Goal: Information Seeking & Learning: Learn about a topic

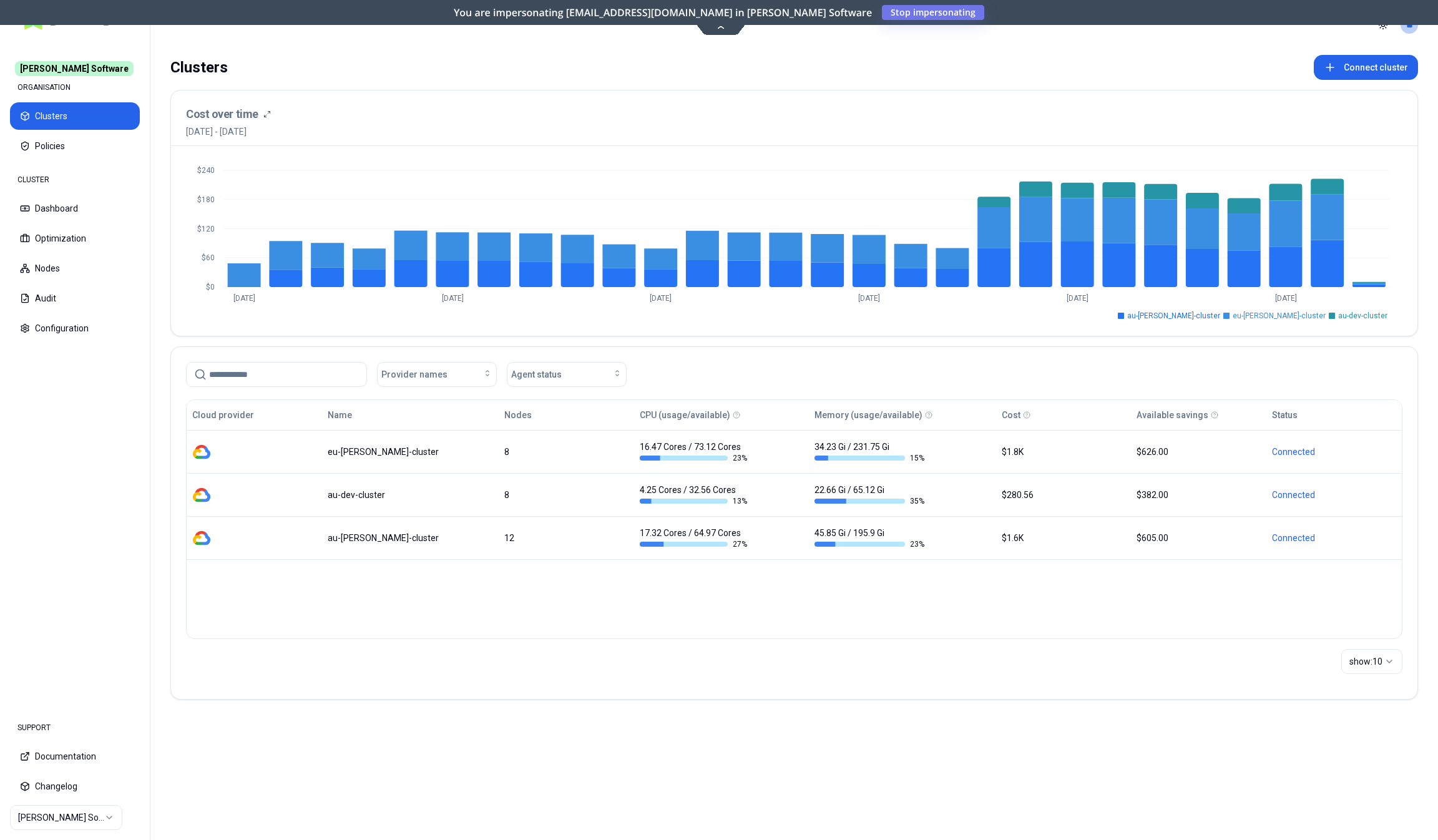
click at [720, 23] on icon at bounding box center [720, 27] width 17 height 10
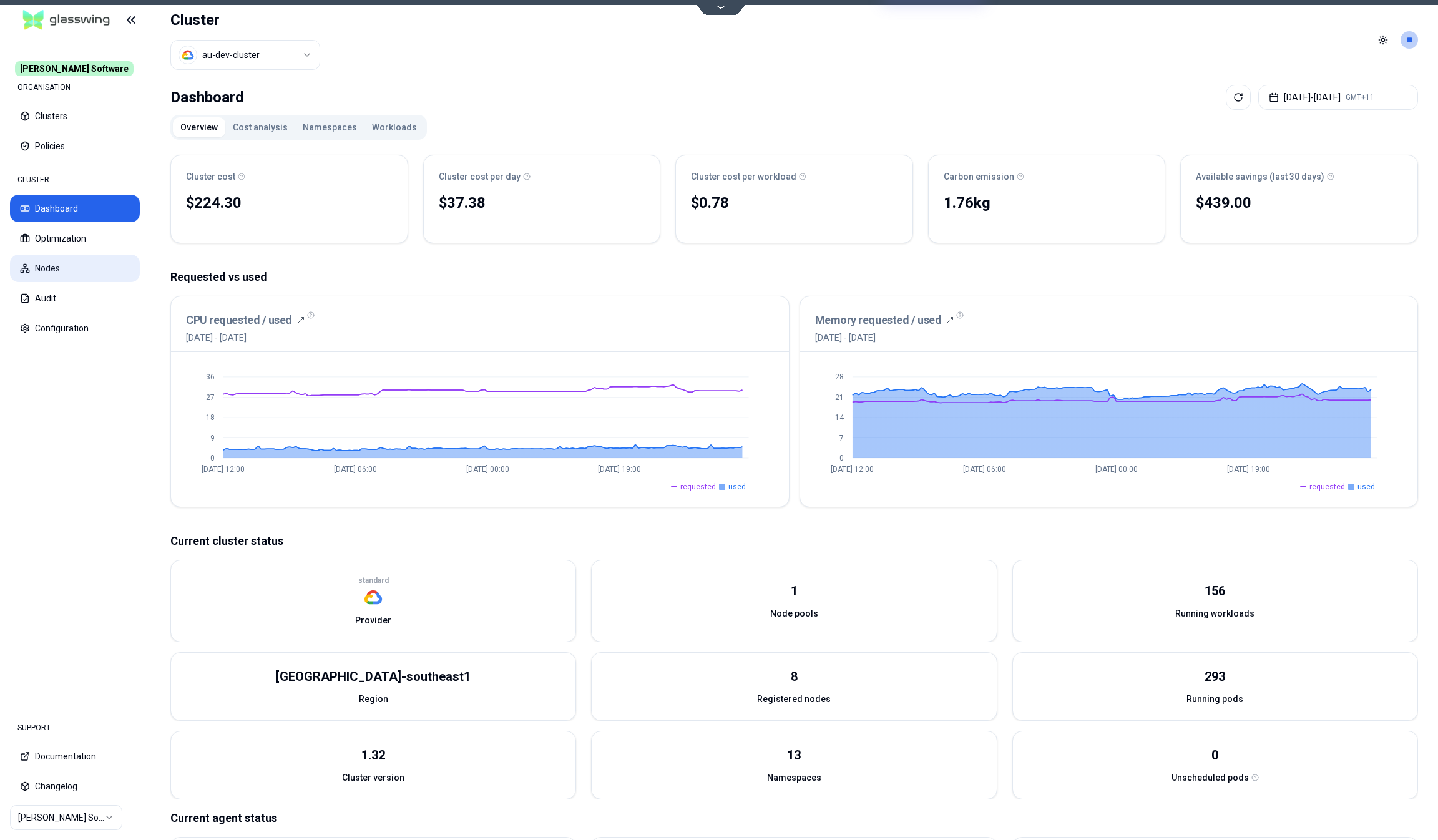
click at [71, 260] on button "Nodes" at bounding box center [74, 268] width 129 height 27
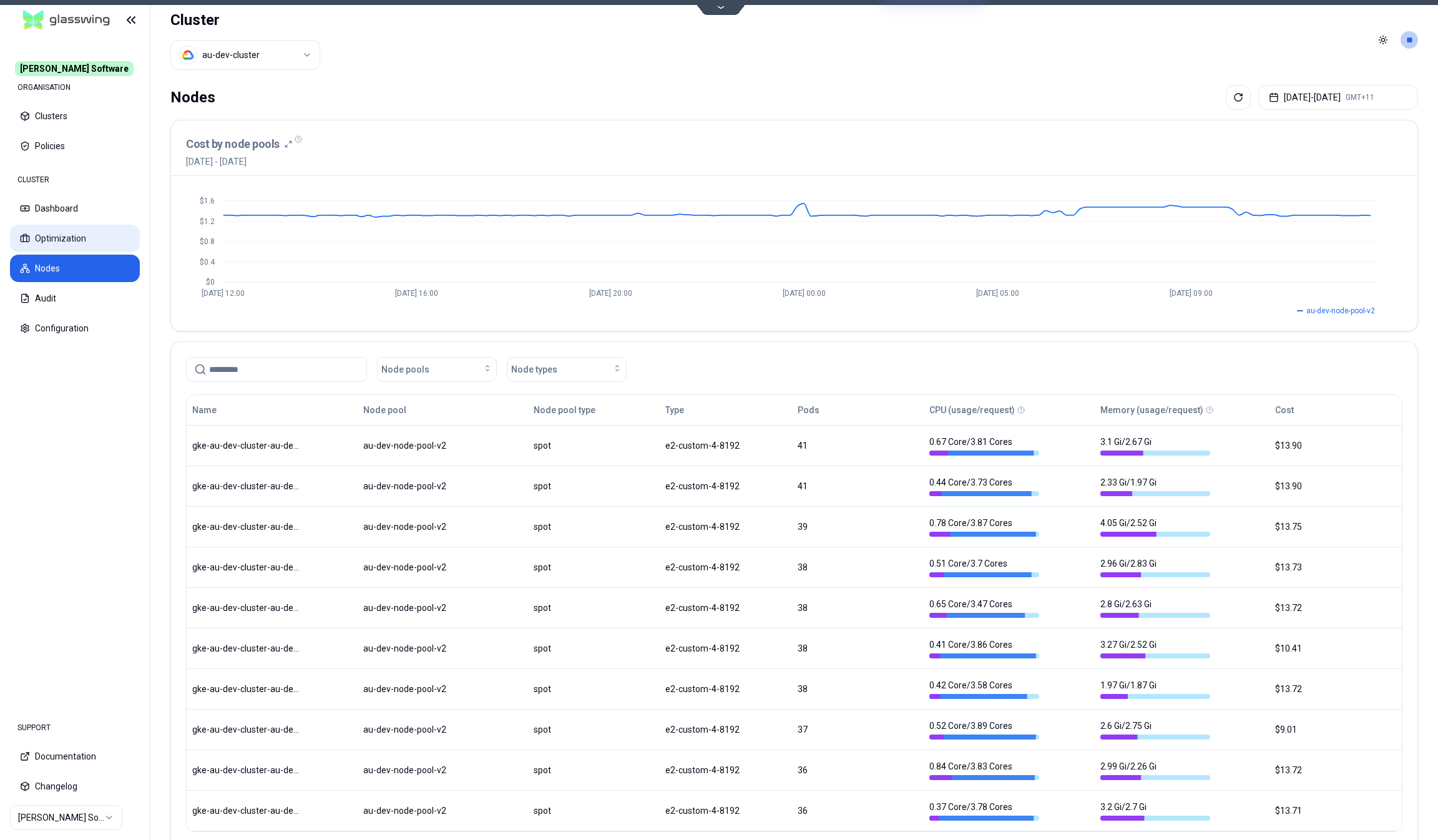
click at [67, 233] on button "Optimization" at bounding box center [74, 238] width 129 height 27
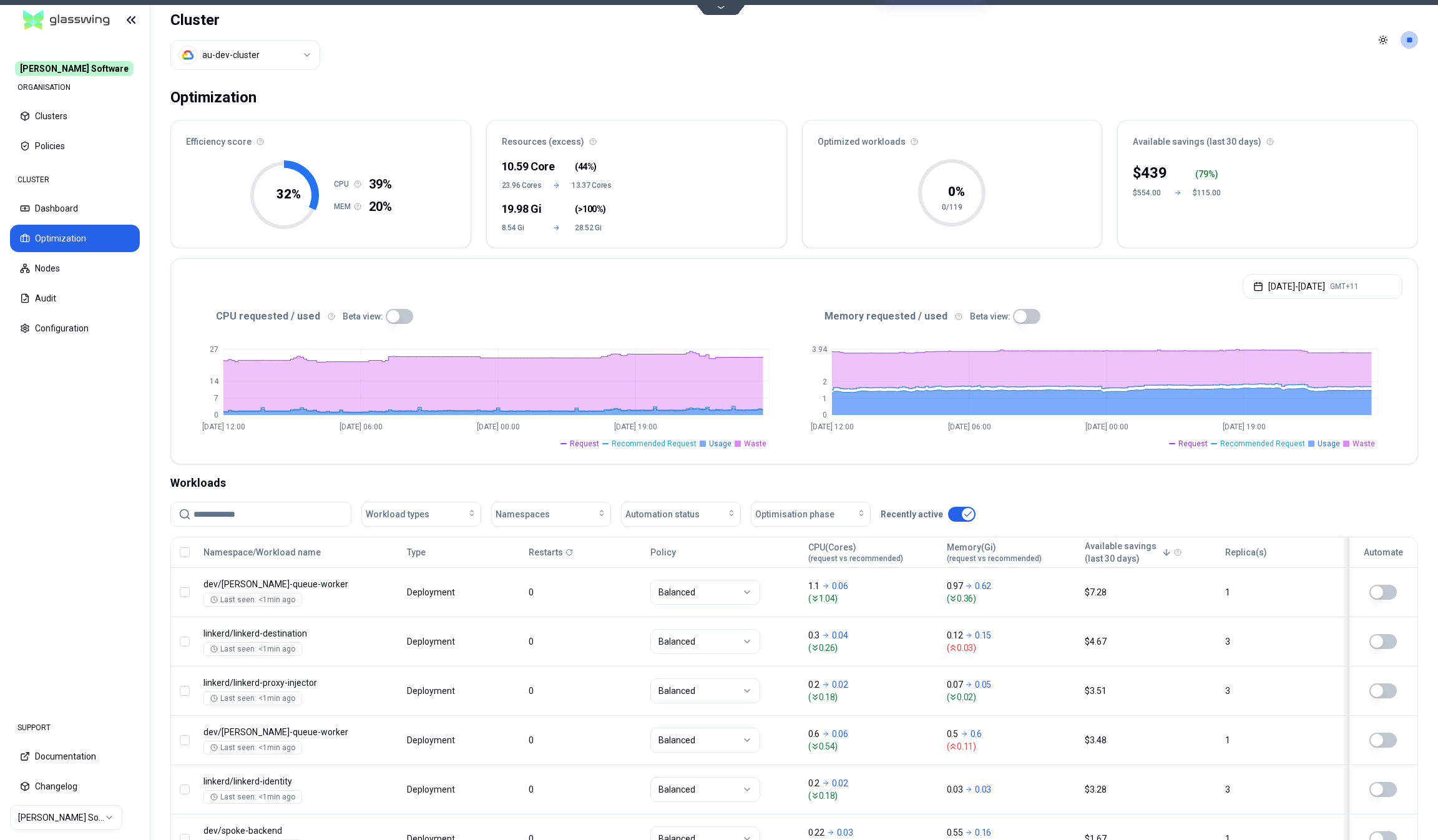
click at [396, 317] on button "button" at bounding box center [399, 316] width 27 height 15
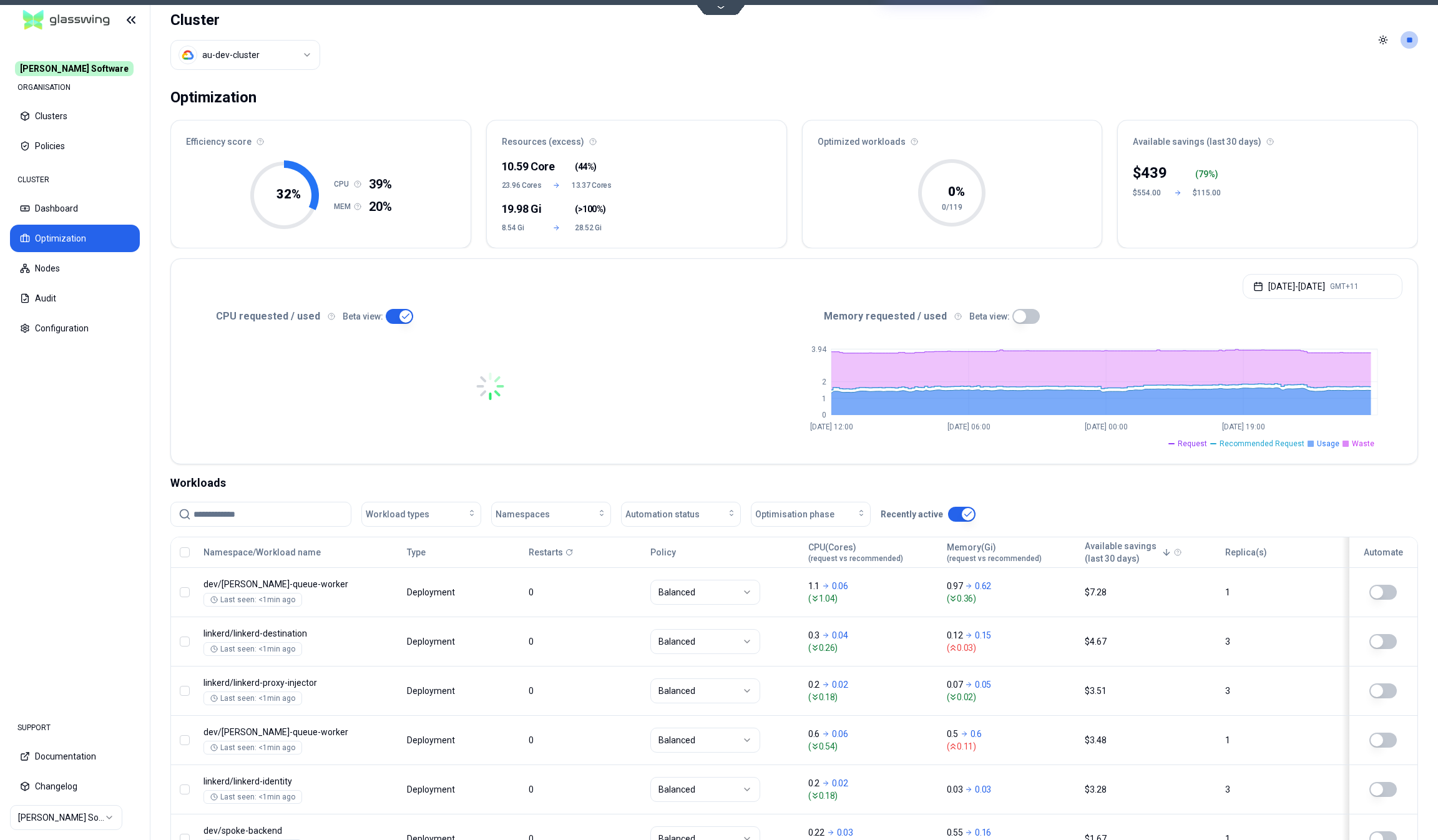
click at [1025, 320] on button "button" at bounding box center [1025, 316] width 27 height 15
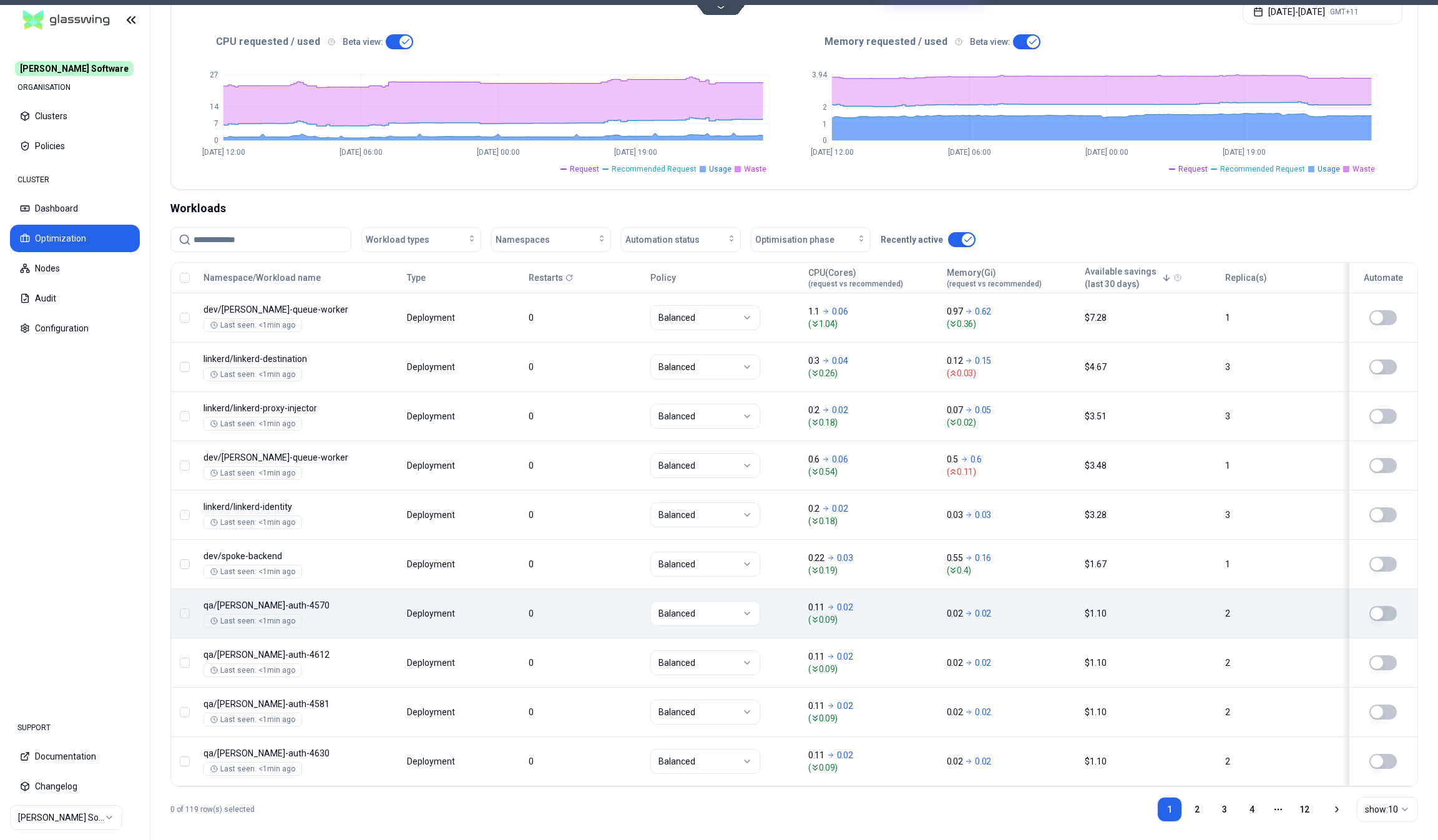
scroll to position [277, 0]
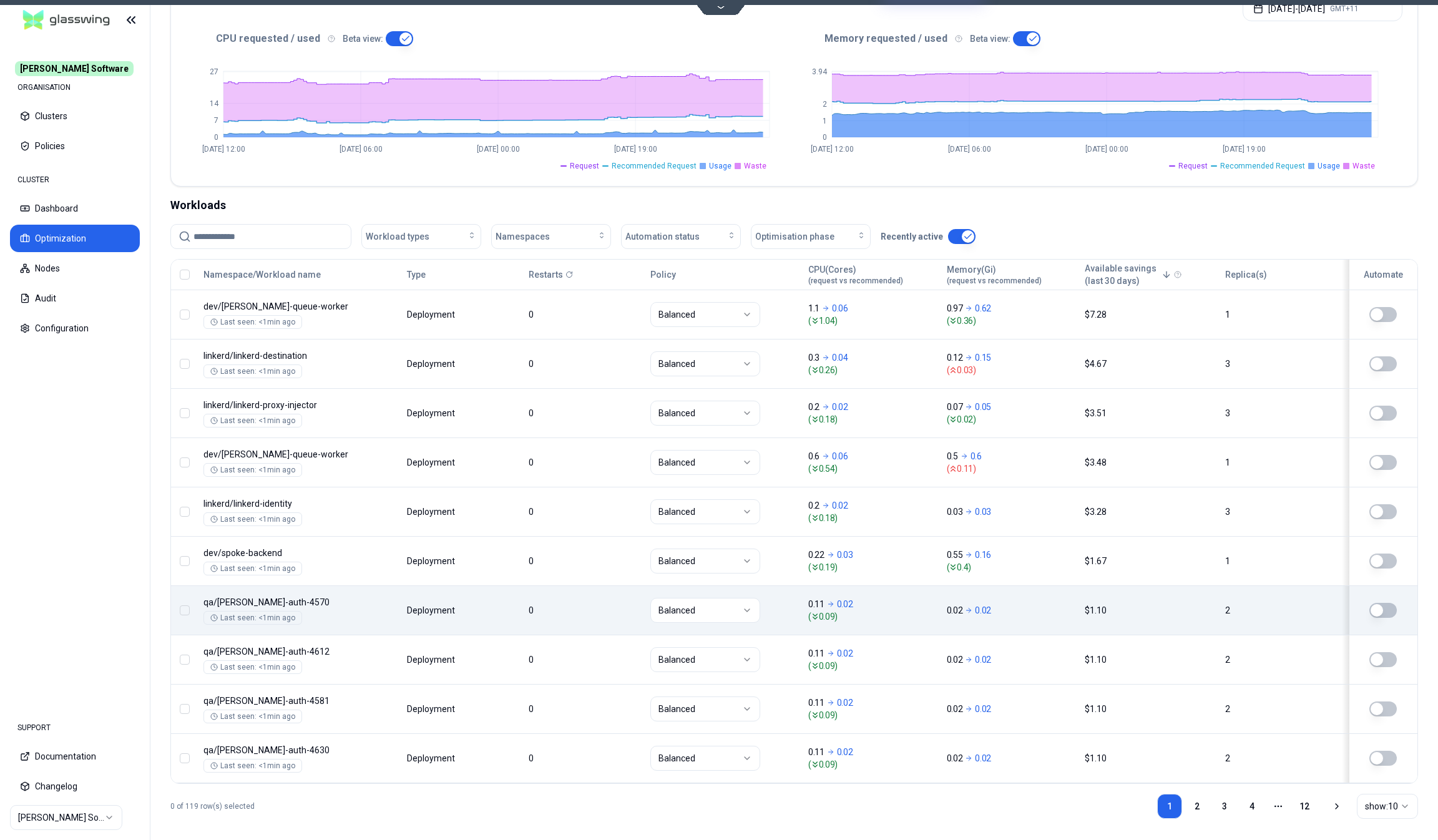
click at [476, 599] on div "Namespace/Workload name Type Restarts Policy CPU(Cores) (request vs recommended…" at bounding box center [794, 521] width 1247 height 524
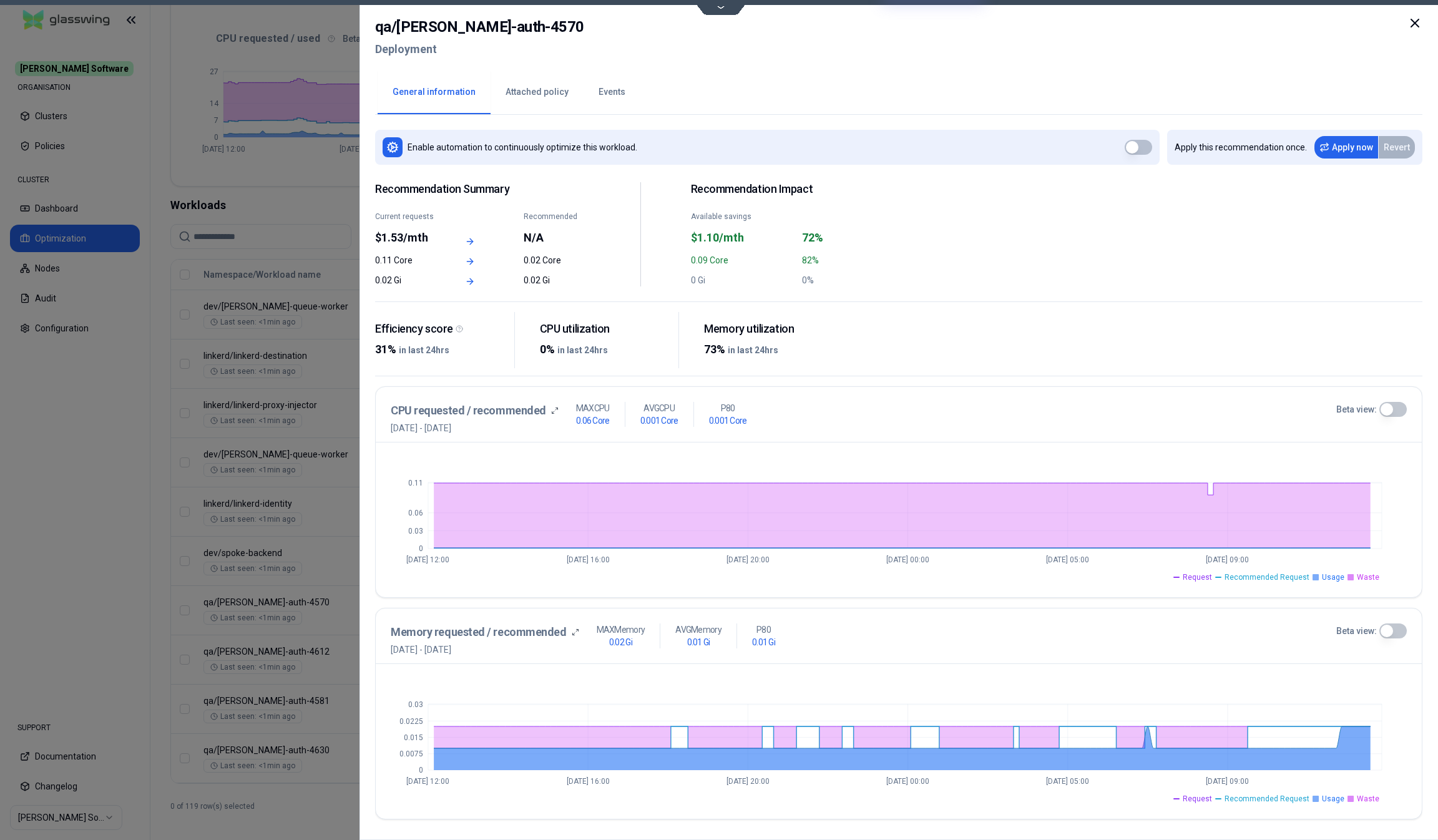
click at [1410, 24] on icon at bounding box center [1414, 23] width 15 height 15
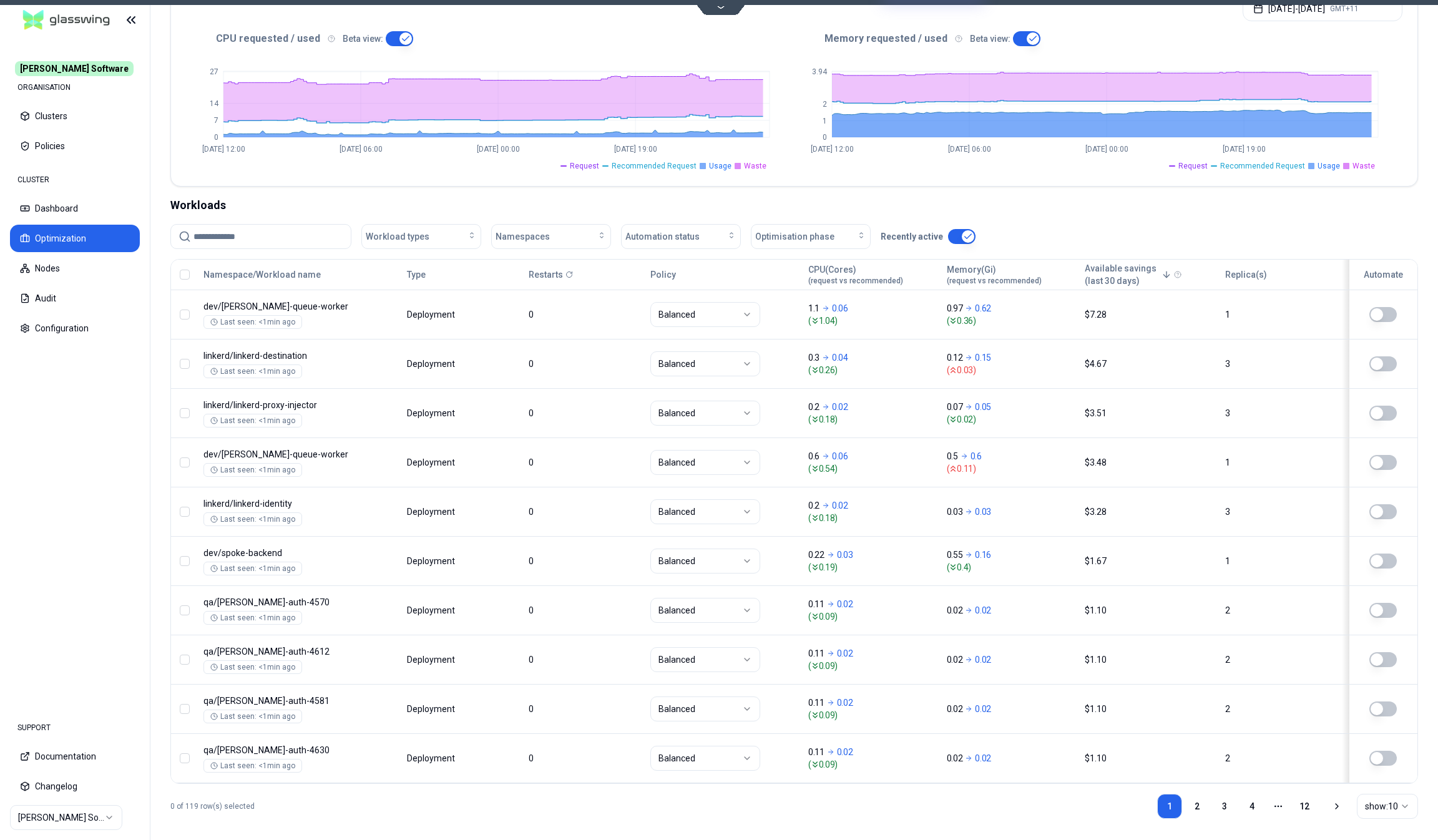
scroll to position [277, 0]
click at [550, 233] on div "Namespaces" at bounding box center [550, 237] width 111 height 12
click at [505, 398] on span "qa" at bounding box center [503, 402] width 10 height 12
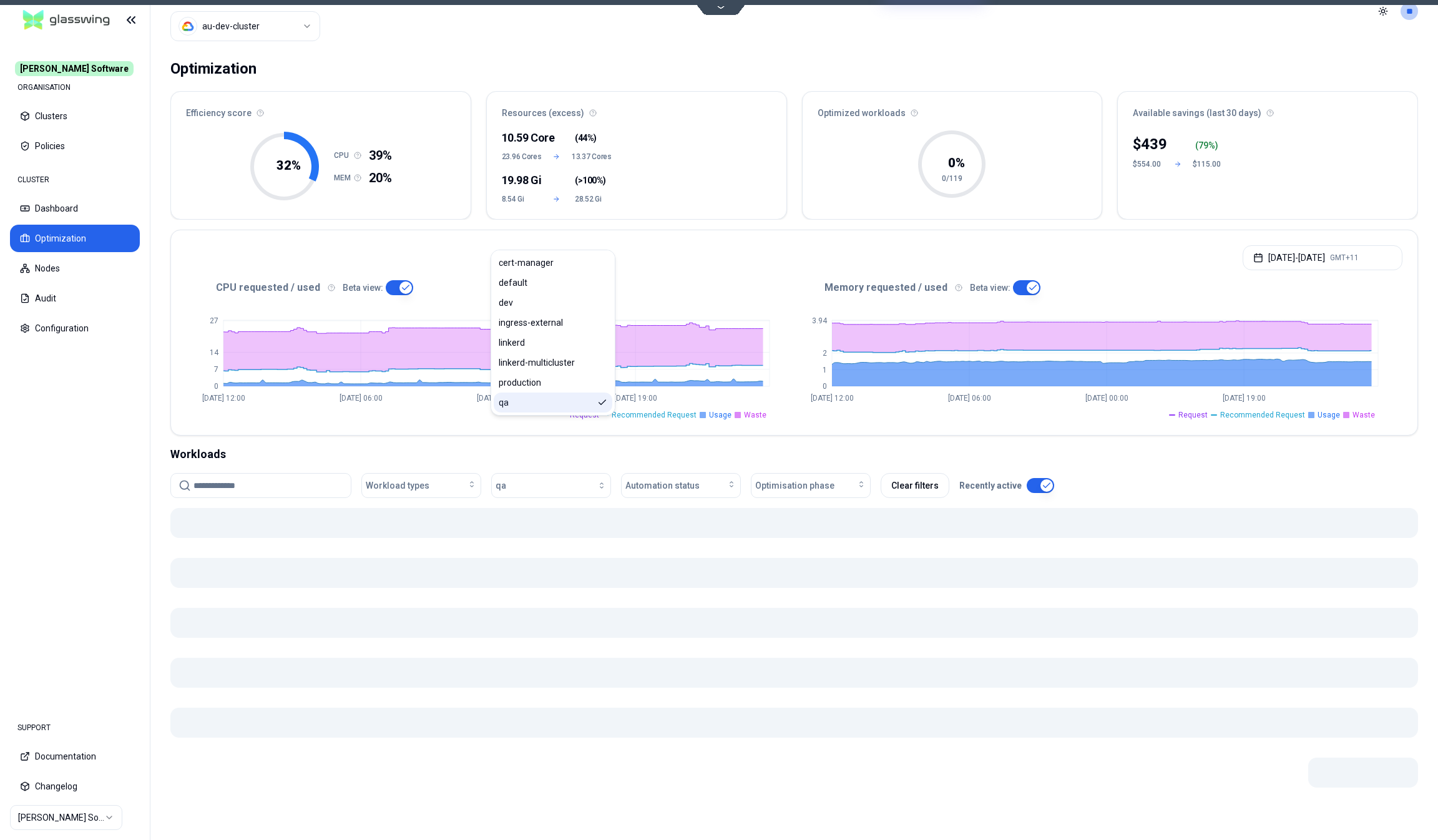
scroll to position [27, 0]
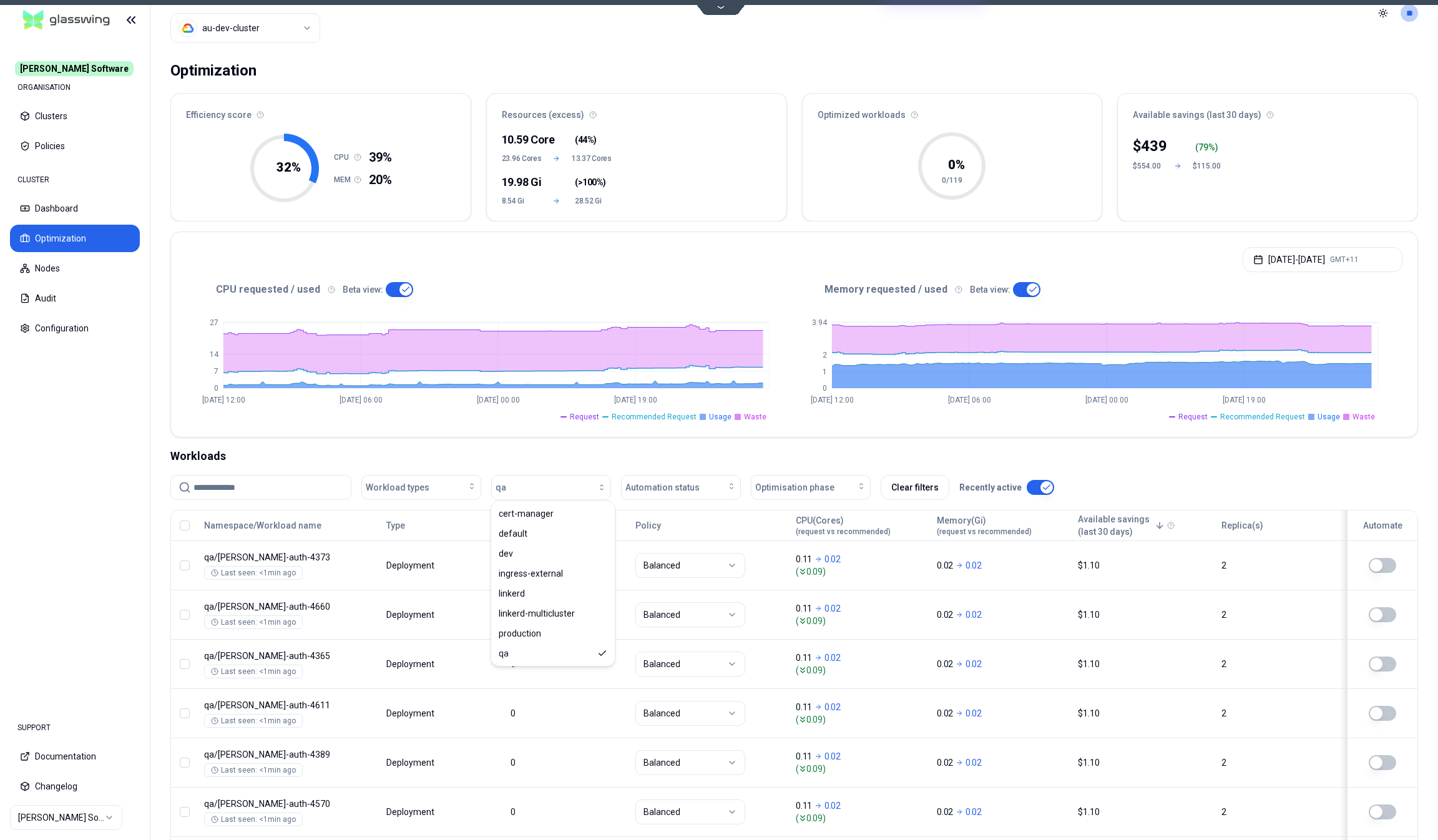
click at [494, 438] on div "Optimization Efficiency score 32 % CPU 39% MEM 20% Resources (excess) 10.59 Cor…" at bounding box center [794, 576] width 1287 height 1046
click at [66, 214] on button "Dashboard" at bounding box center [74, 208] width 129 height 27
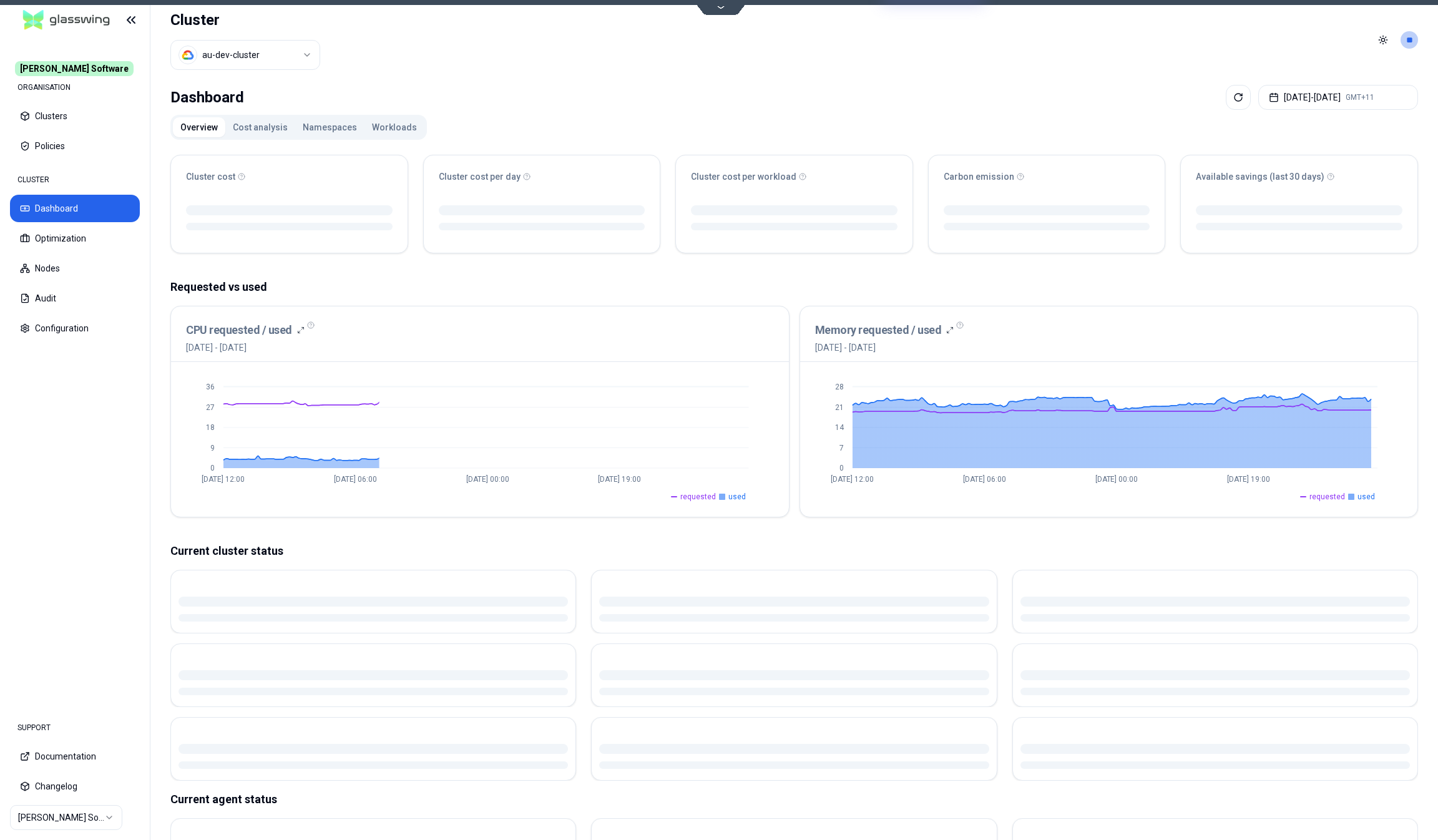
click at [336, 120] on button "Namespaces" at bounding box center [330, 127] width 69 height 20
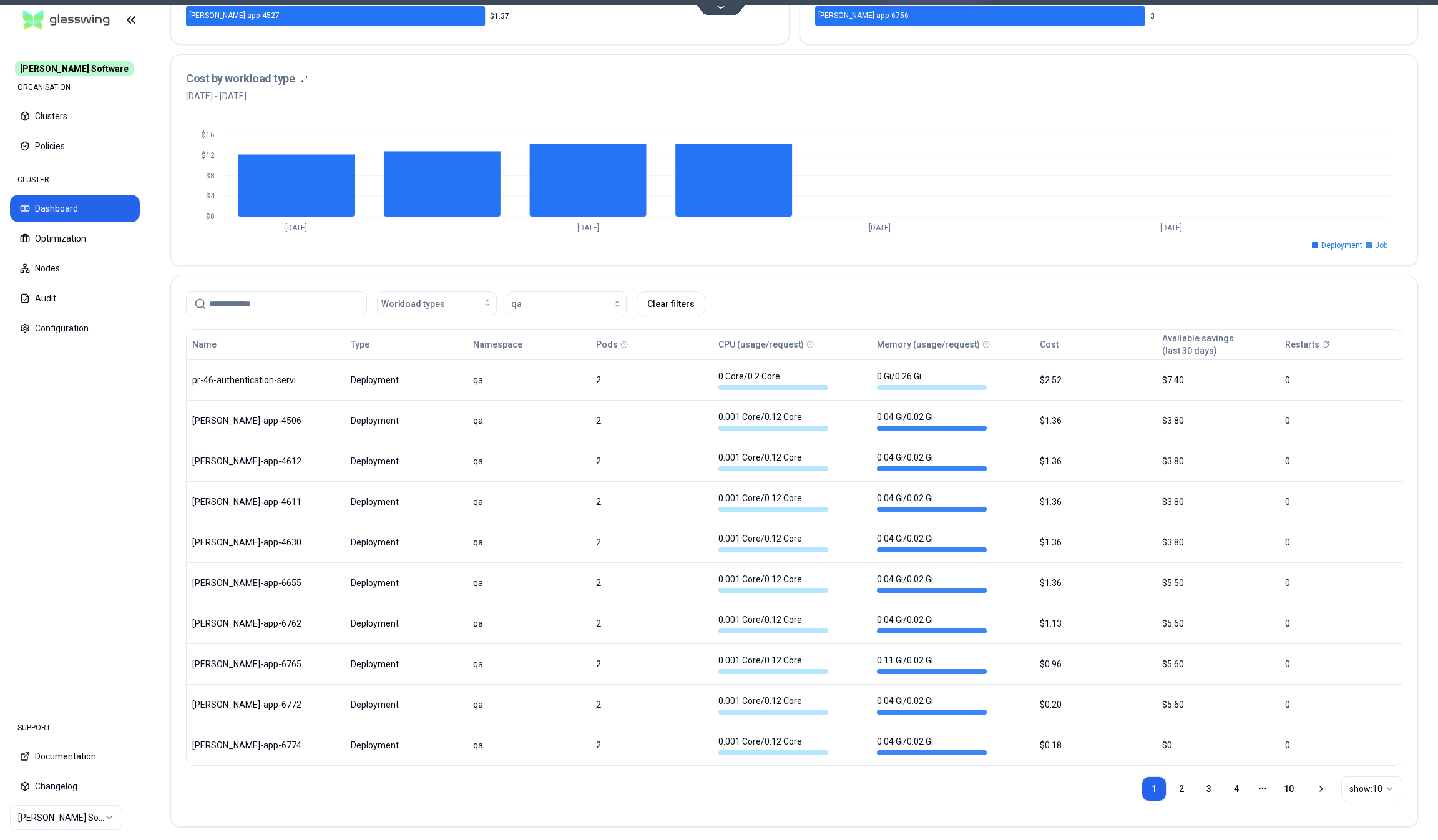
scroll to position [422, 0]
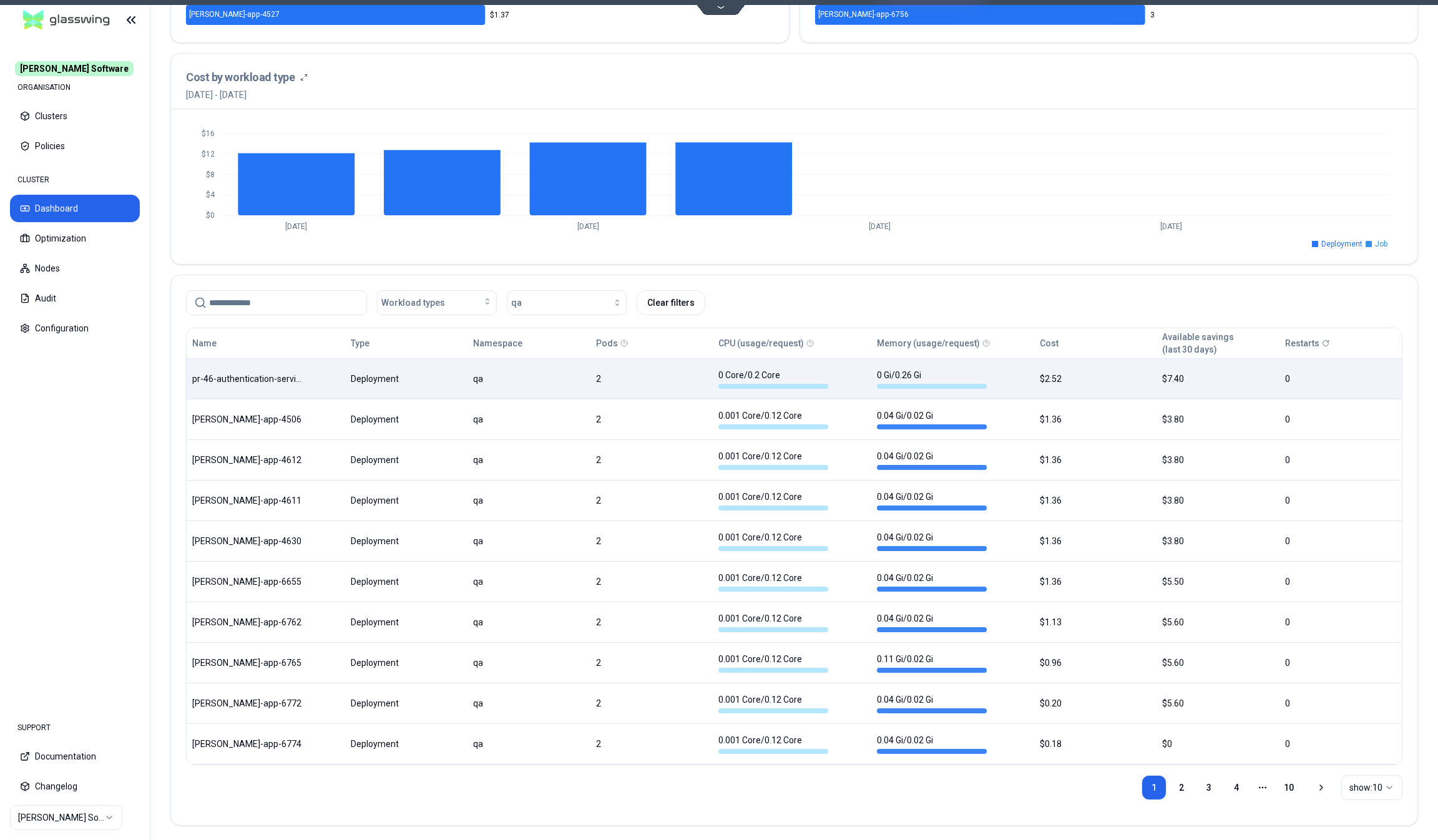
click at [419, 392] on div "Name Type Namespace Pods CPU (usage/request) Memory (usage/request) Cost Availa…" at bounding box center [794, 546] width 1215 height 436
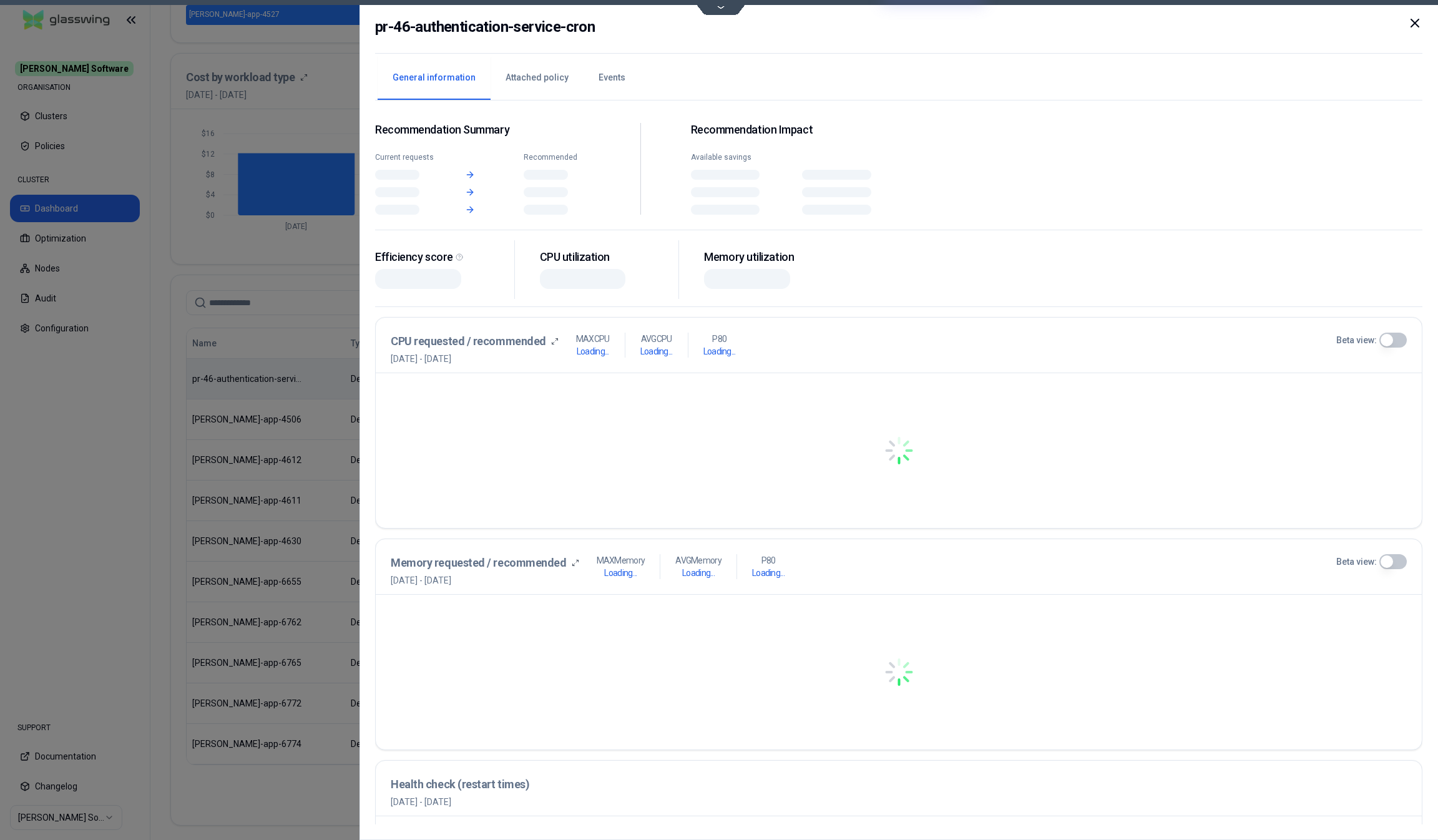
scroll to position [422, 0]
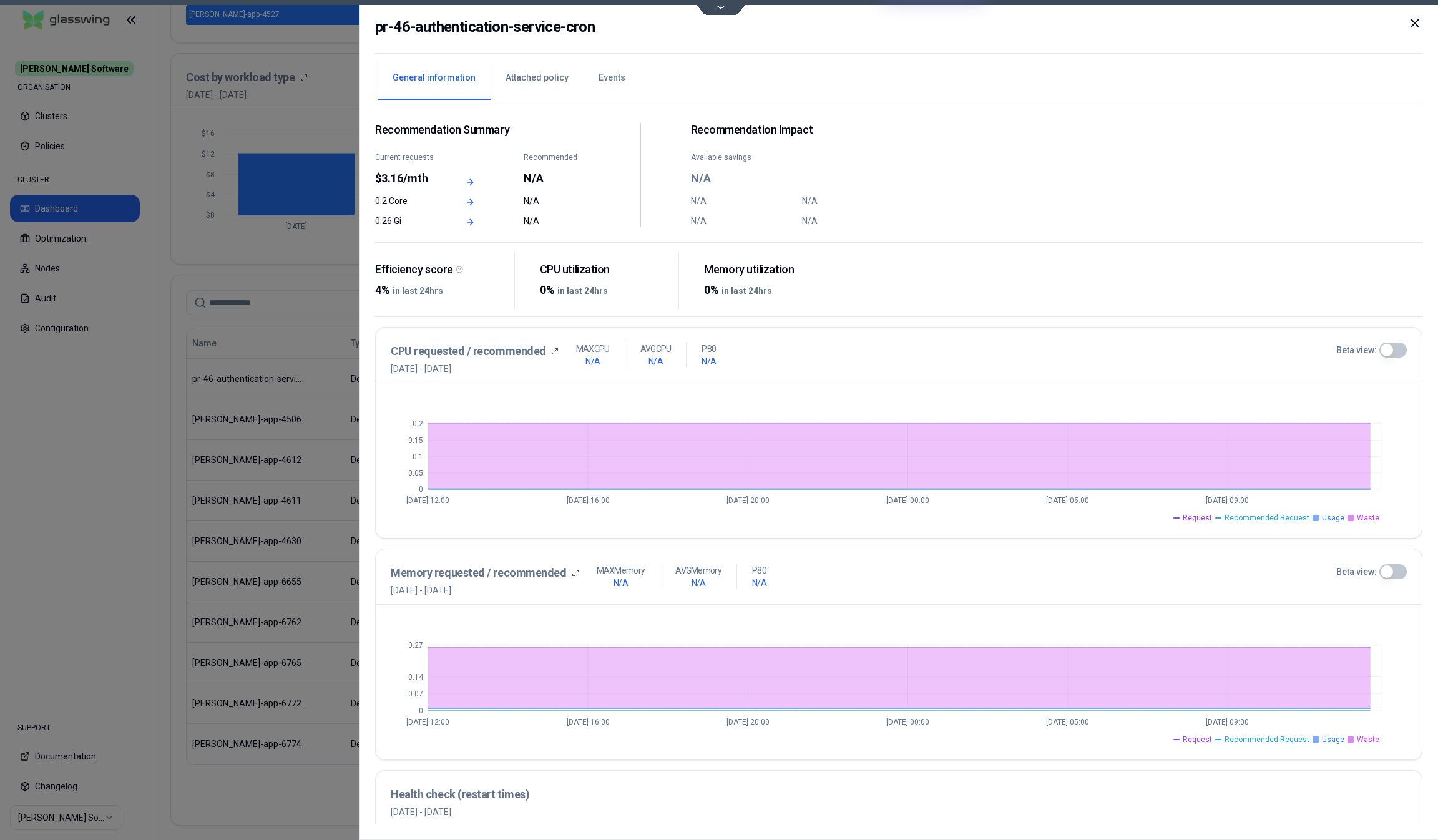
click at [1417, 20] on icon at bounding box center [1414, 23] width 7 height 7
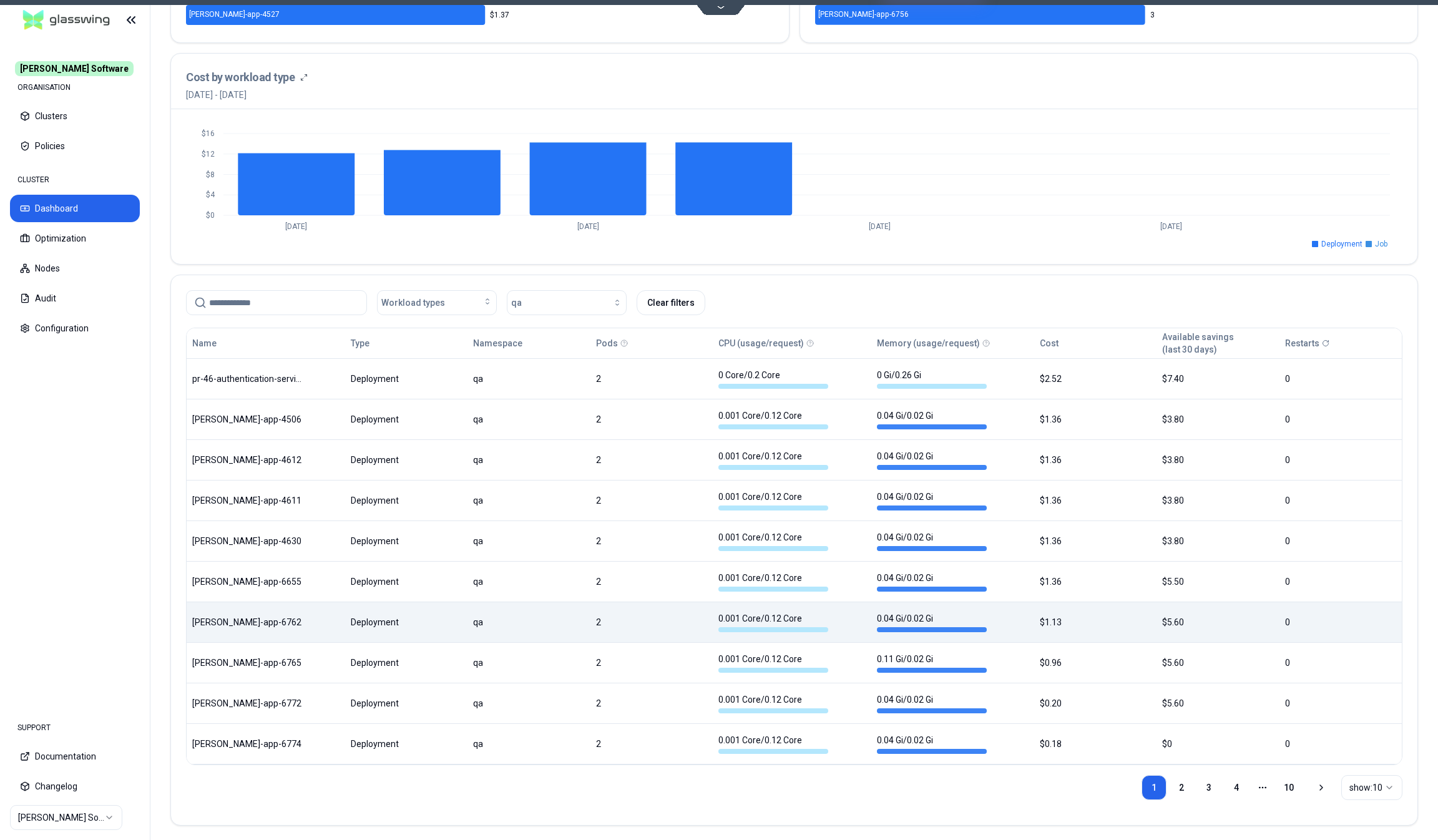
scroll to position [422, 0]
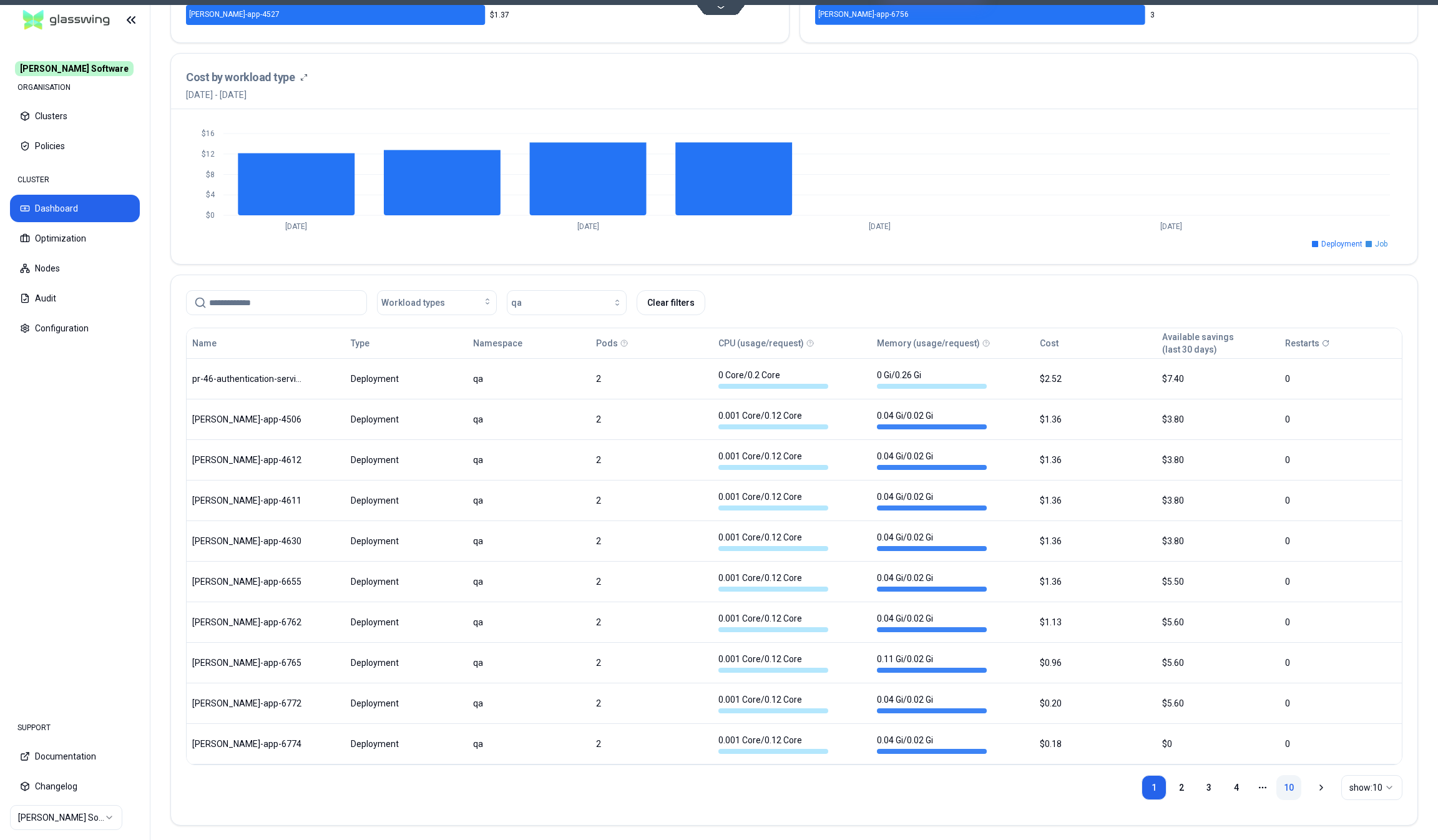
click at [1280, 782] on link "10" at bounding box center [1288, 788] width 25 height 25
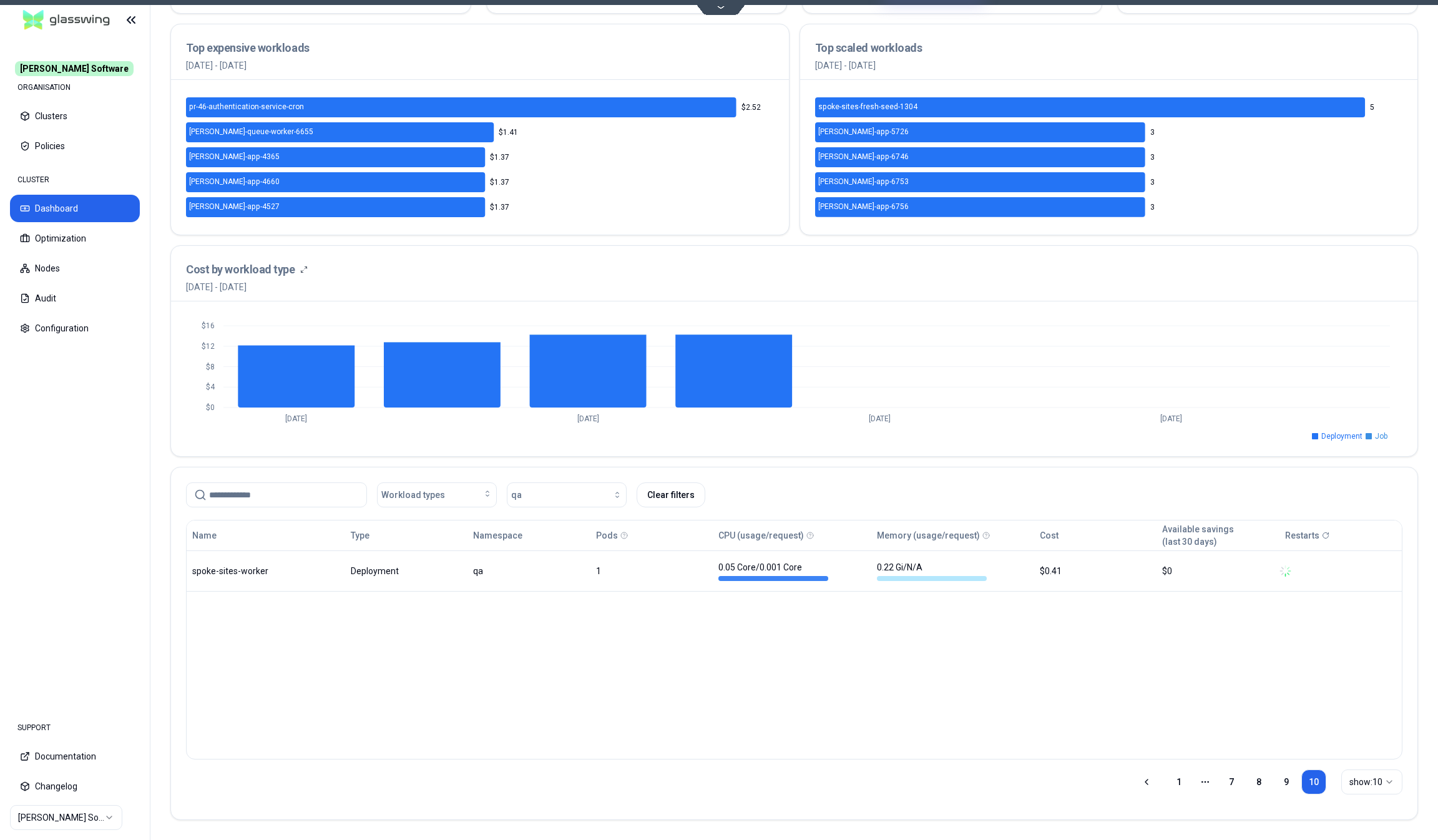
scroll to position [227, 0]
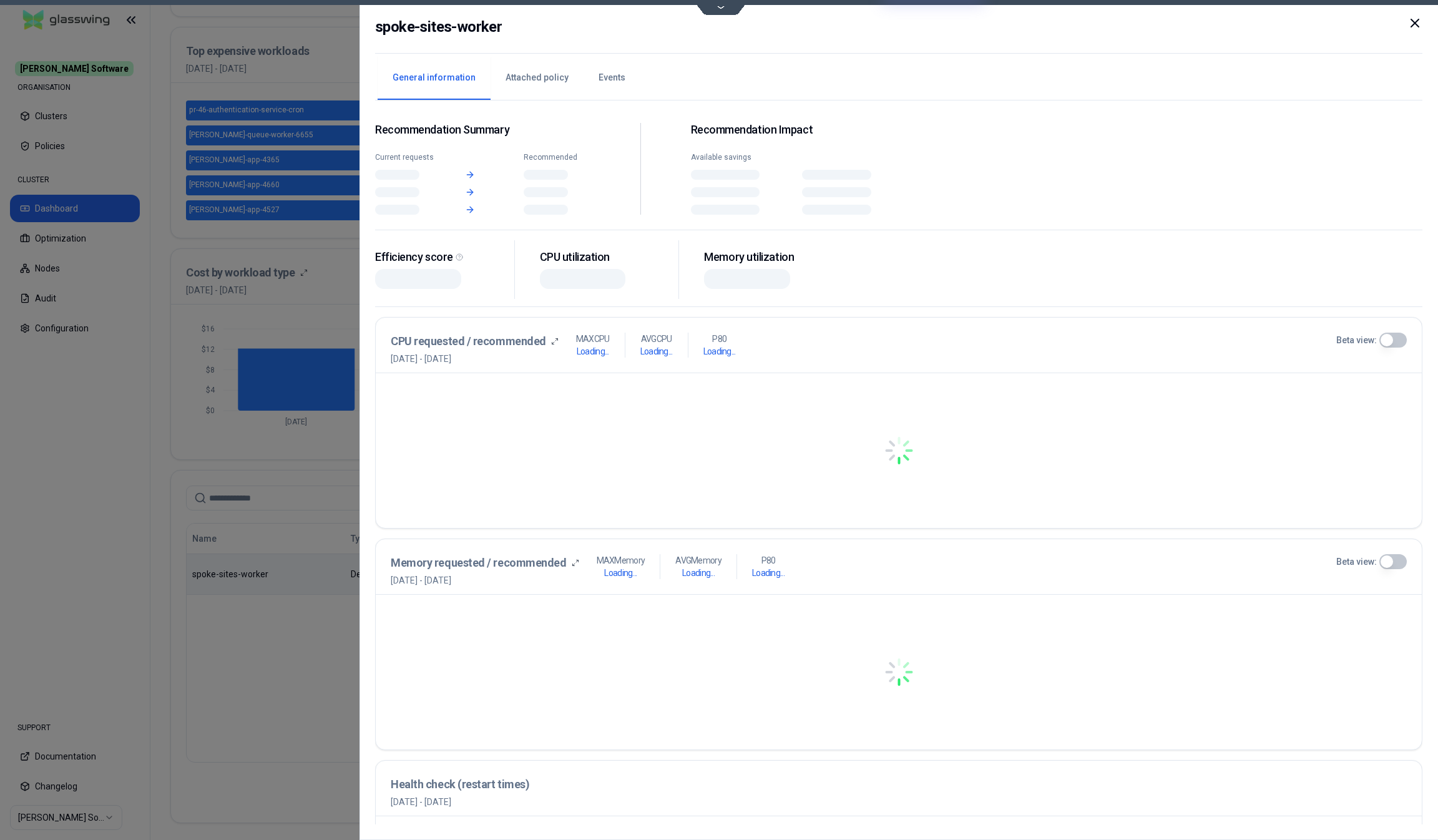
scroll to position [227, 0]
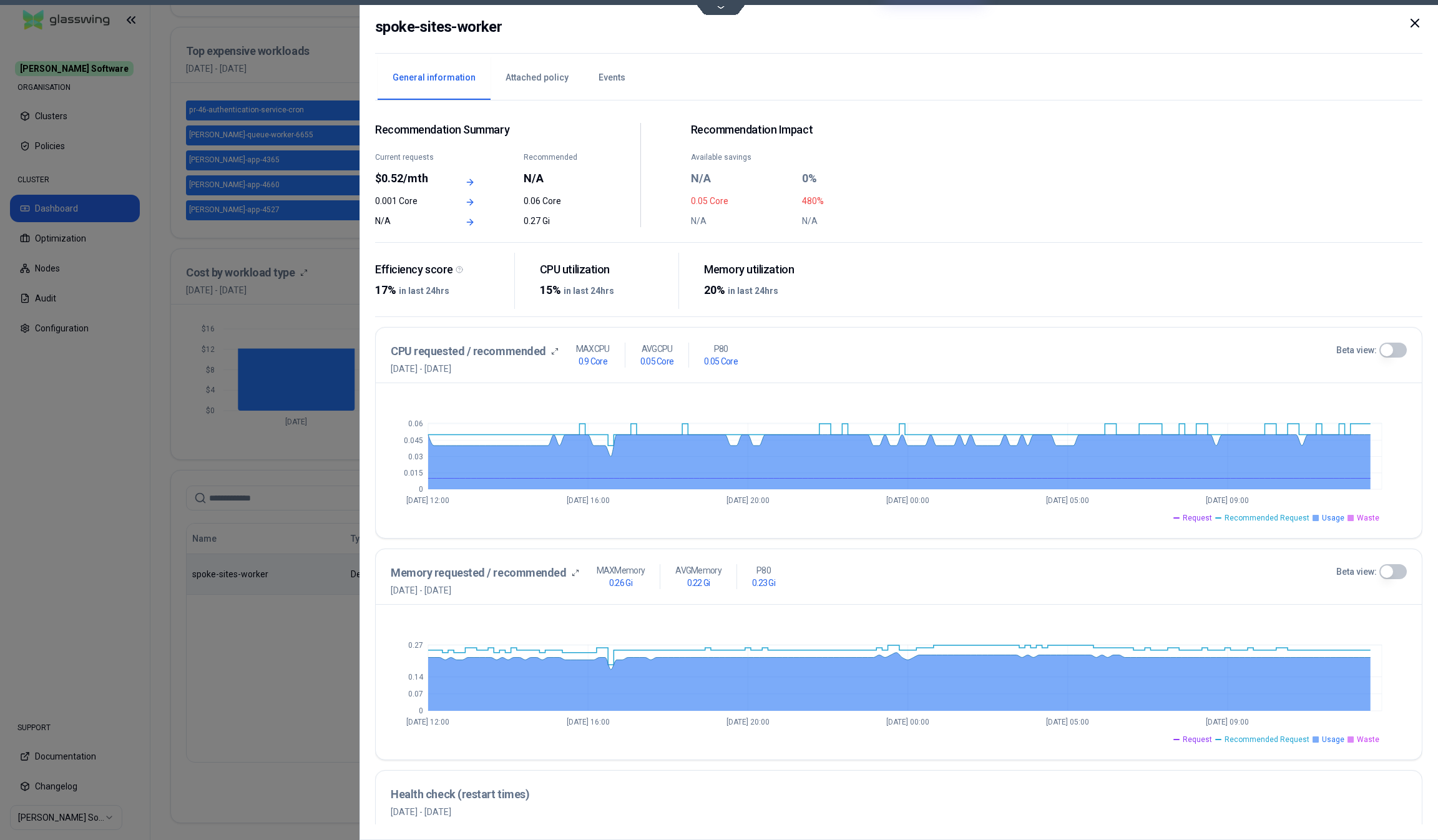
click at [1407, 24] on icon at bounding box center [1414, 23] width 15 height 15
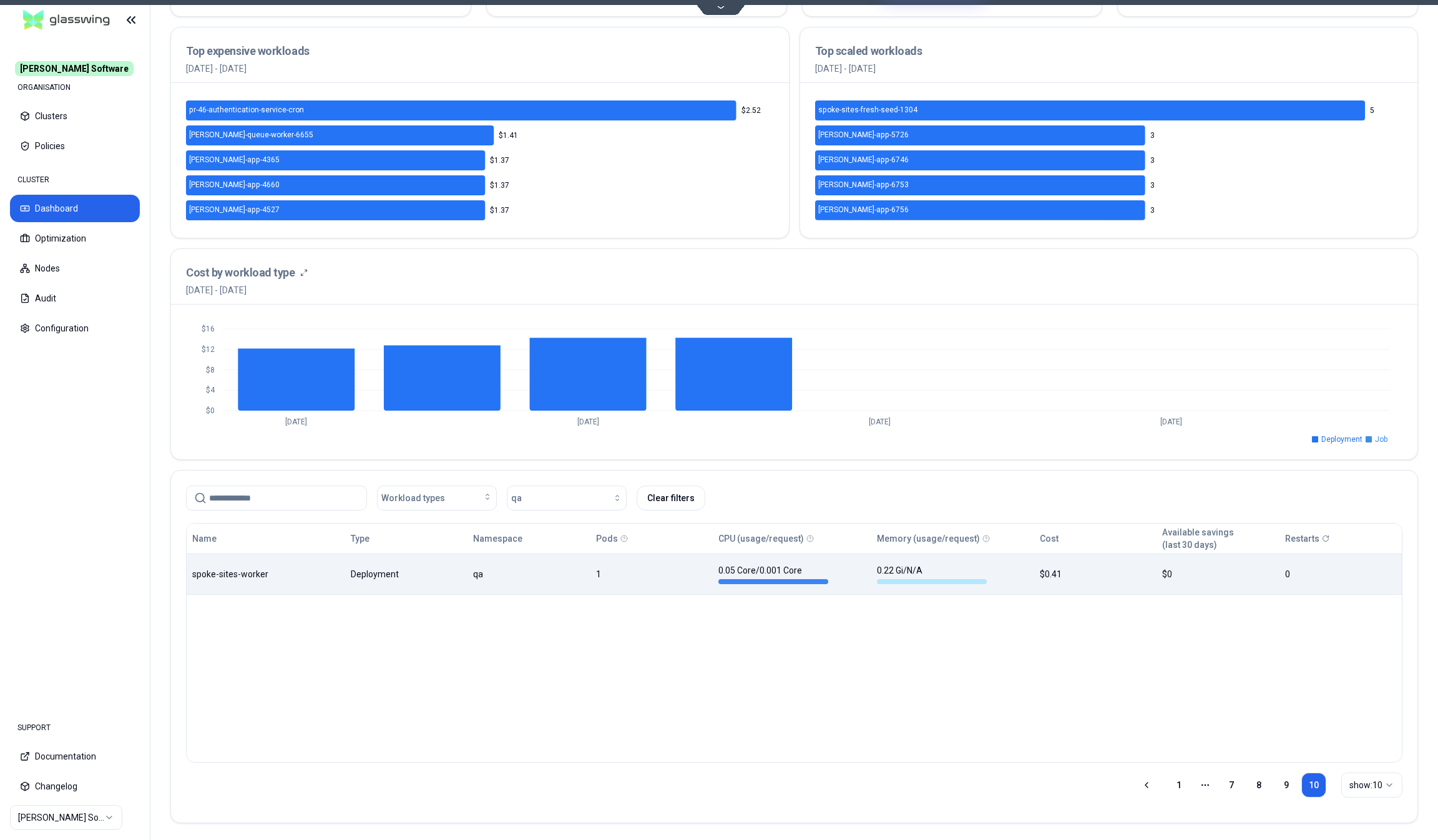
scroll to position [227, 0]
click at [1280, 783] on link "9" at bounding box center [1286, 785] width 25 height 25
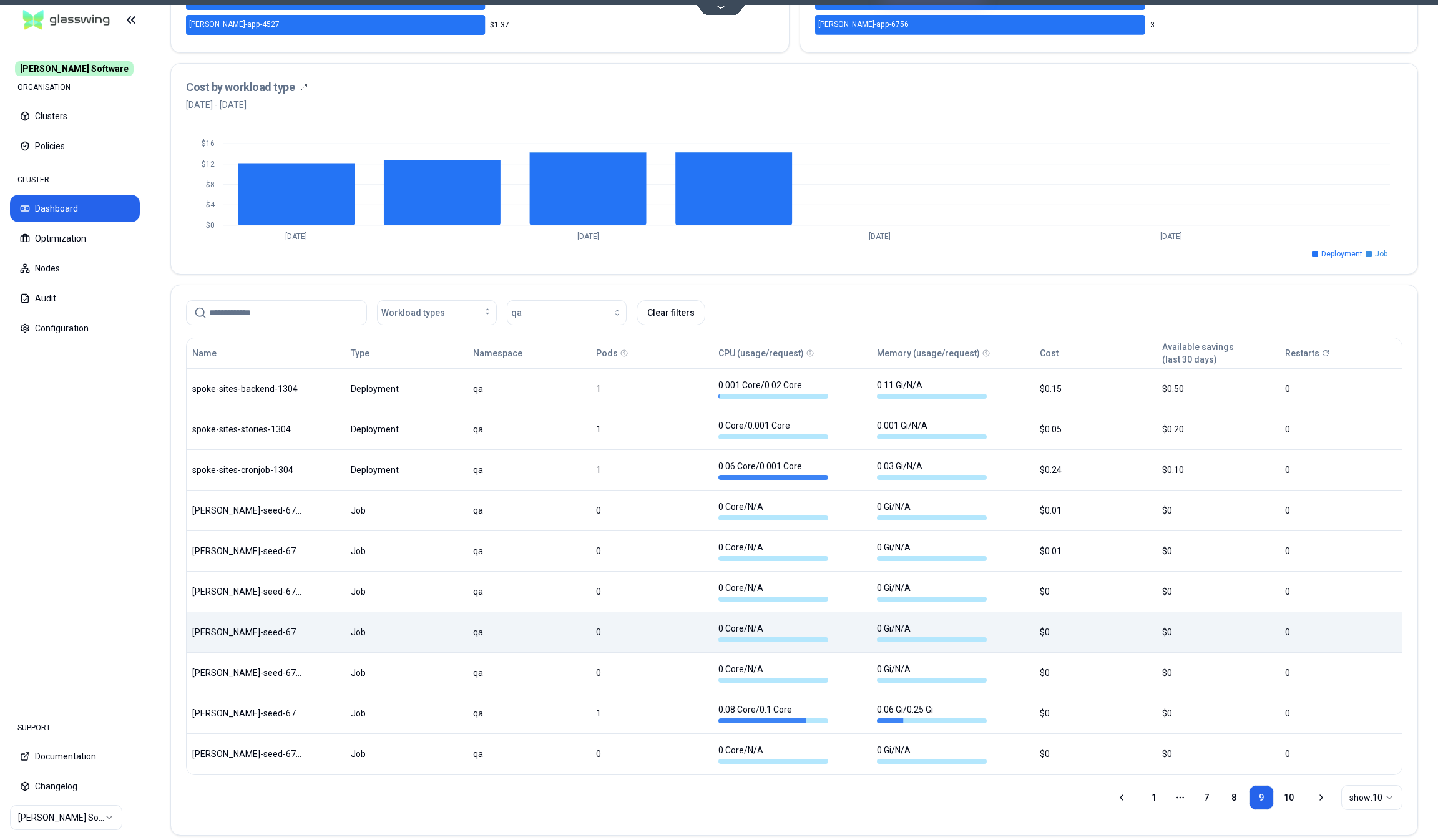
scroll to position [414, 0]
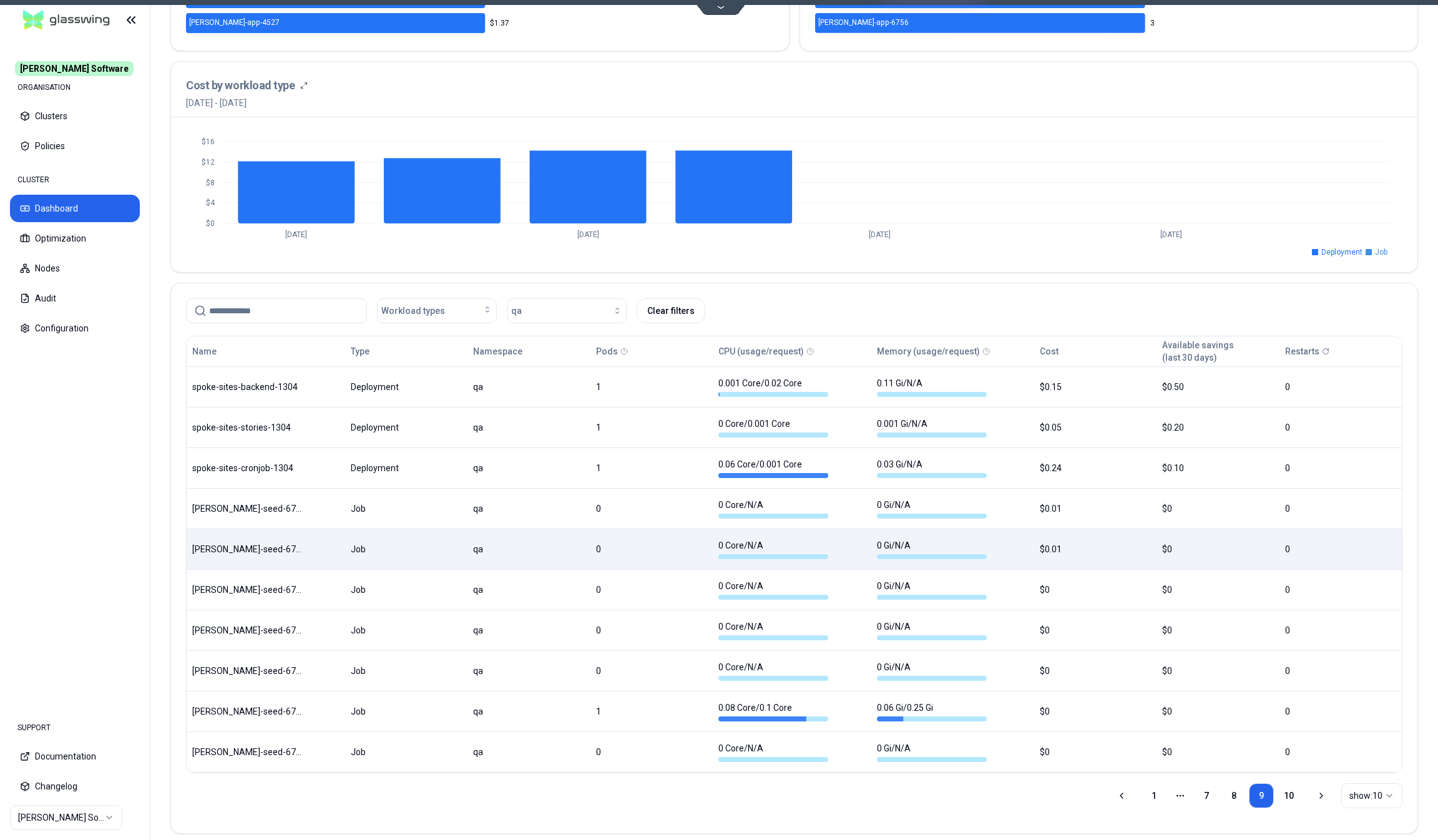
click at [494, 556] on div "Name Type Namespace Pods CPU (usage/request) Memory (usage/request) Cost Availa…" at bounding box center [794, 555] width 1215 height 436
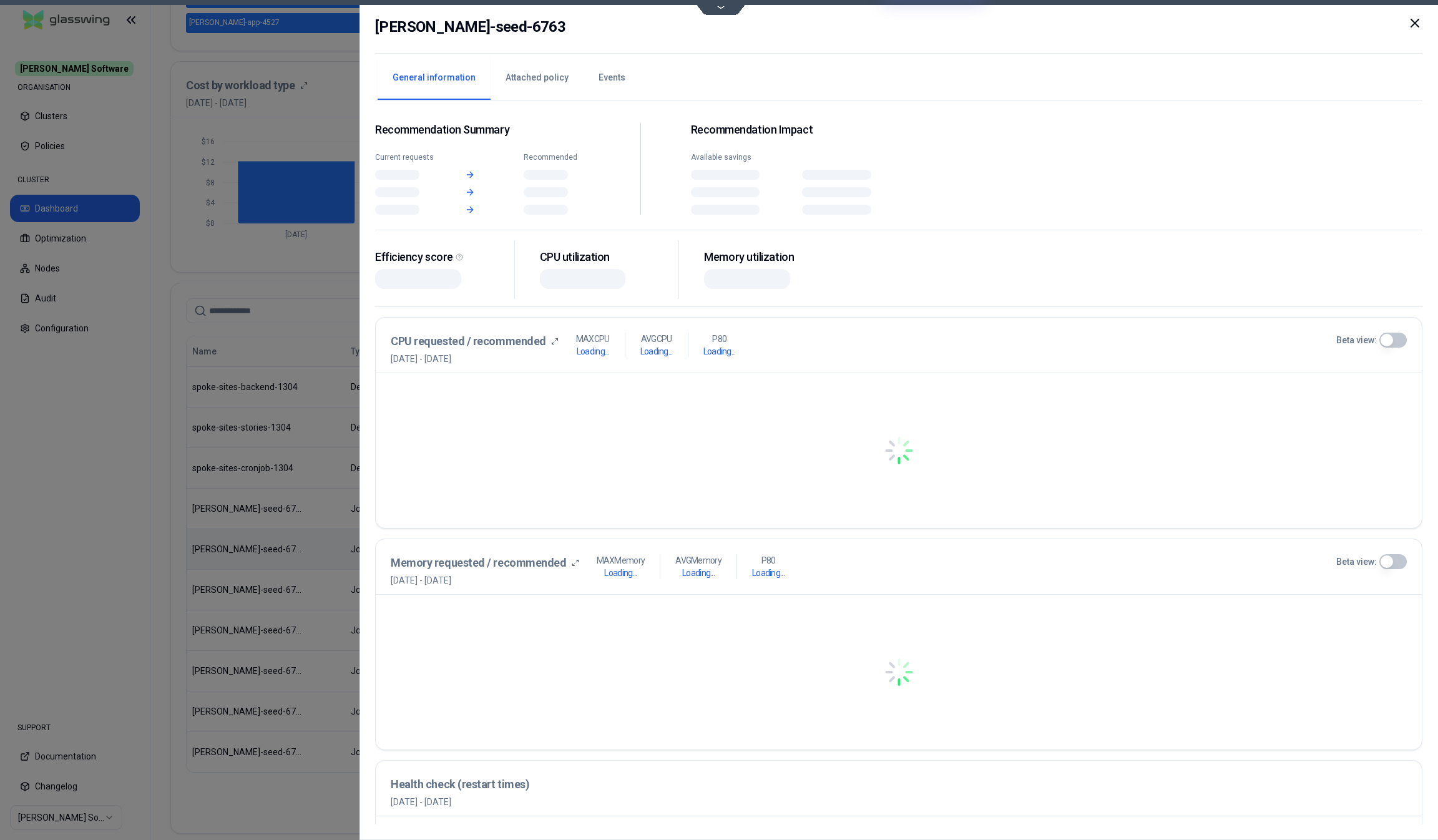
scroll to position [414, 0]
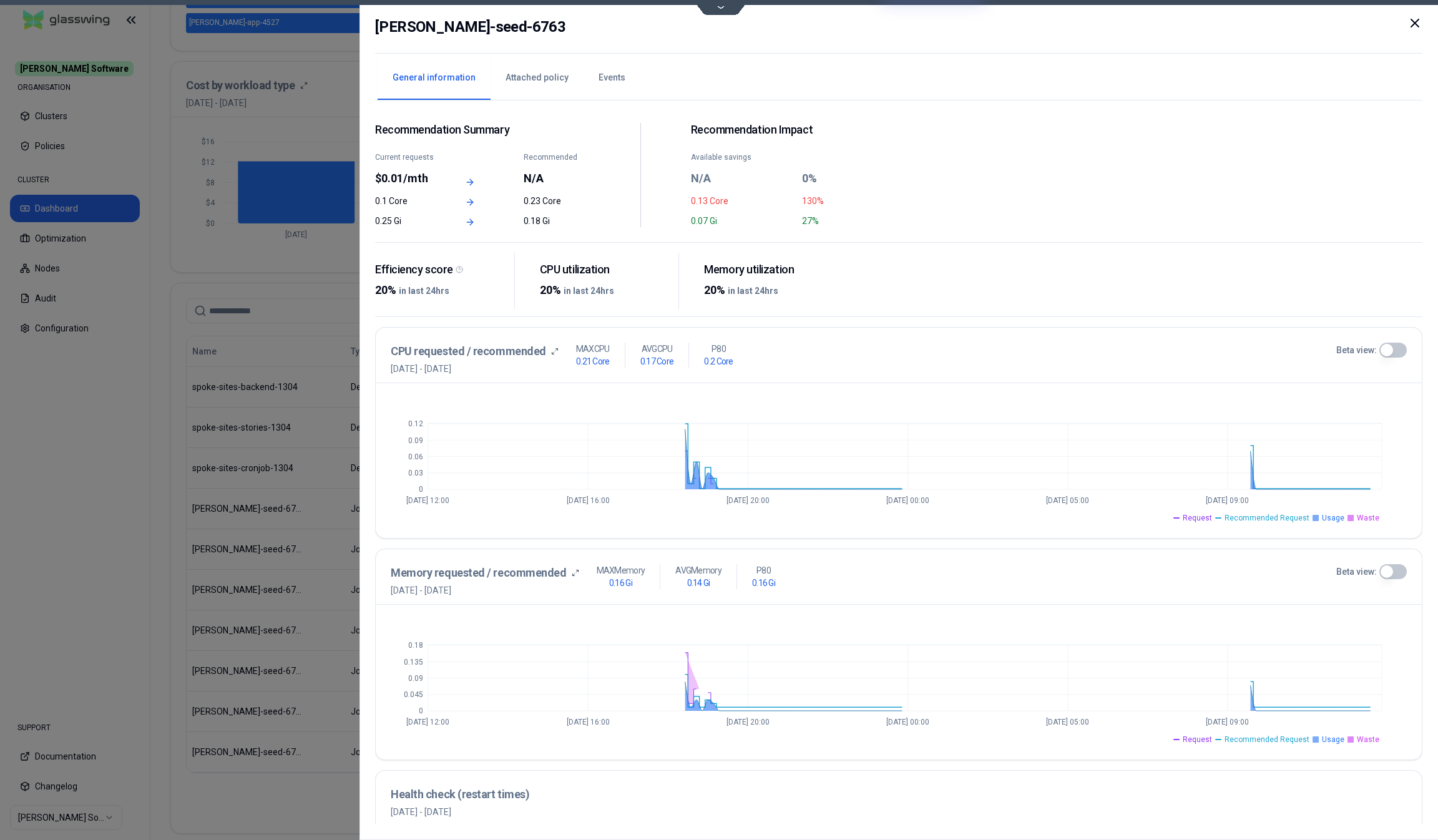
click at [1415, 22] on icon at bounding box center [1414, 23] width 7 height 7
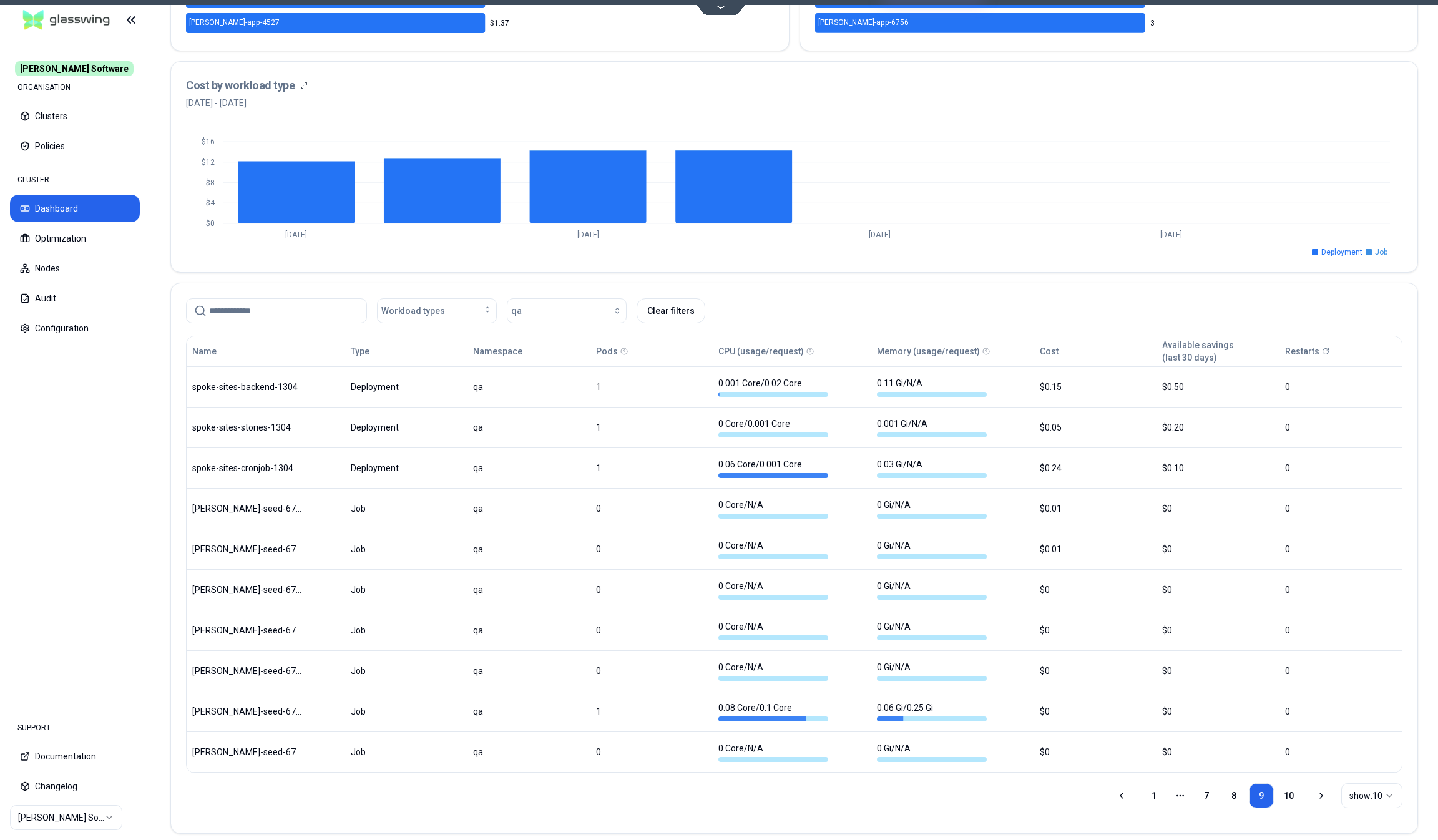
scroll to position [414, 0]
click at [119, 253] on div "CLUSTER Dashboard Optimization Nodes Audit Configuration" at bounding box center [74, 254] width 129 height 175
click at [105, 245] on button "Optimization" at bounding box center [74, 238] width 129 height 27
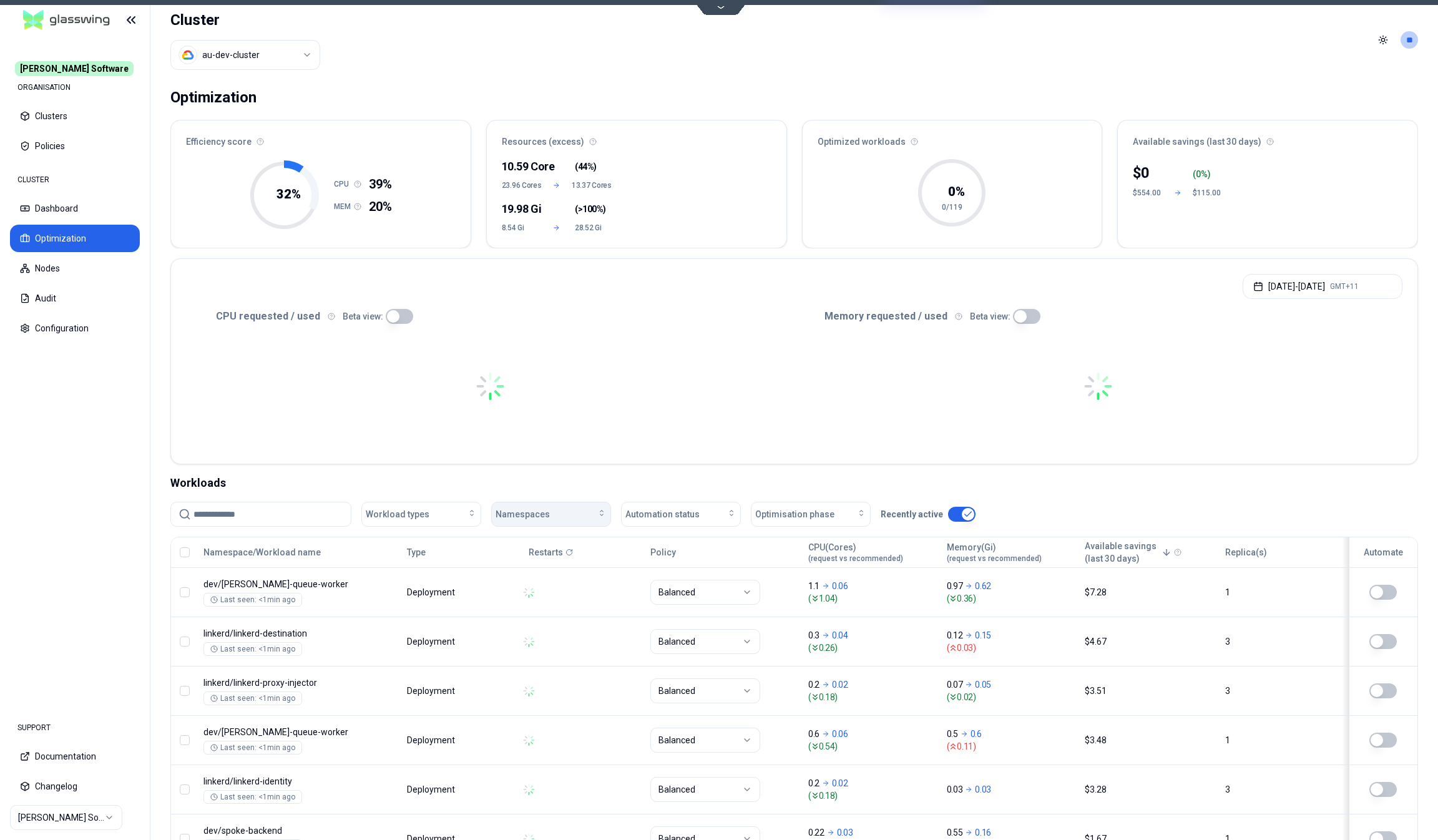
click at [533, 509] on span "Namespaces" at bounding box center [522, 514] width 54 height 12
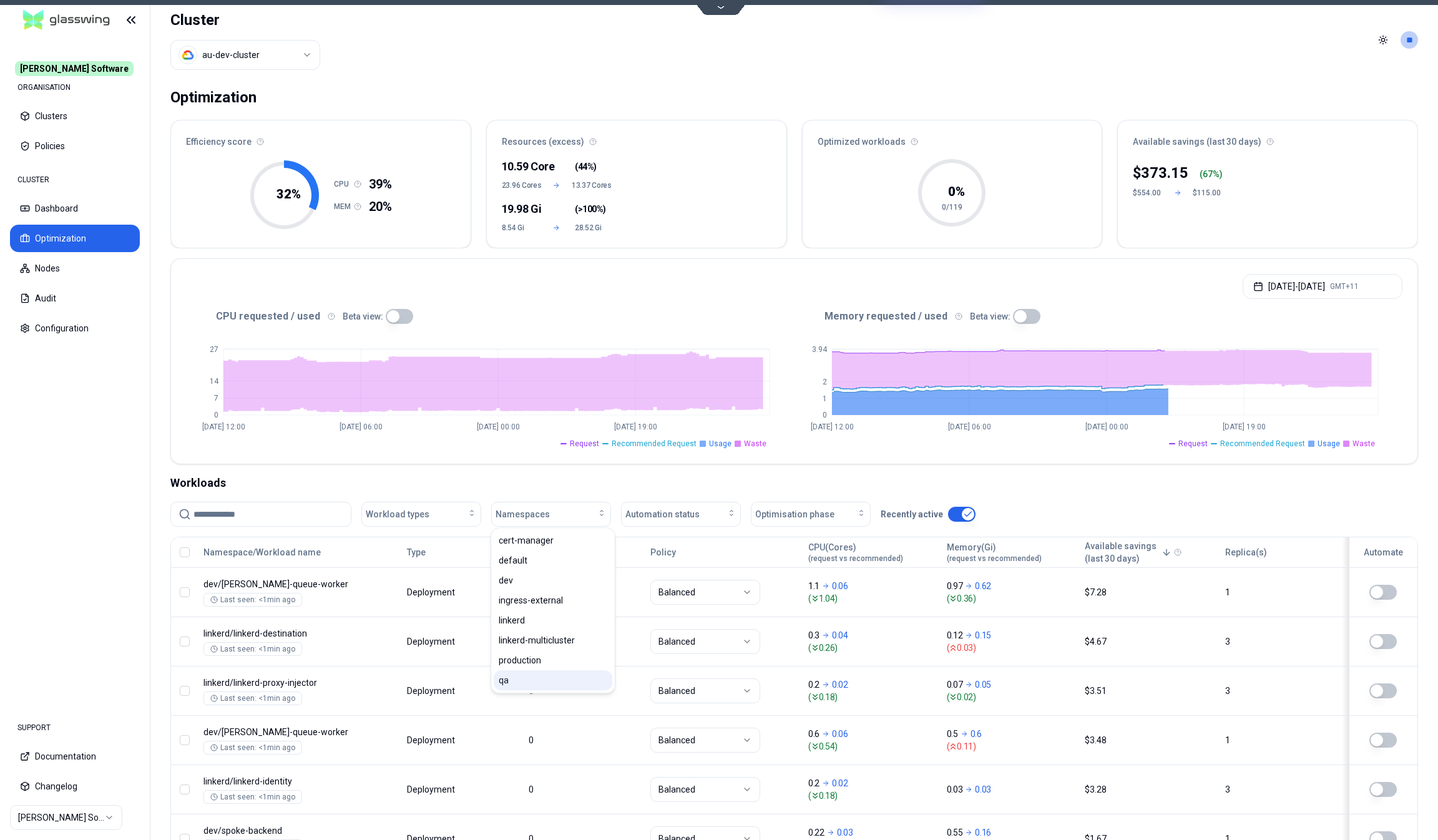
click at [524, 681] on div "qa" at bounding box center [553, 680] width 119 height 20
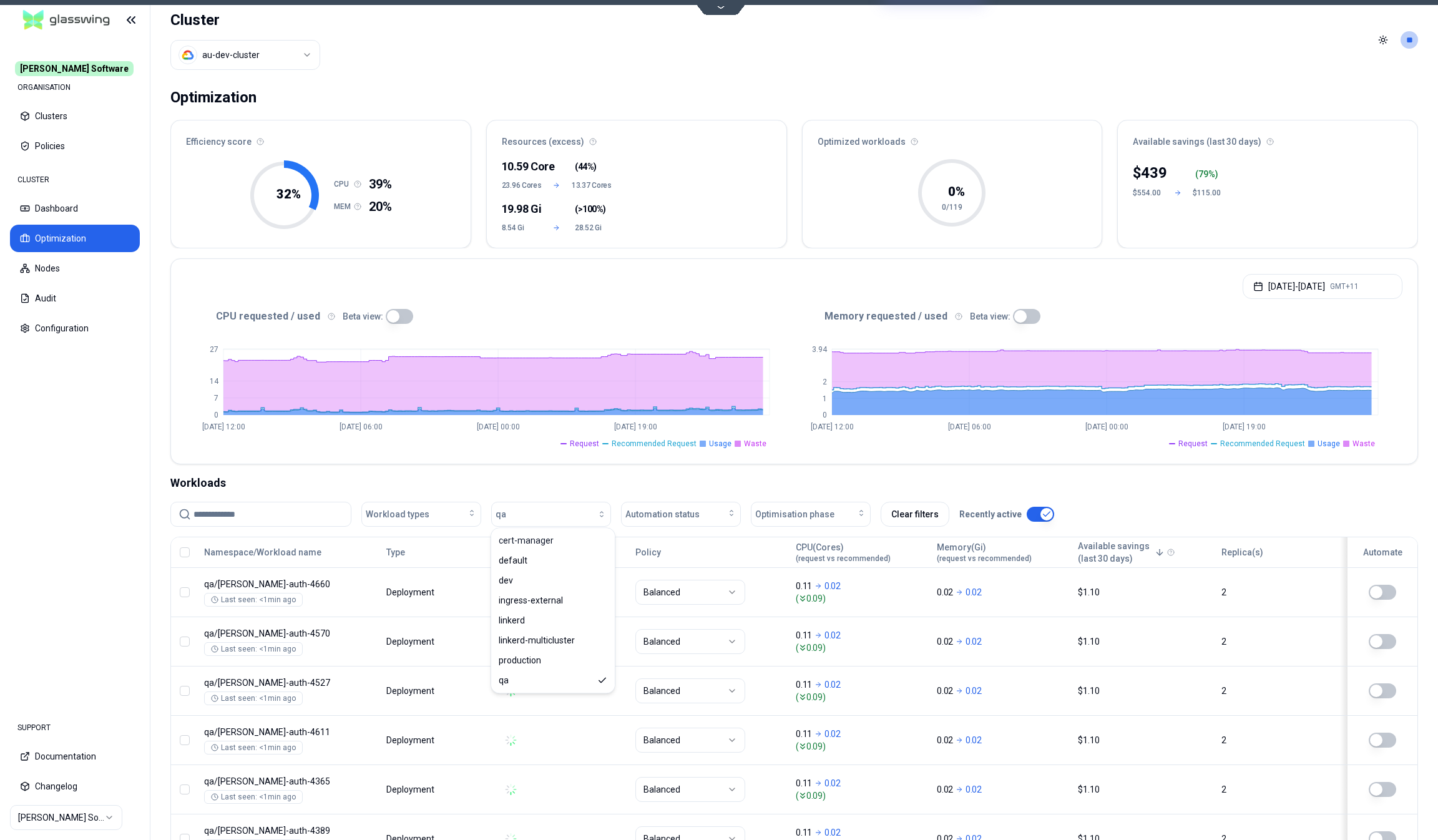
click at [536, 478] on div "Workloads" at bounding box center [794, 483] width 1248 height 18
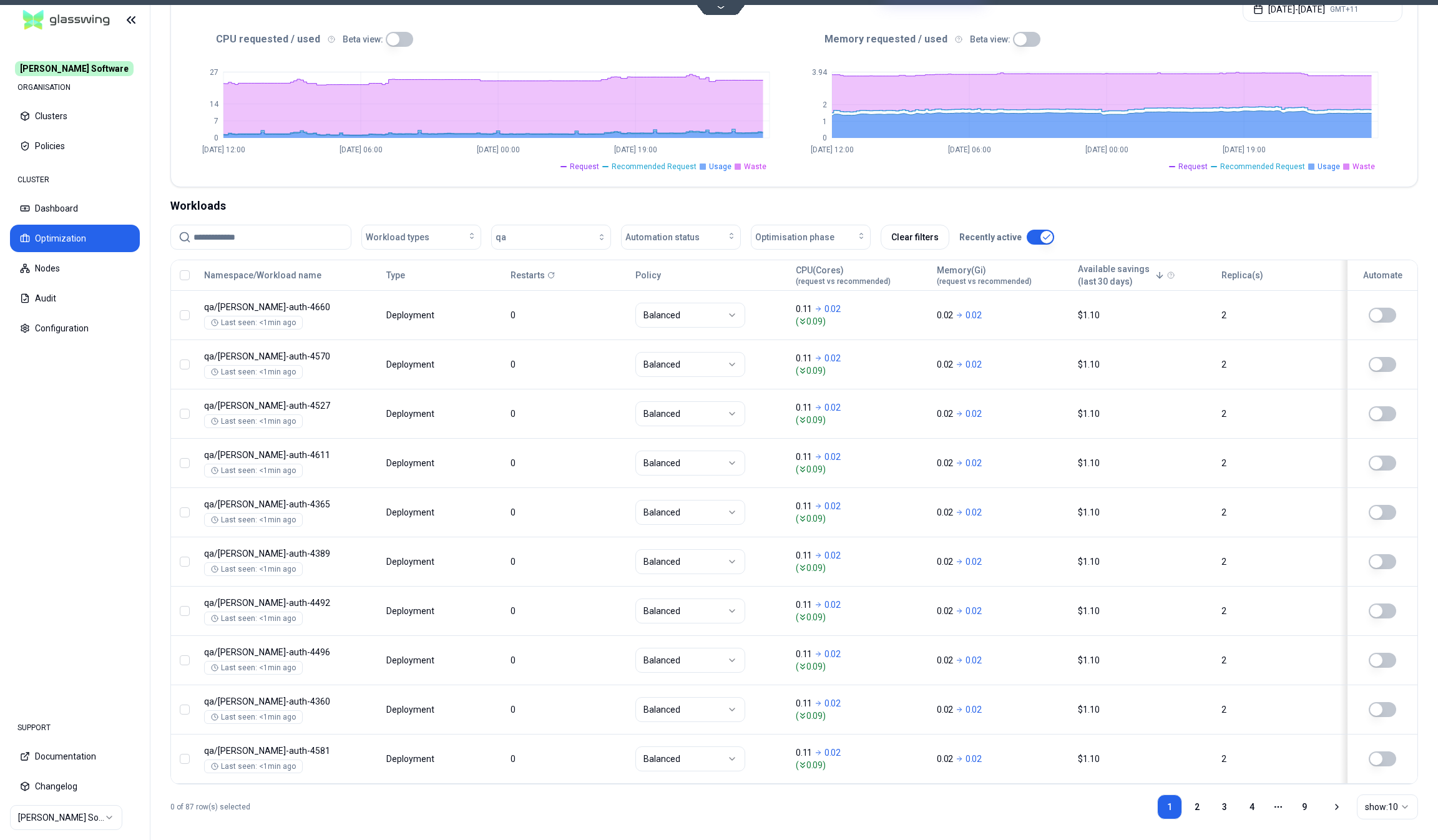
scroll to position [277, 0]
click at [1038, 237] on button "button" at bounding box center [1040, 236] width 27 height 15
click at [1304, 802] on link "26" at bounding box center [1304, 806] width 25 height 25
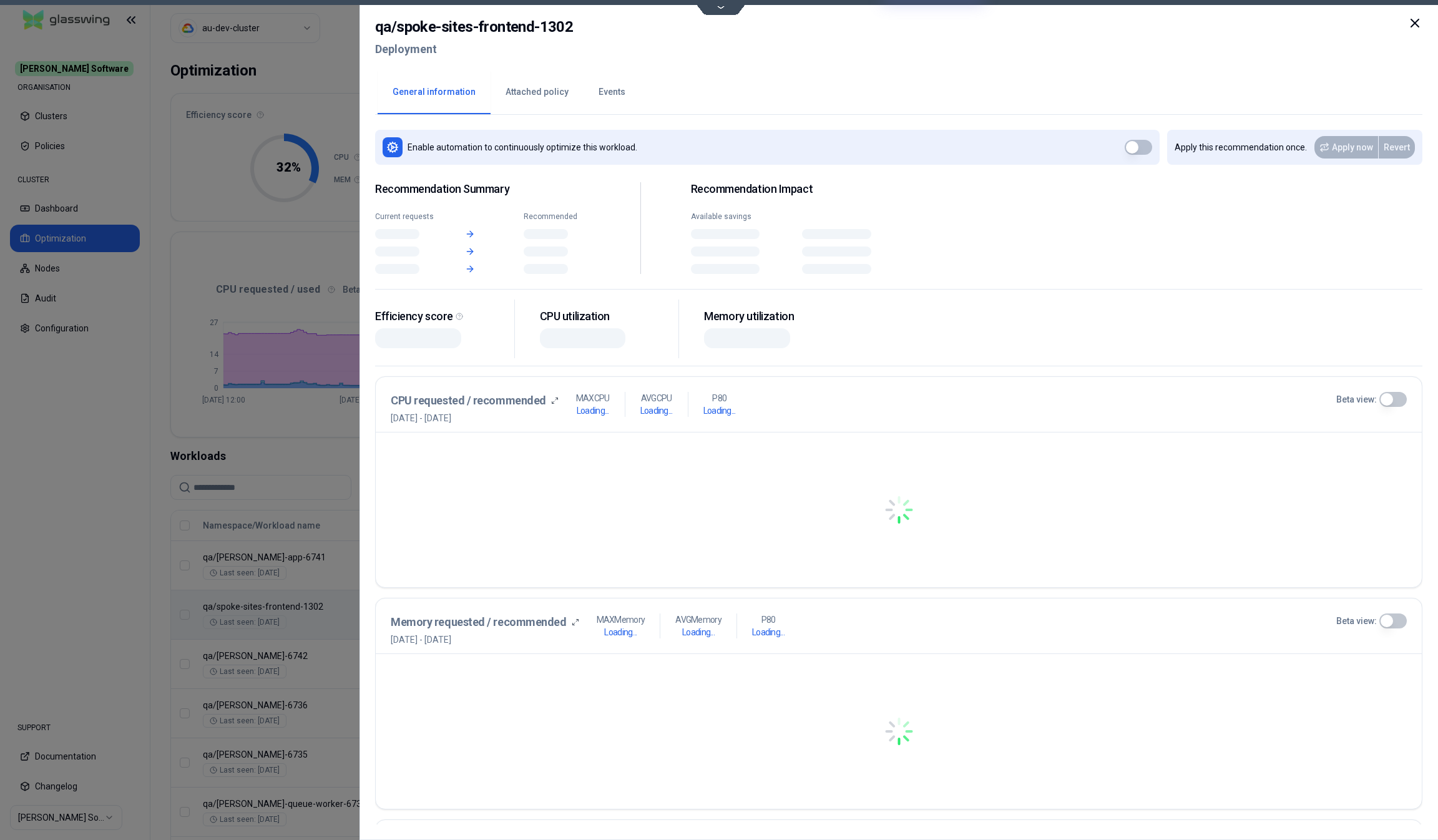
scroll to position [27, 0]
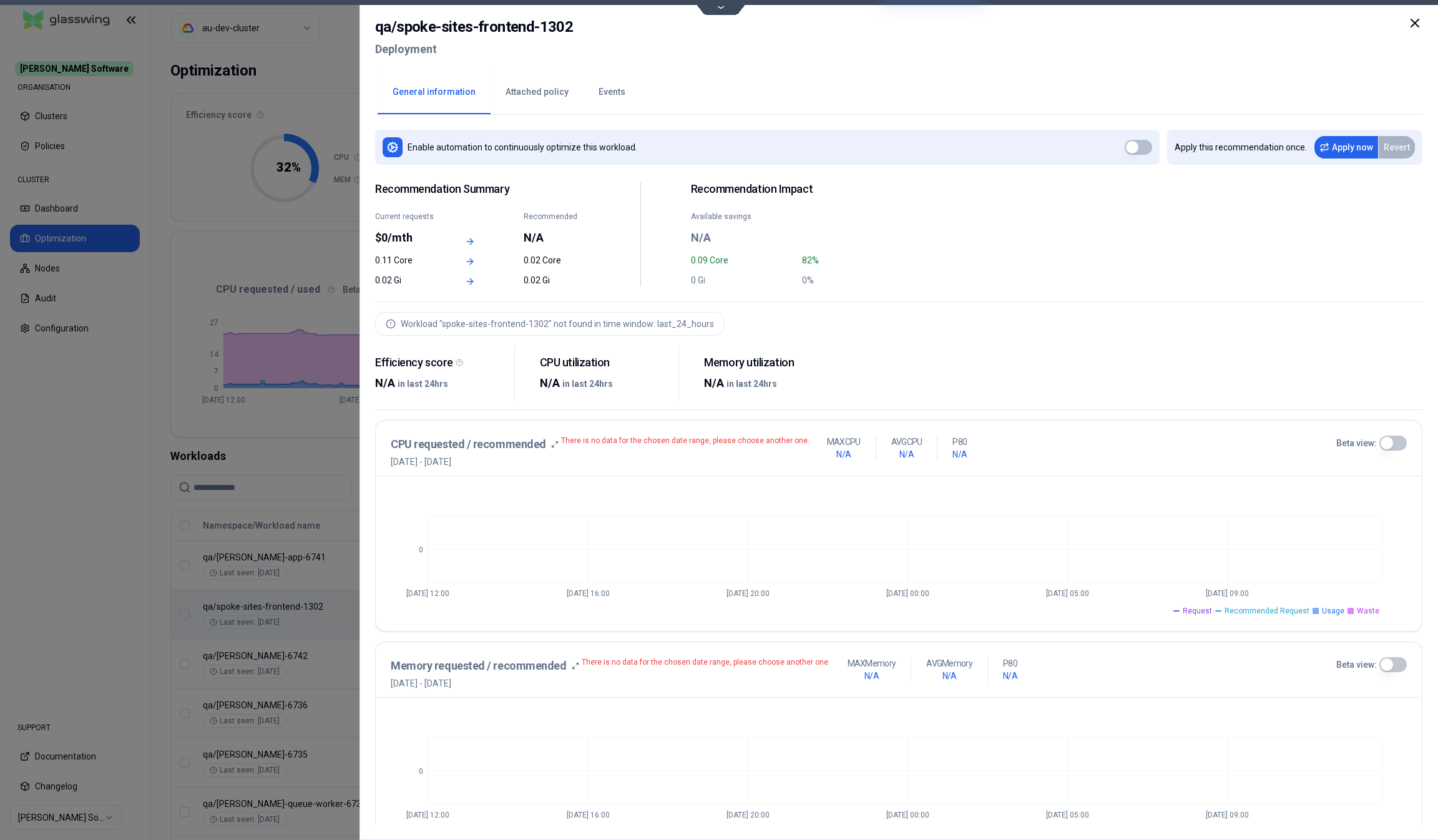
click at [1415, 26] on icon at bounding box center [1414, 23] width 15 height 15
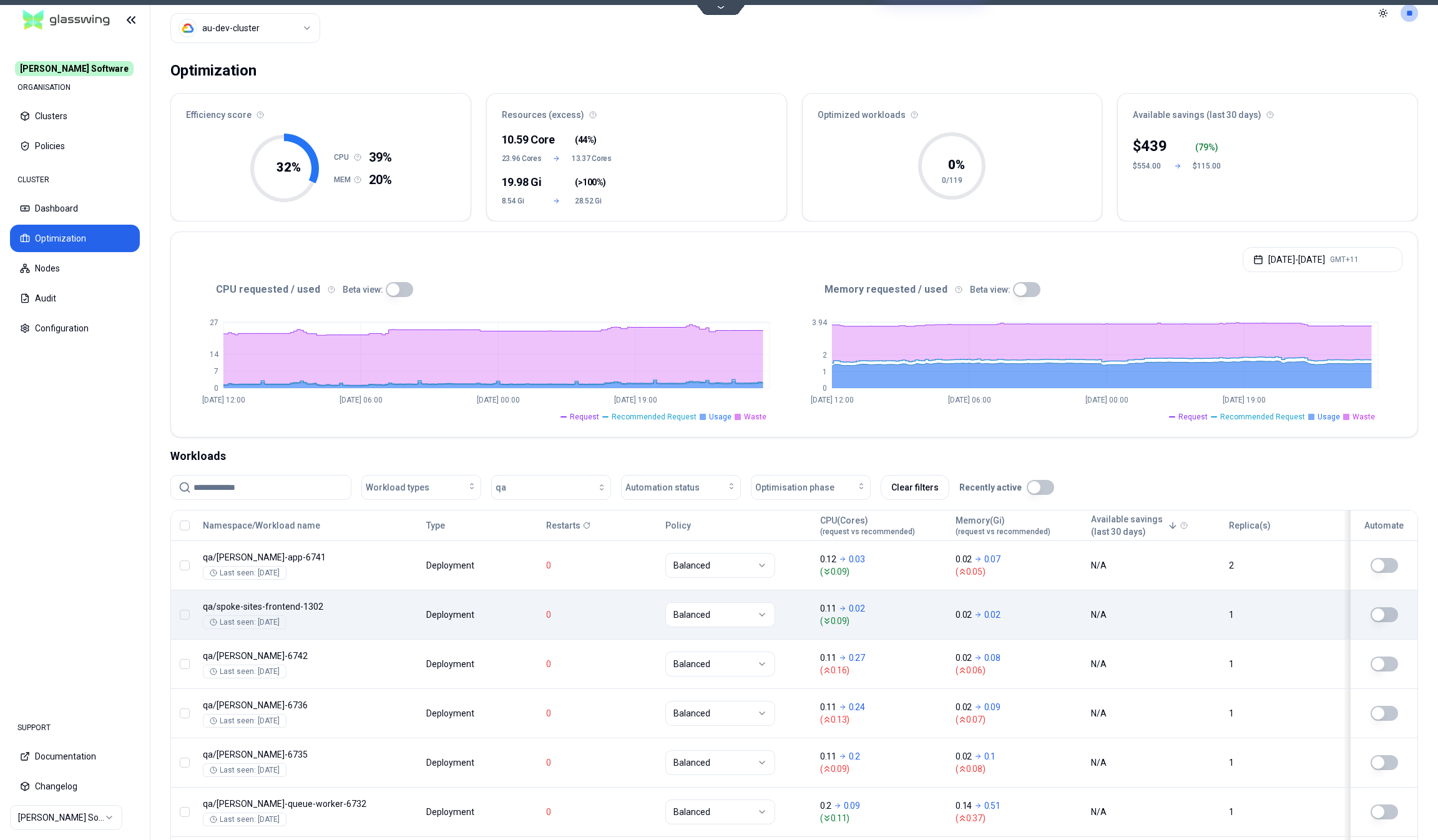
scroll to position [27, 0]
click at [1038, 484] on button "button" at bounding box center [1040, 487] width 27 height 15
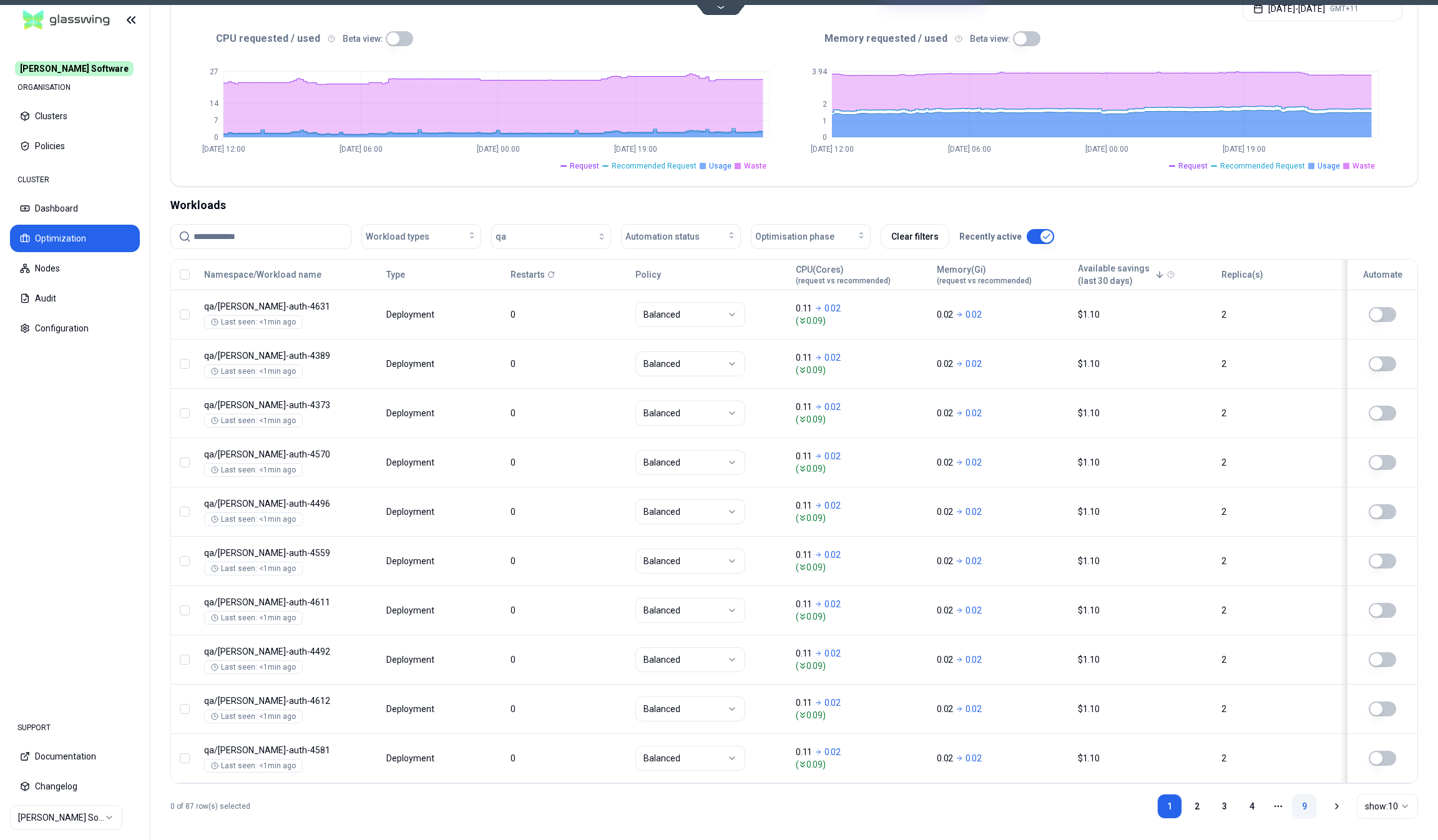
click at [1302, 799] on link "9" at bounding box center [1304, 806] width 25 height 25
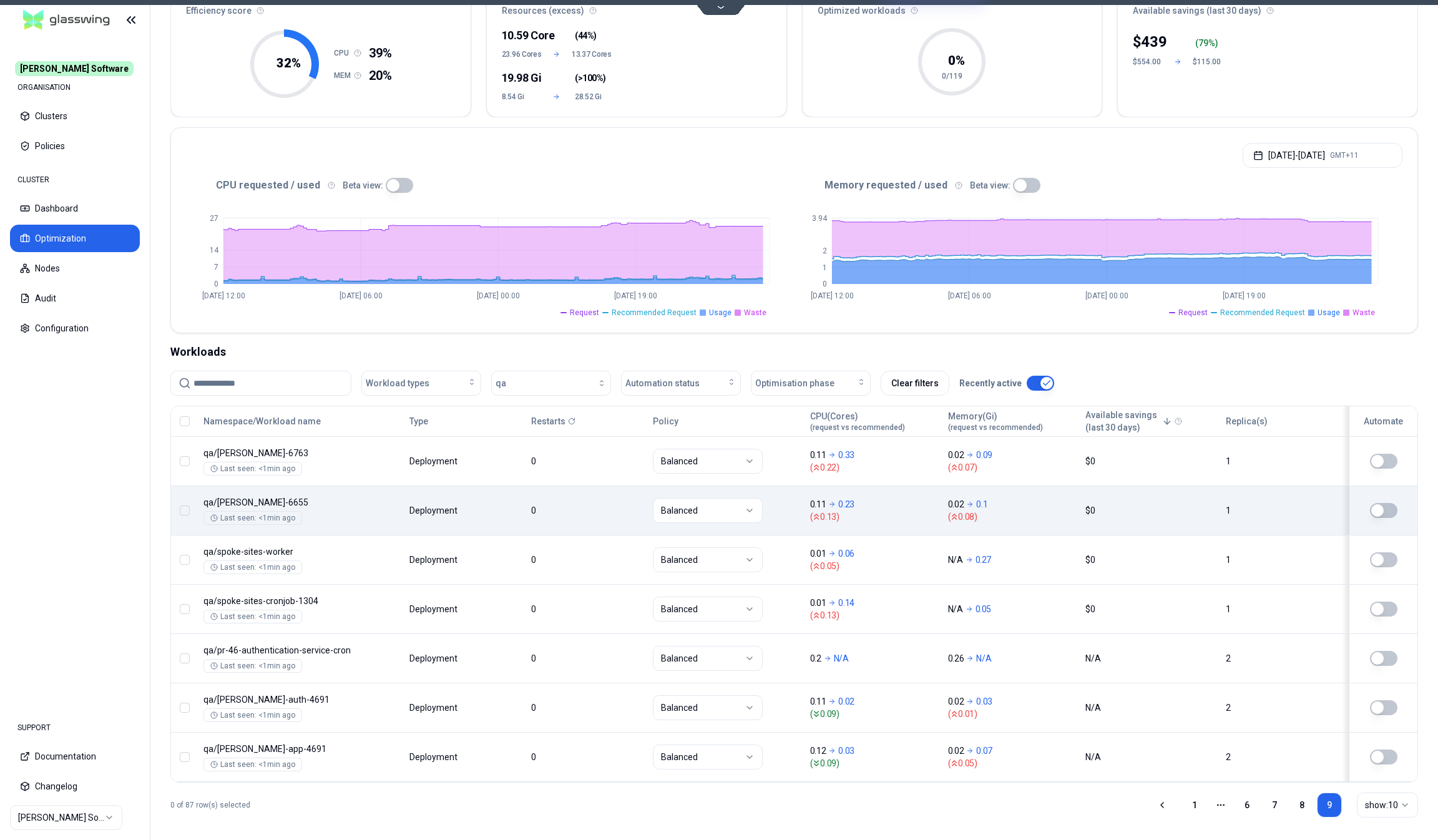
scroll to position [132, 0]
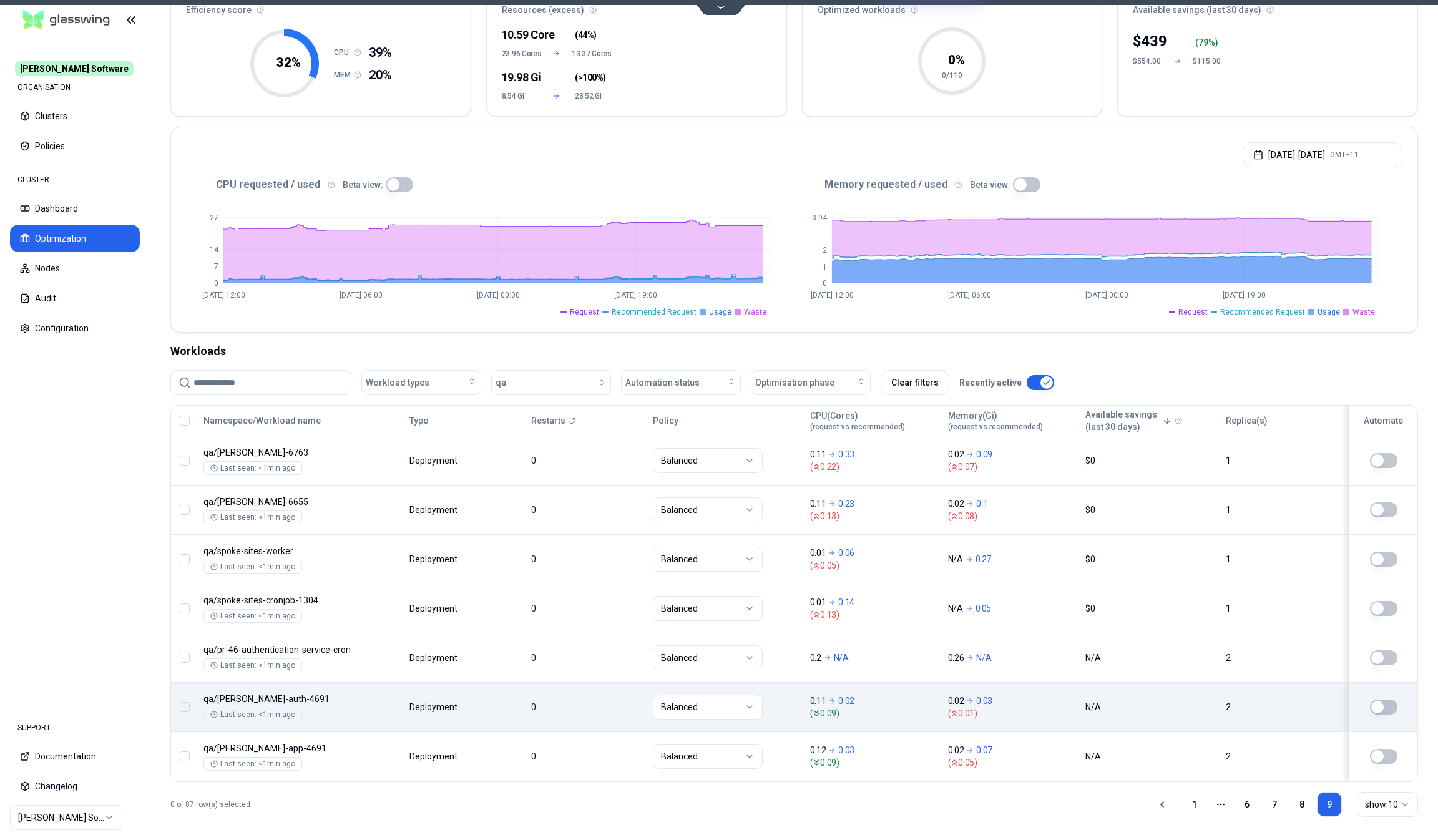
click at [476, 683] on div "Namespace/Workload name Type Restarts Policy CPU(Cores) (request vs recommended…" at bounding box center [794, 594] width 1247 height 376
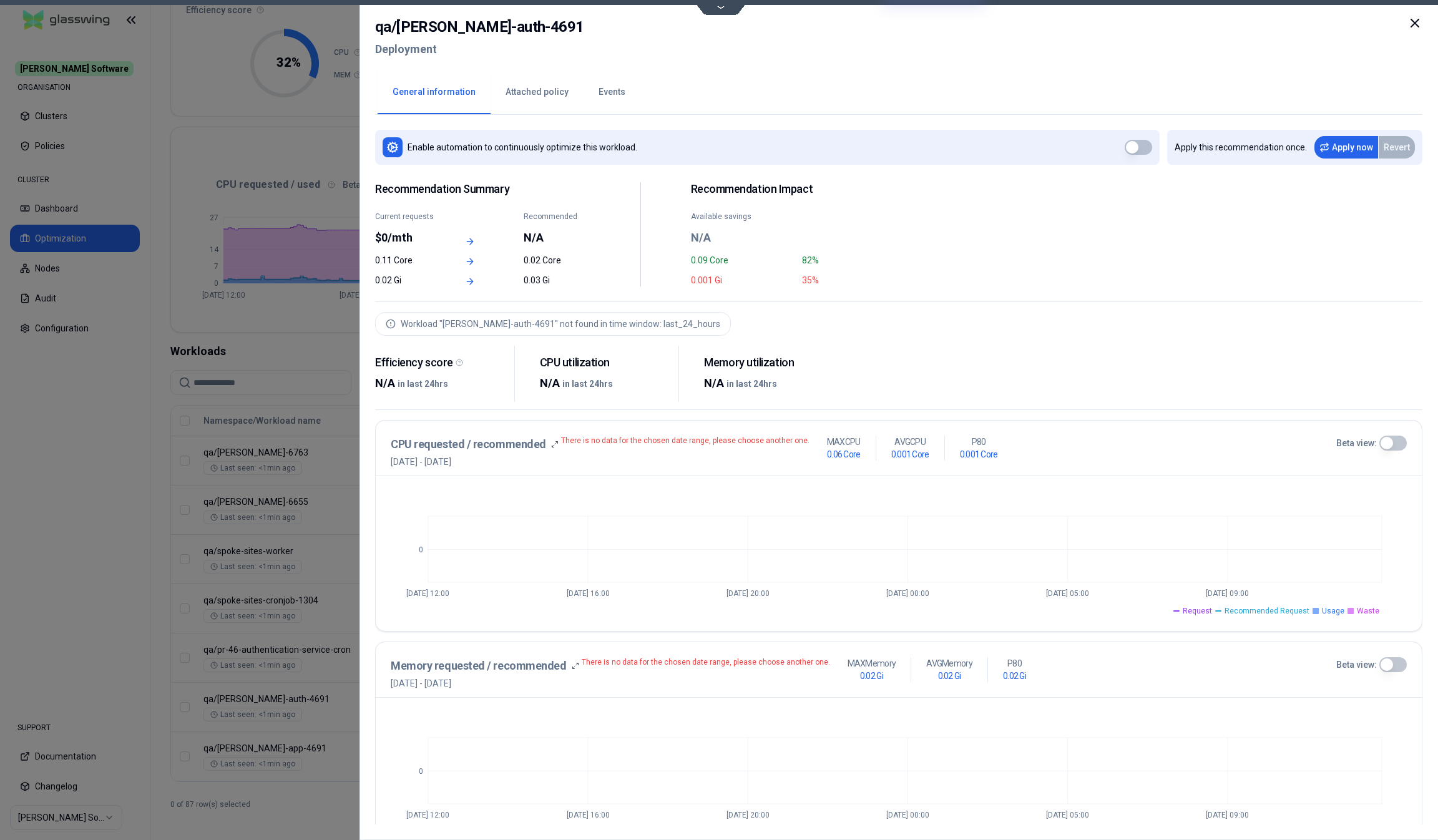
click at [1418, 22] on icon at bounding box center [1414, 23] width 15 height 15
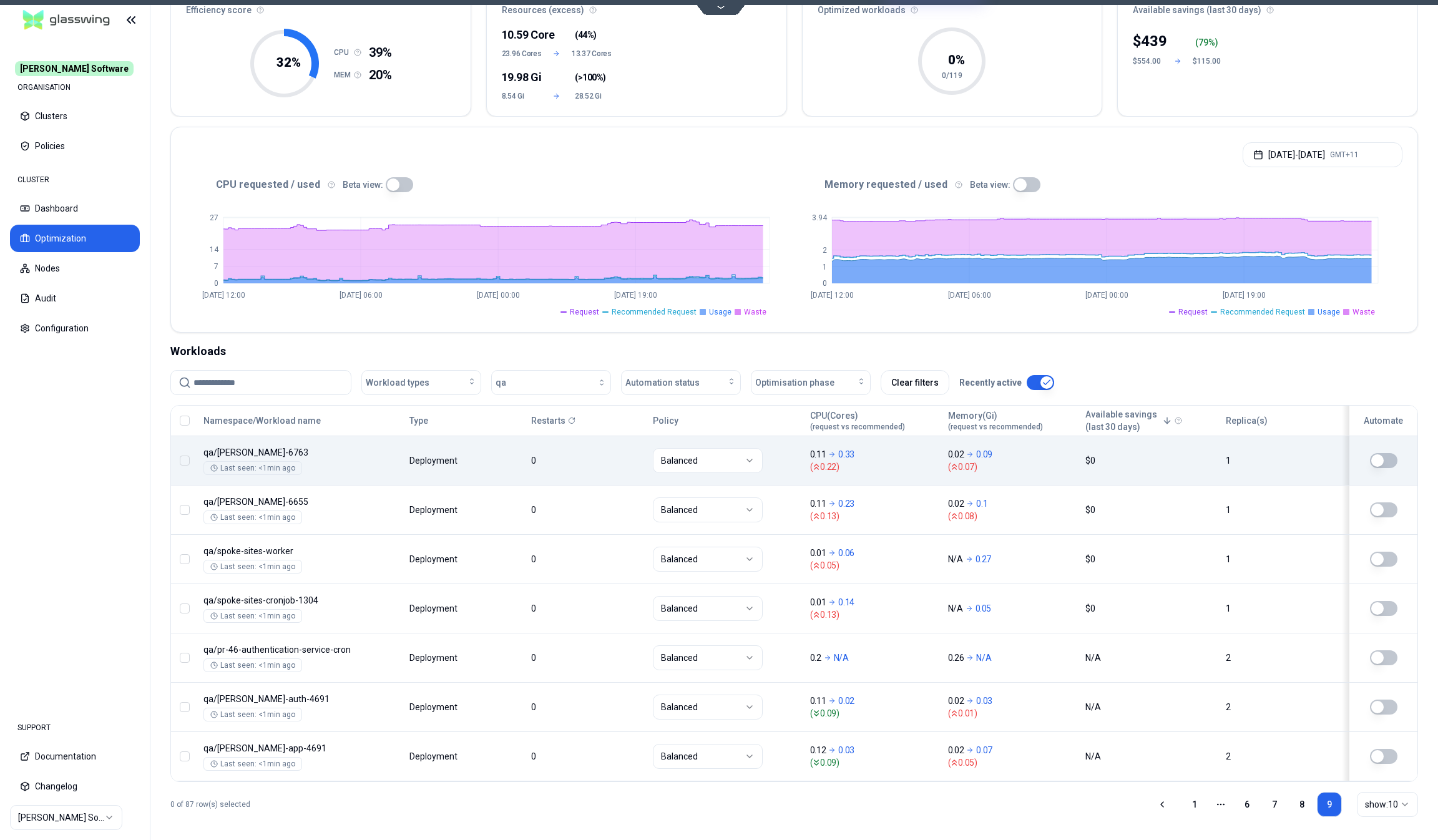
click at [598, 448] on div "Namespace/Workload name Type Restarts Policy CPU(Cores) (request vs recommended…" at bounding box center [794, 594] width 1247 height 376
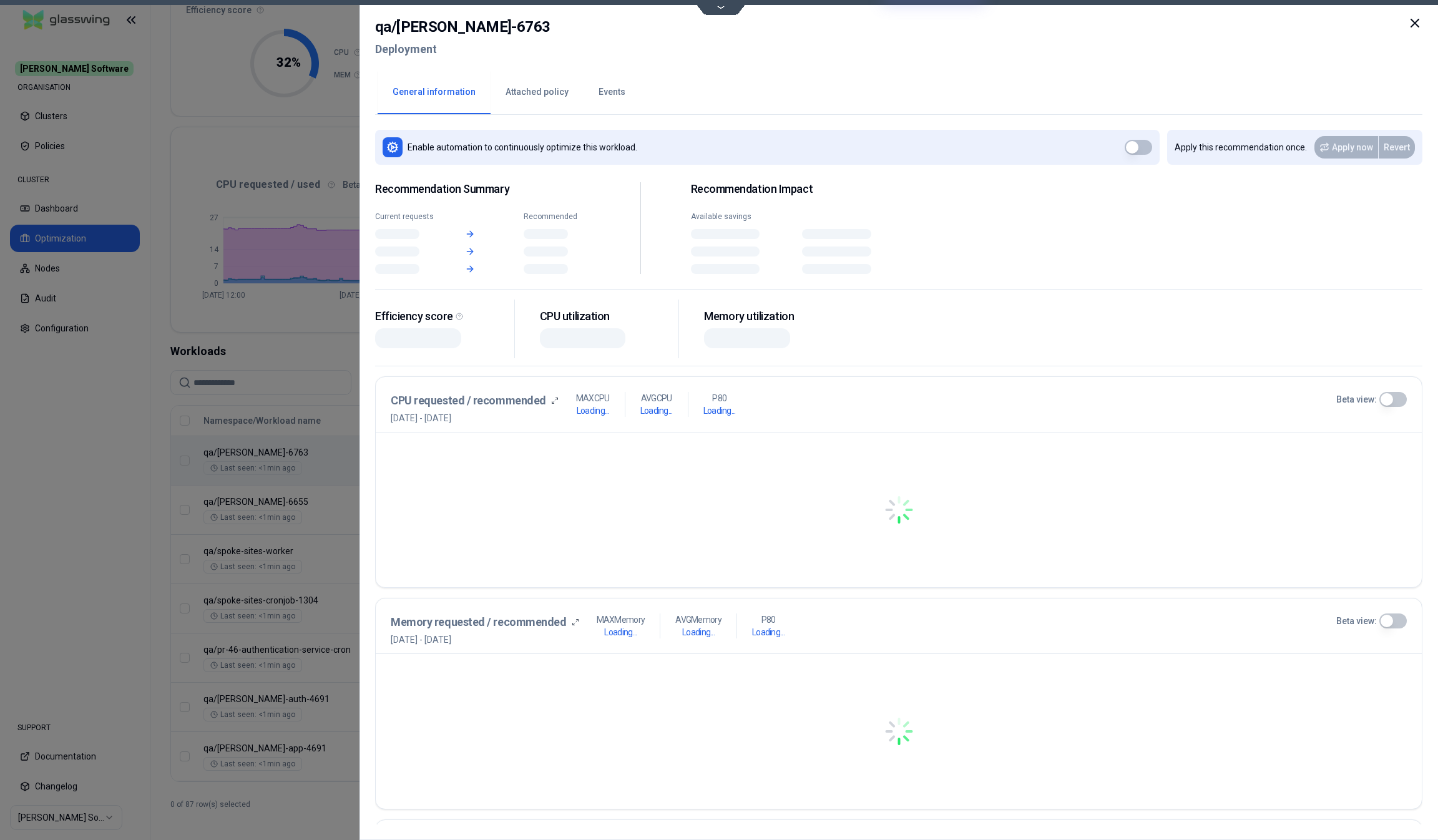
scroll to position [132, 0]
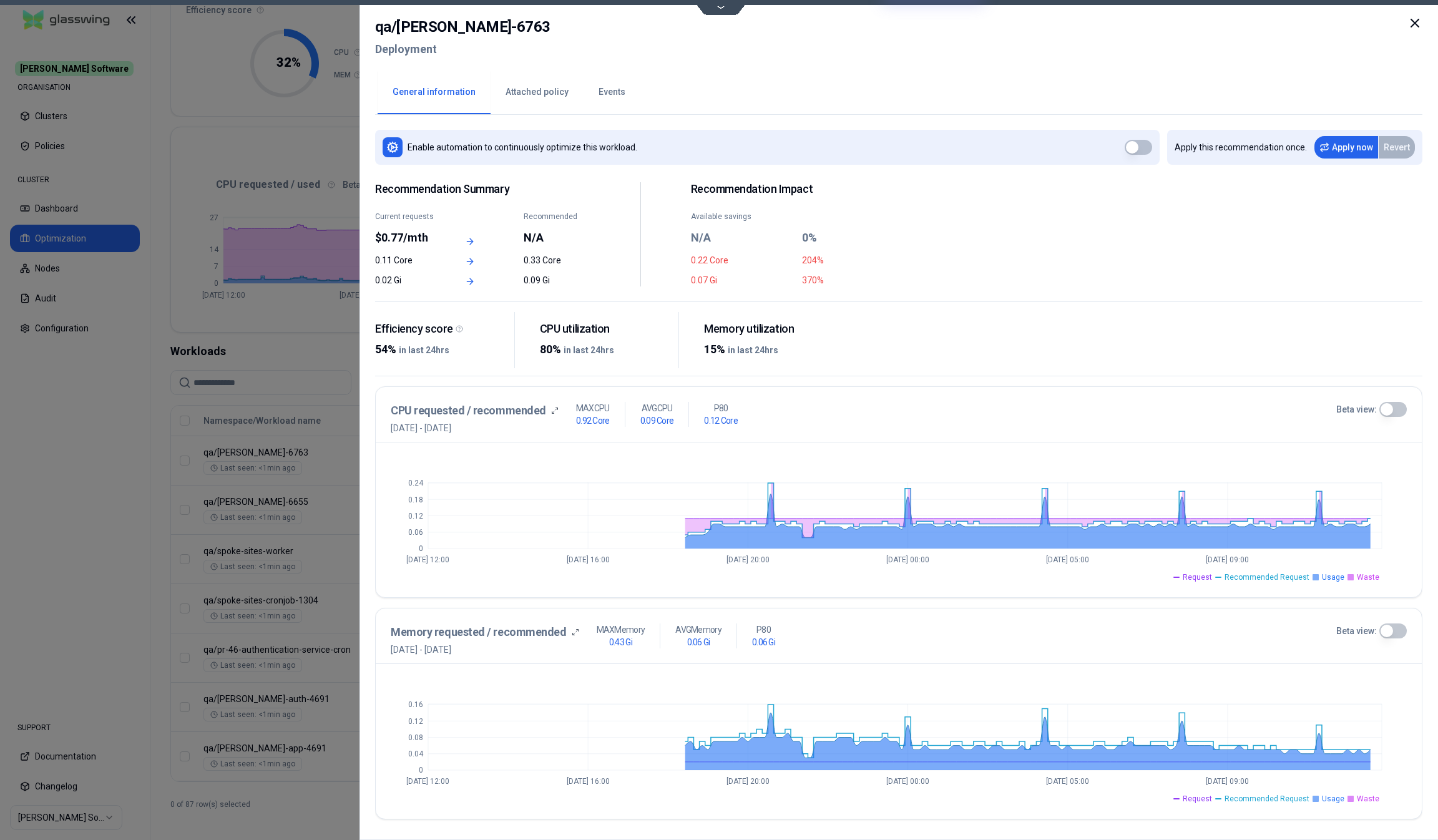
click at [1390, 404] on button "Beta view:" at bounding box center [1393, 409] width 27 height 15
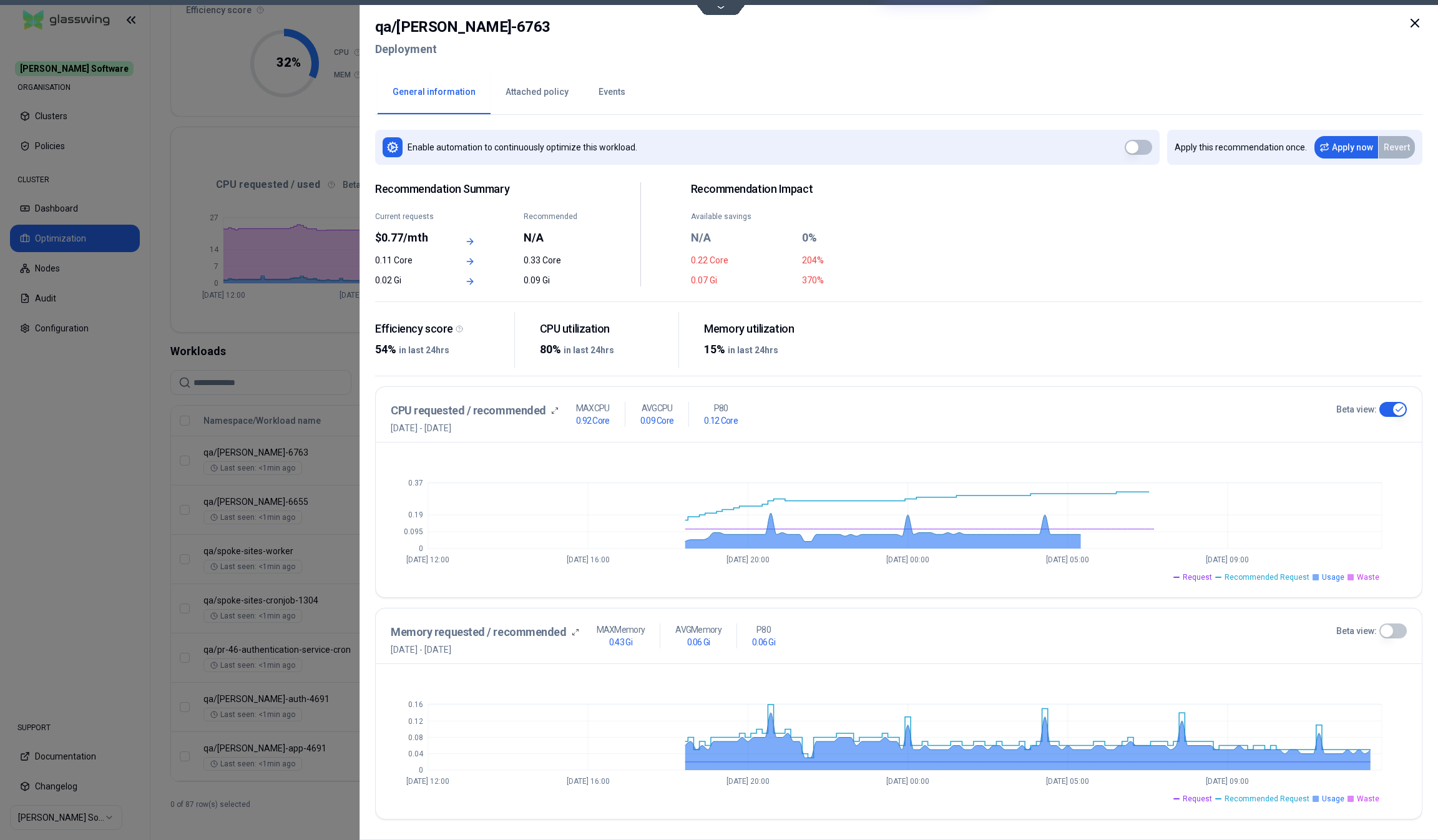
click at [1393, 626] on button "Beta view:" at bounding box center [1393, 631] width 27 height 15
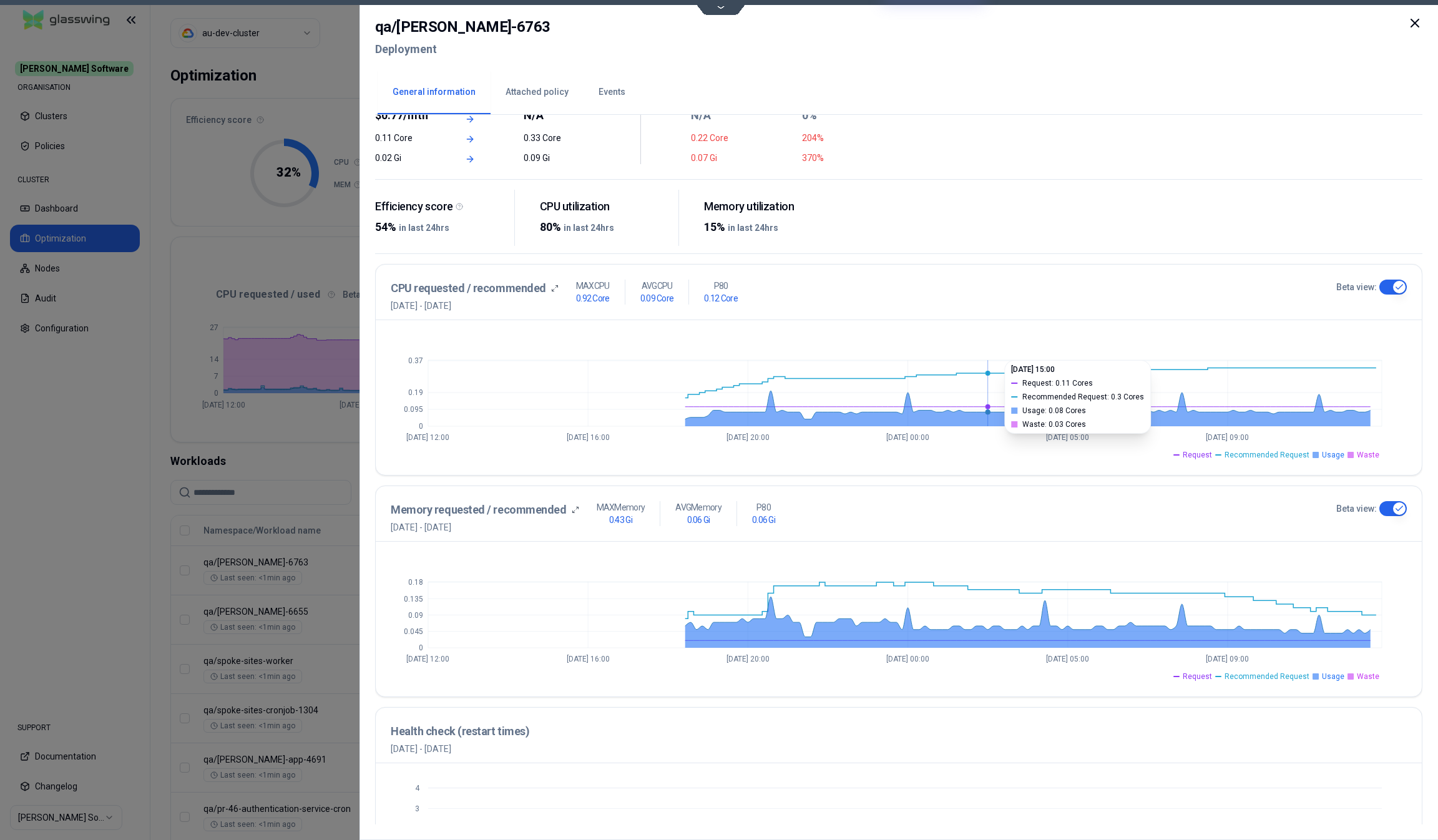
scroll to position [125, 0]
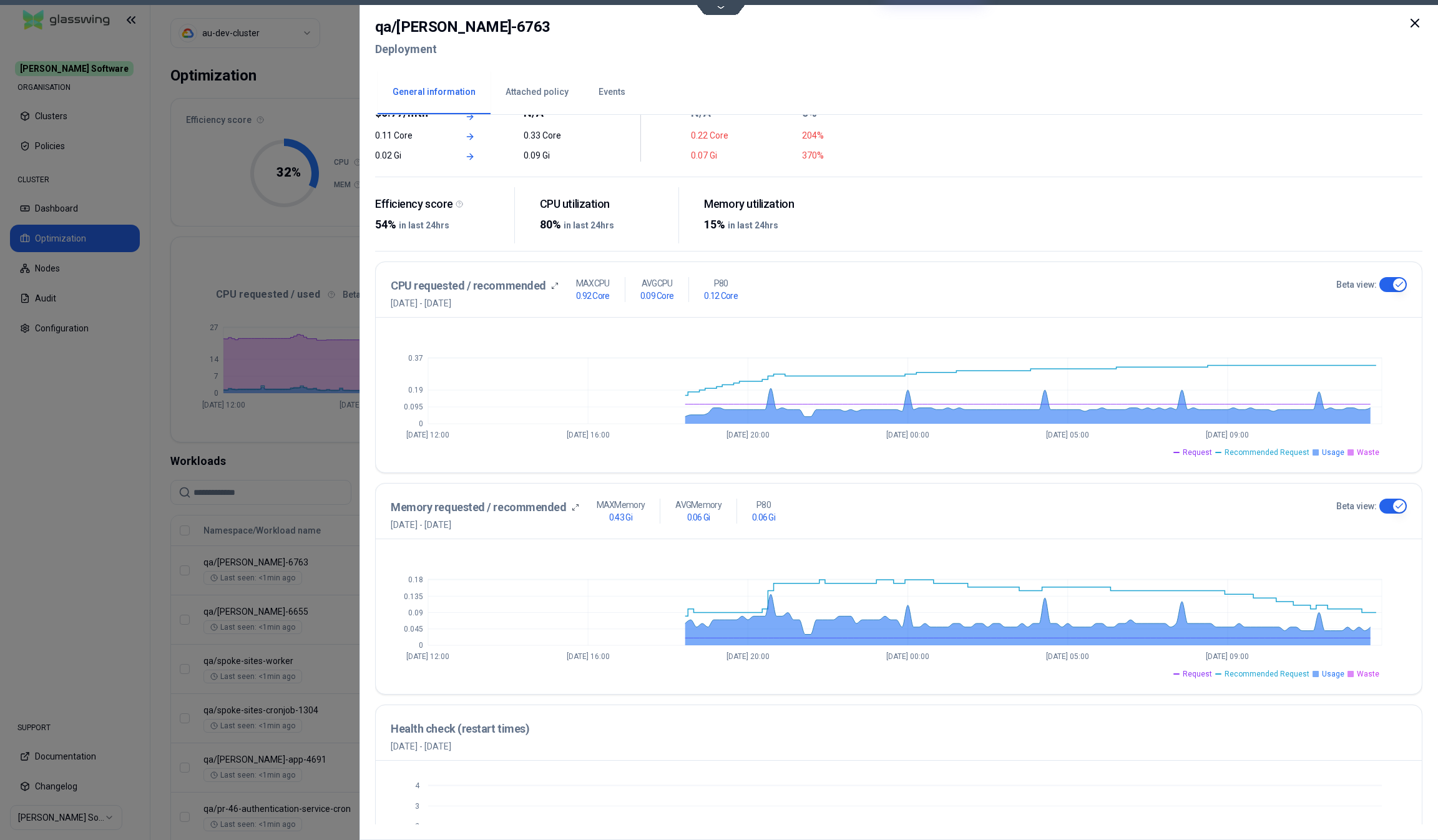
click at [1413, 21] on icon at bounding box center [1414, 23] width 7 height 7
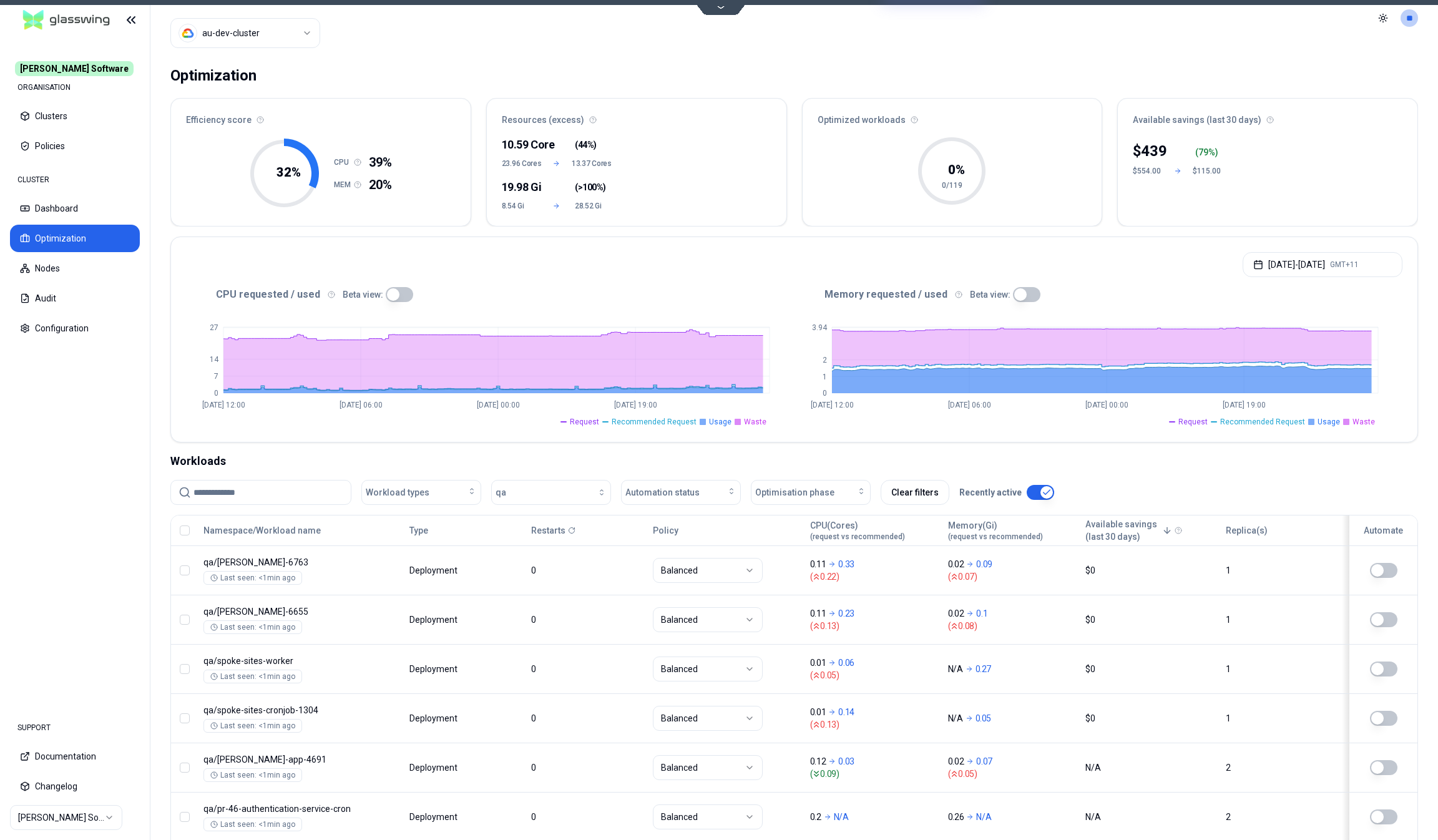
scroll to position [22, 0]
click at [531, 488] on div "button" at bounding box center [556, 492] width 100 height 10
drag, startPoint x: 537, startPoint y: 515, endPoint x: 536, endPoint y: 486, distance: 29.0
click at [536, 486] on body "[PERSON_NAME] Software ORGANISATION Clusters Policies CLUSTER Dashboard Optimiz…" at bounding box center [719, 420] width 1438 height 840
click at [536, 487] on div "button" at bounding box center [556, 492] width 100 height 10
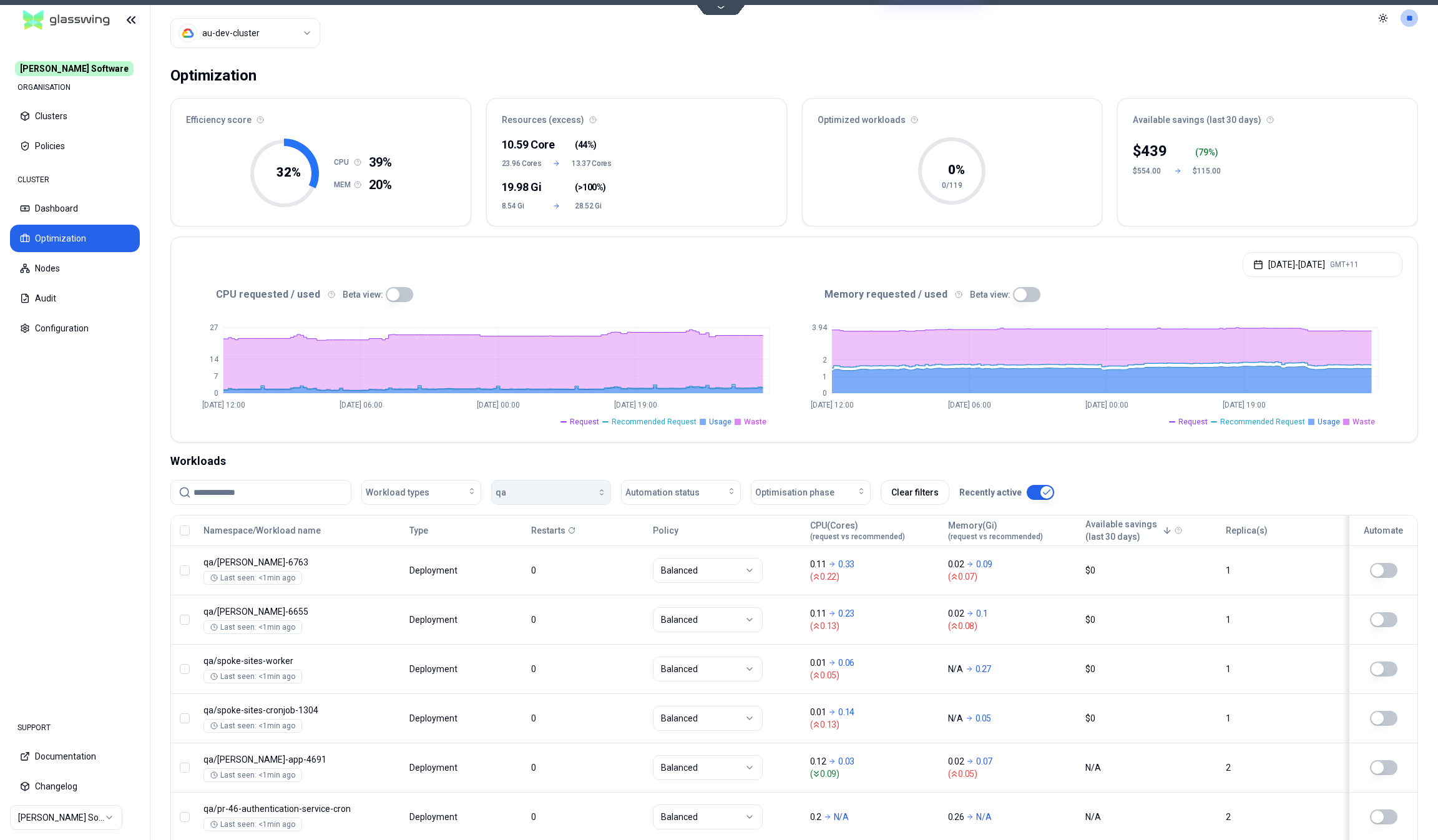
click at [533, 494] on button "qa" at bounding box center [550, 493] width 120 height 25
click at [539, 657] on div "qa" at bounding box center [553, 658] width 119 height 20
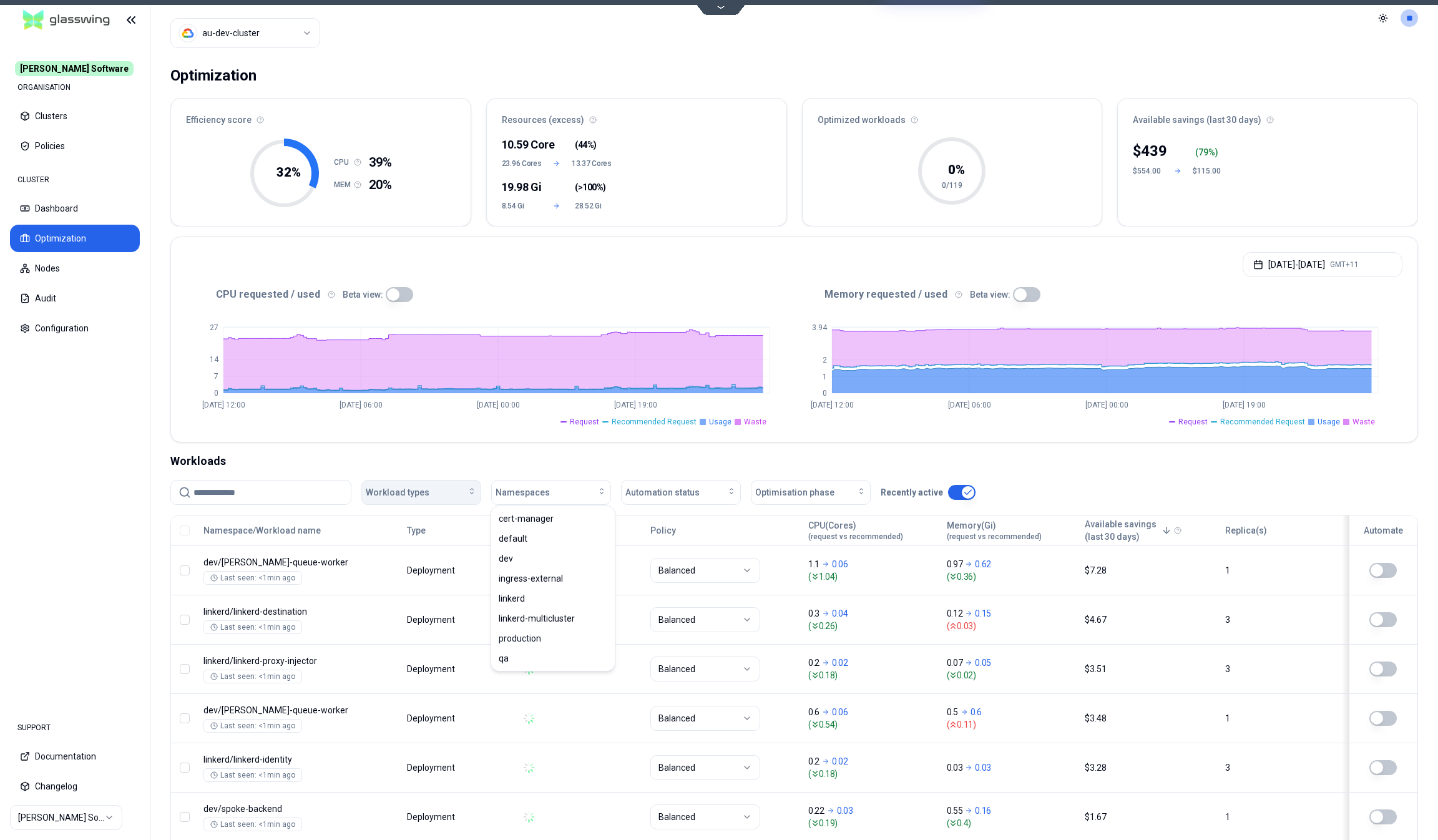
click at [410, 491] on span "Workload types" at bounding box center [398, 493] width 64 height 12
click at [414, 517] on div "CronJob" at bounding box center [424, 518] width 119 height 20
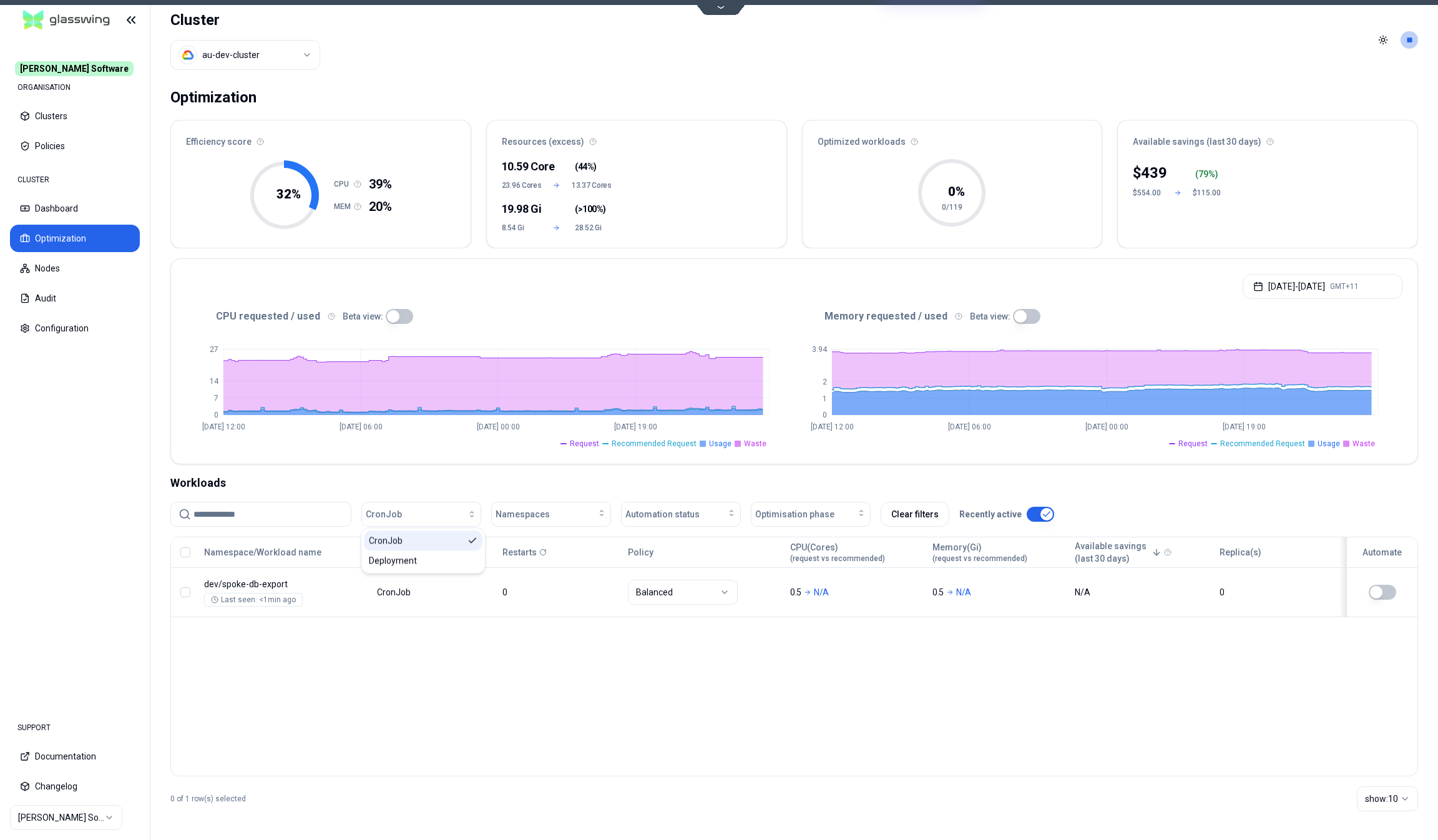
click at [417, 533] on div "CronJob" at bounding box center [424, 541] width 119 height 20
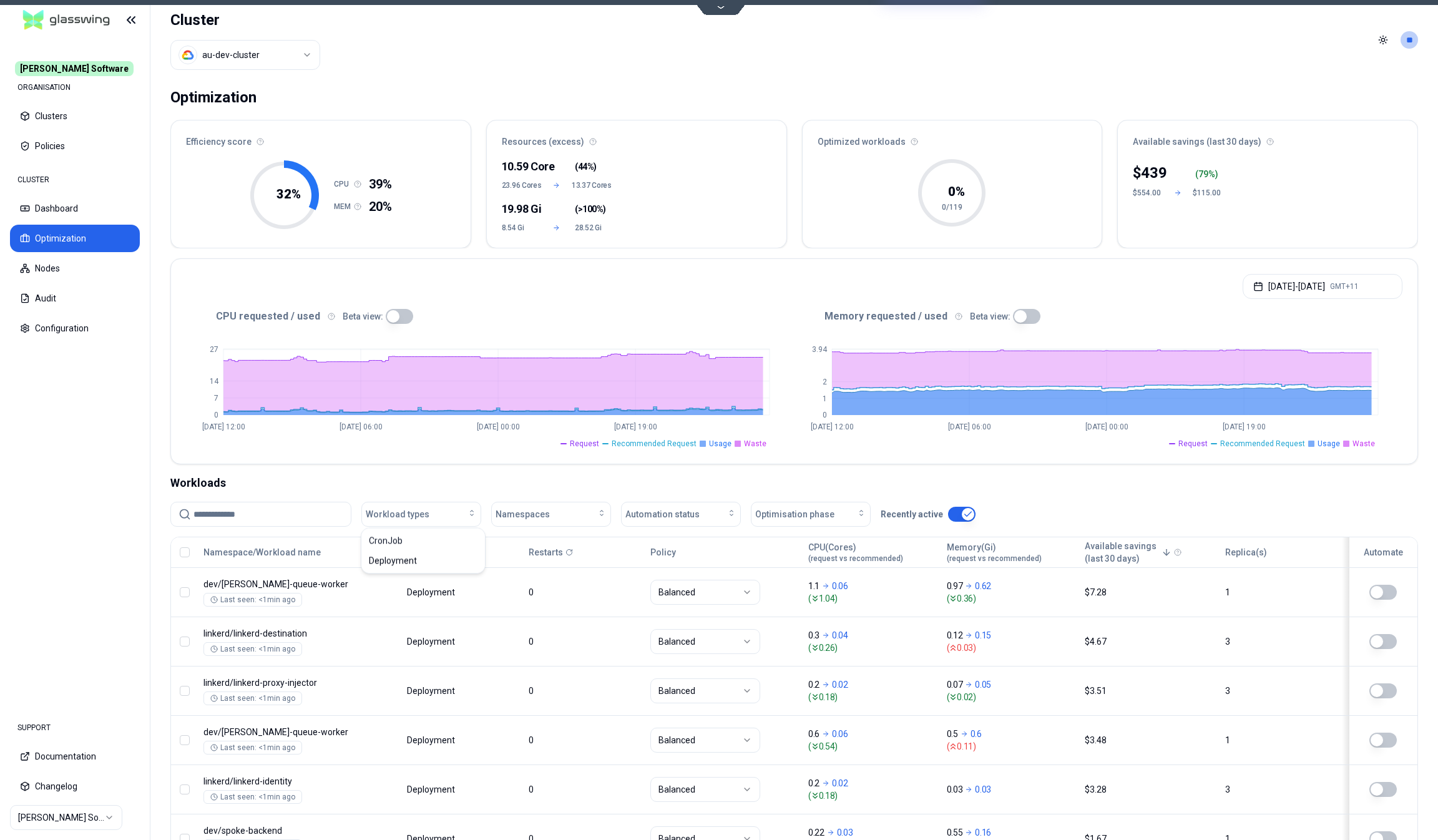
click at [457, 482] on div "Workloads" at bounding box center [794, 483] width 1248 height 18
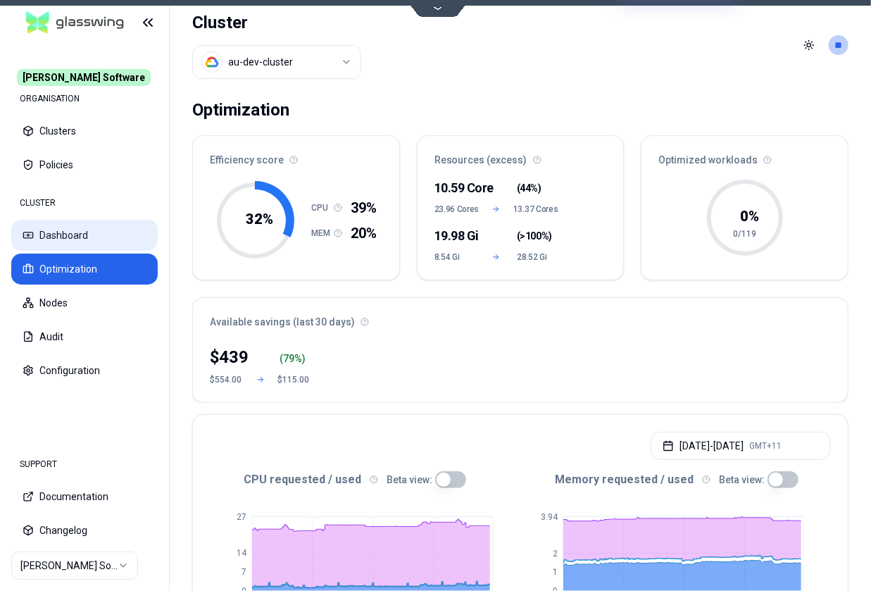
click at [72, 229] on button "Dashboard" at bounding box center [84, 235] width 146 height 31
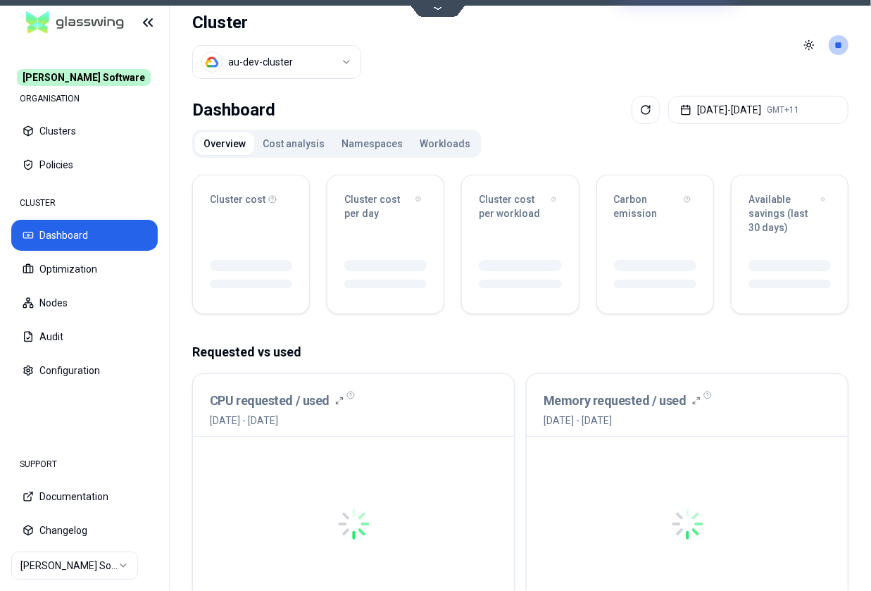
click at [352, 146] on button "Namespaces" at bounding box center [372, 143] width 78 height 23
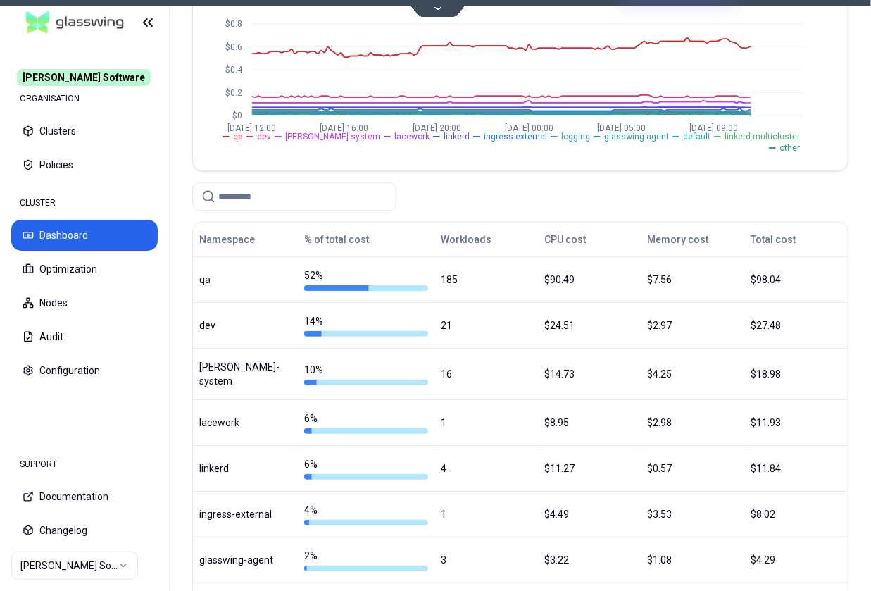
scroll to position [256, 0]
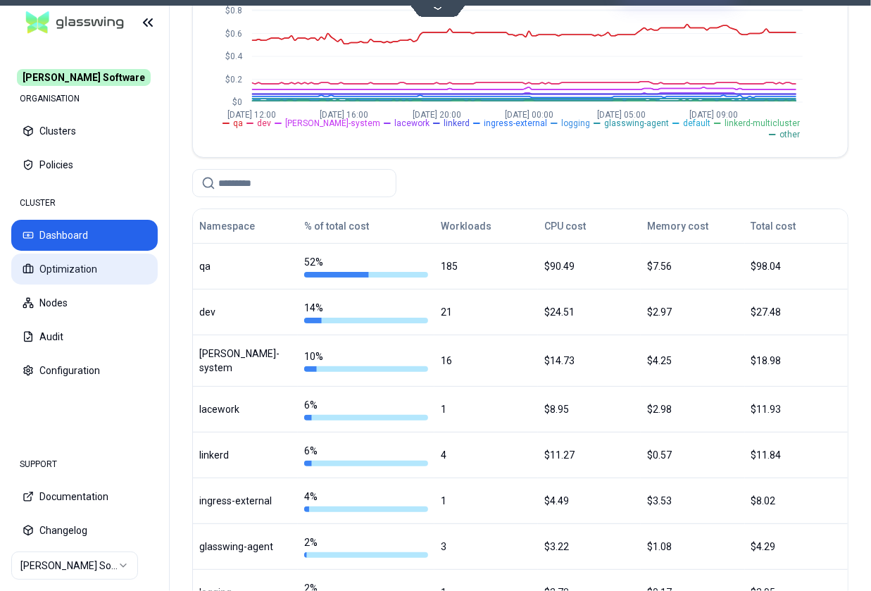
click at [73, 267] on button "Optimization" at bounding box center [84, 269] width 146 height 31
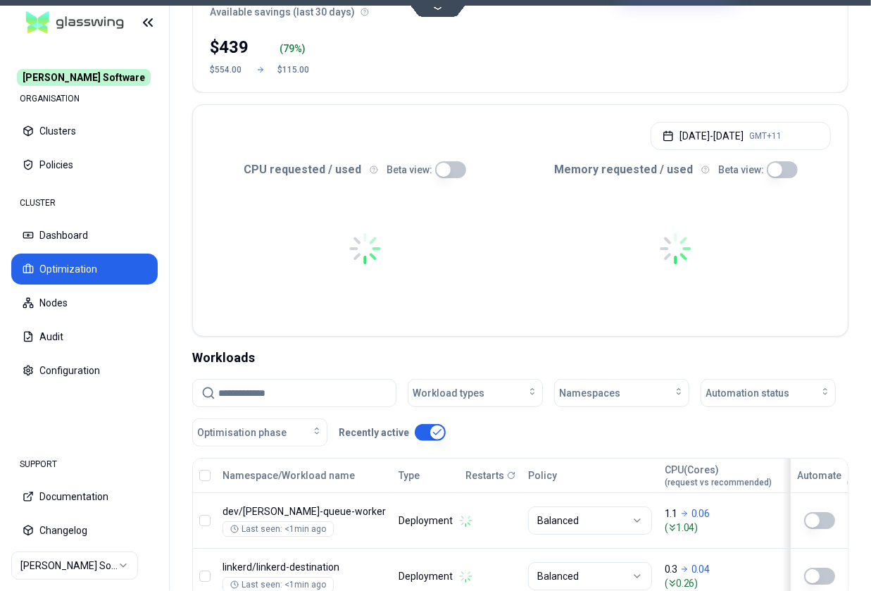
scroll to position [318, 0]
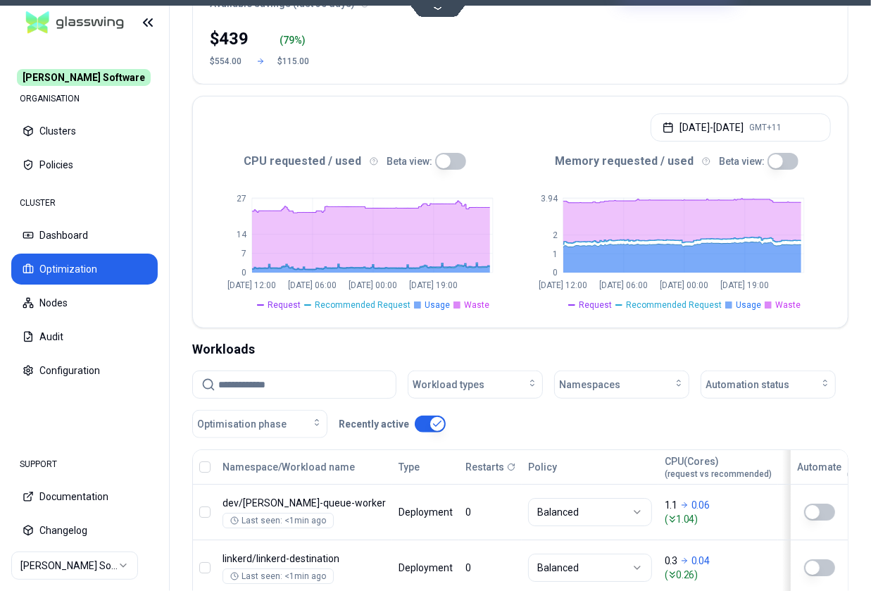
click at [610, 370] on div "Workload types Namespaces Automation status Optimisation phase Recently active" at bounding box center [520, 404] width 656 height 68
click at [609, 378] on span "Namespaces" at bounding box center [589, 385] width 61 height 14
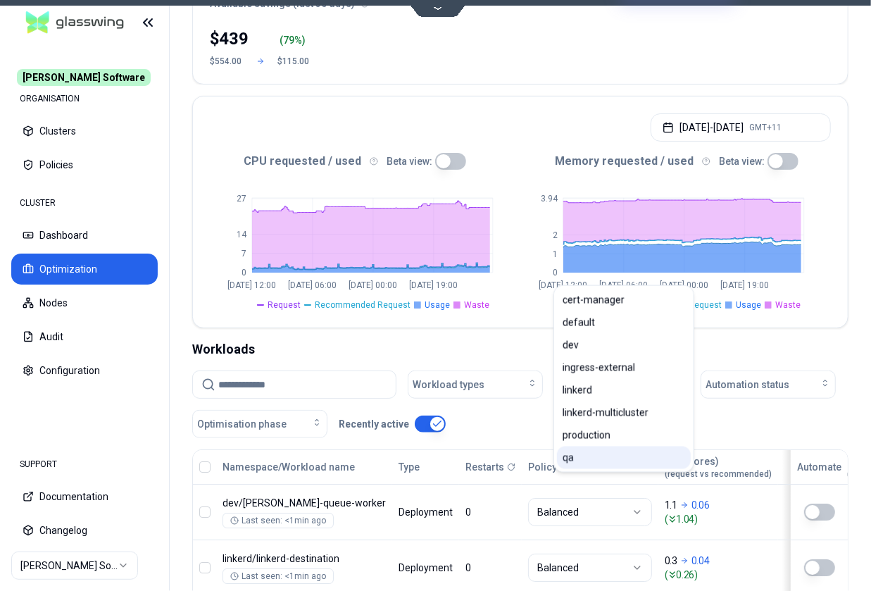
click at [575, 459] on div "qa" at bounding box center [624, 458] width 134 height 23
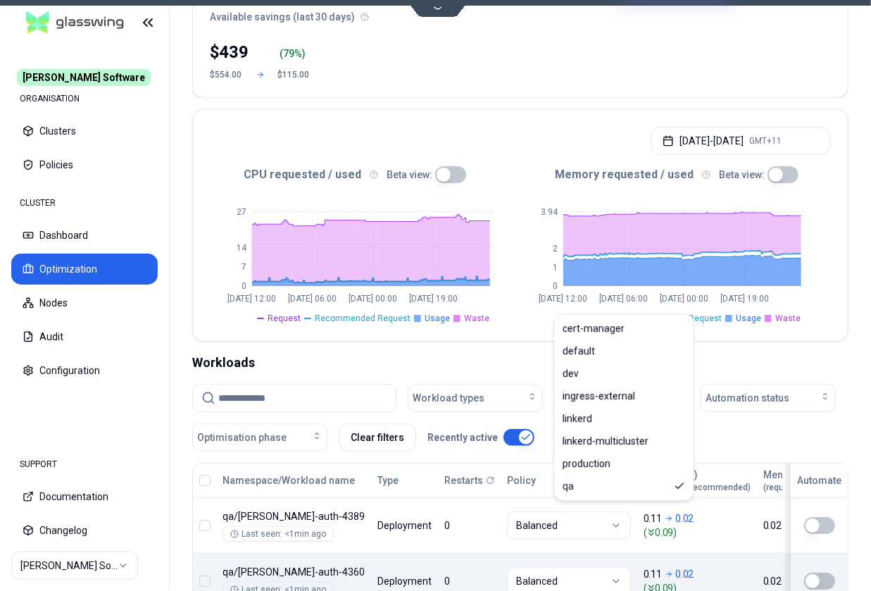
scroll to position [283, 0]
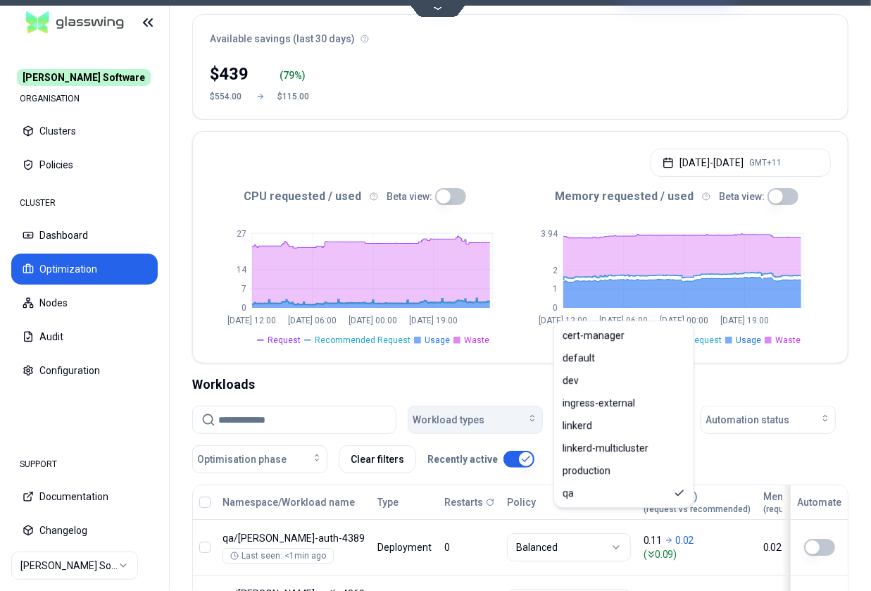
click at [447, 413] on span "Workload types" at bounding box center [449, 420] width 72 height 14
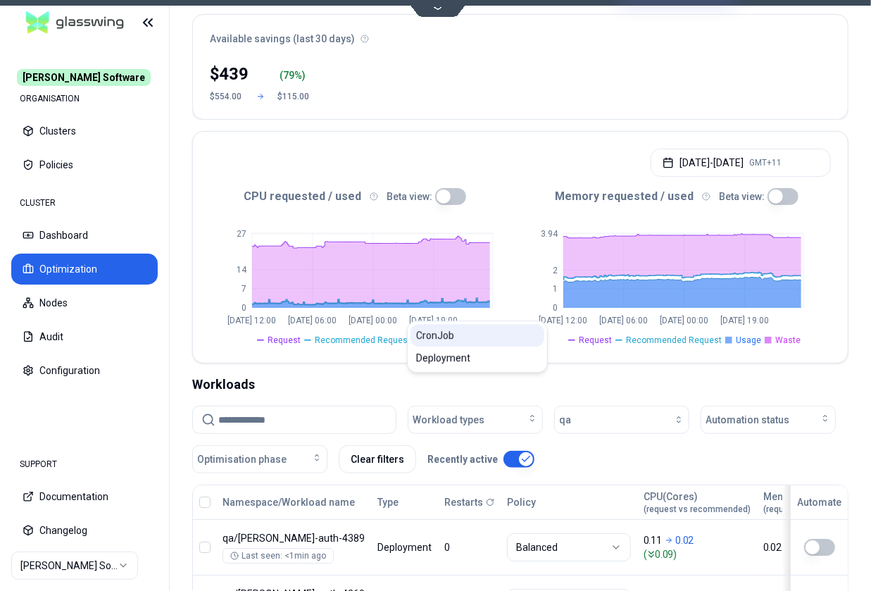
click at [444, 332] on span "CronJob" at bounding box center [435, 335] width 38 height 14
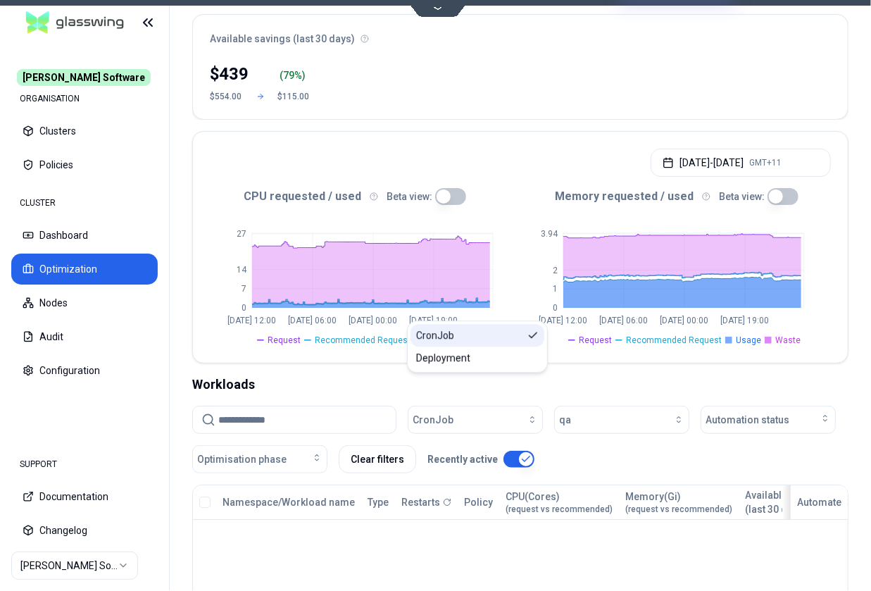
click at [444, 332] on span "CronJob" at bounding box center [435, 335] width 38 height 14
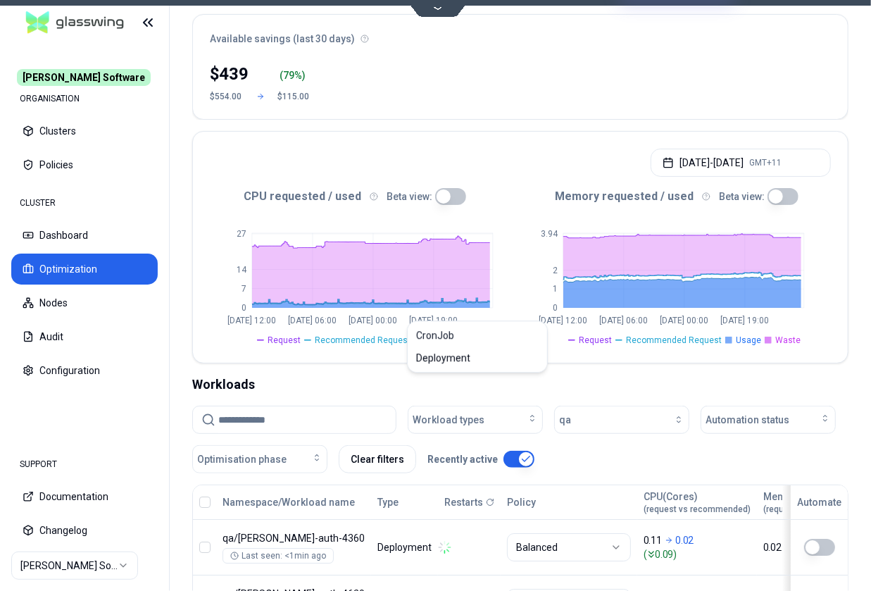
click at [446, 375] on div "Workloads" at bounding box center [520, 385] width 656 height 20
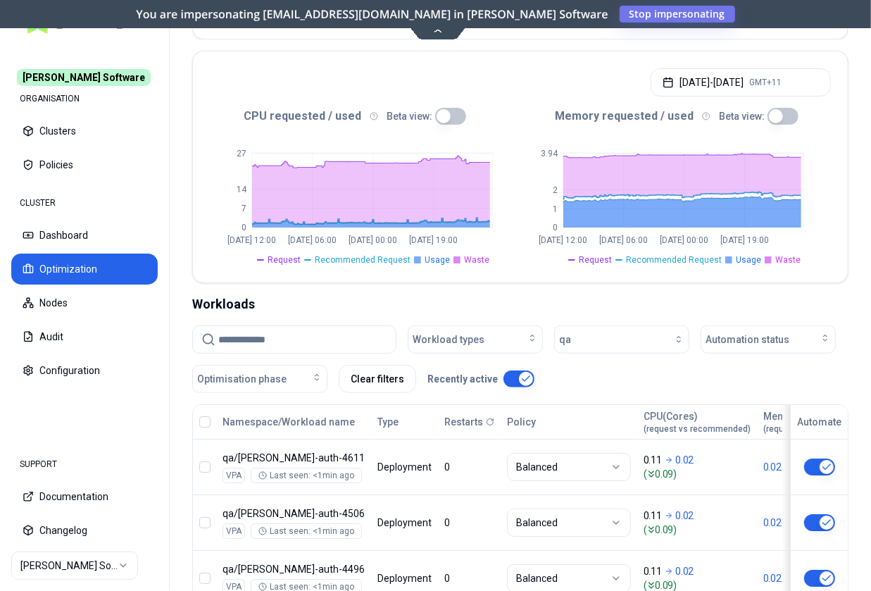
scroll to position [365, 0]
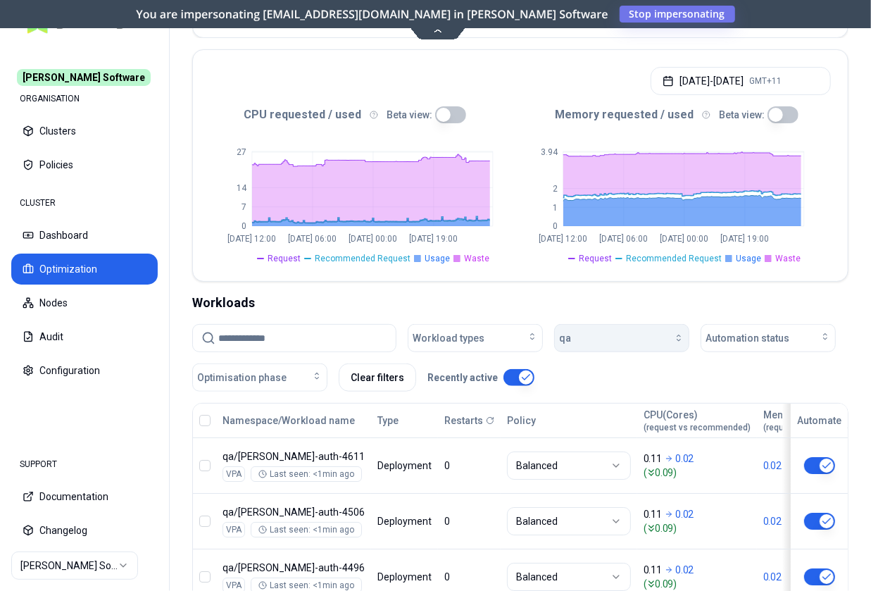
click at [605, 332] on div "button" at bounding box center [627, 337] width 113 height 11
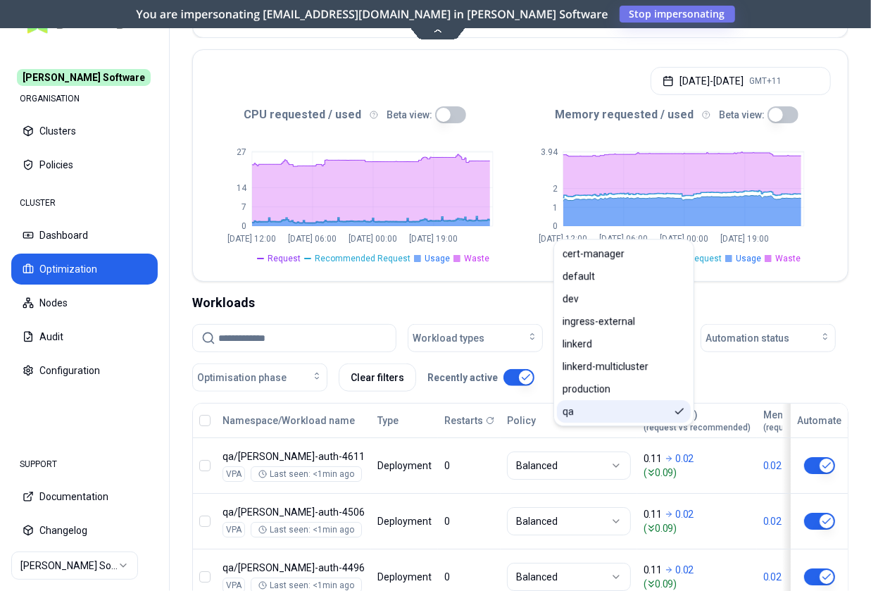
click at [596, 409] on div "qa" at bounding box center [624, 411] width 134 height 23
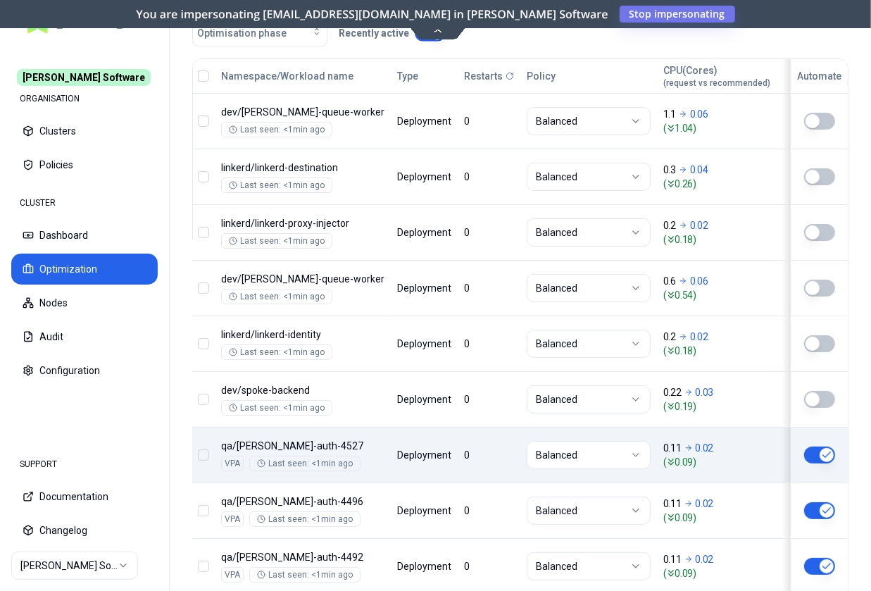
scroll to position [725, 0]
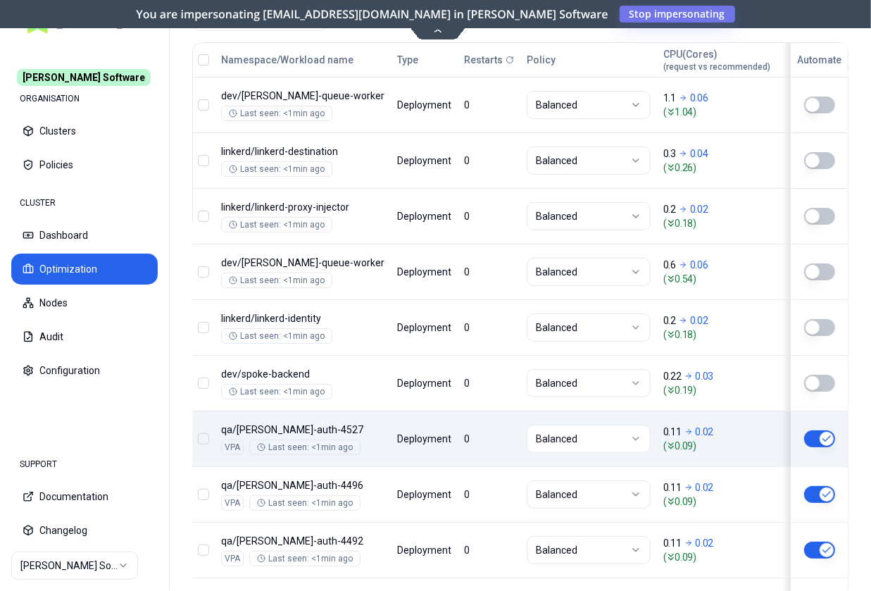
click at [358, 338] on div "Namespace/Workload name Type Restarts Policy CPU(Cores) (request vs recommended…" at bounding box center [520, 338] width 655 height 591
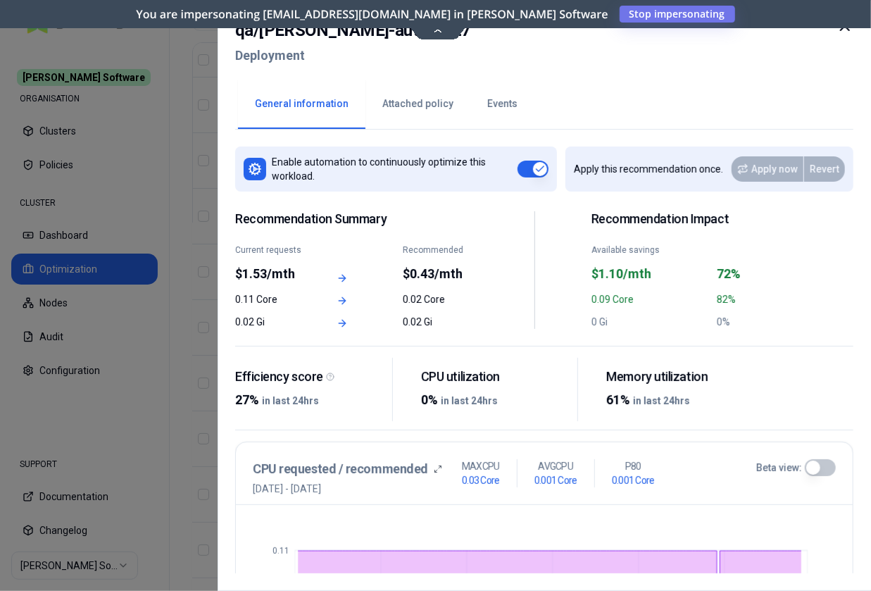
click at [493, 101] on button "Events" at bounding box center [502, 104] width 64 height 49
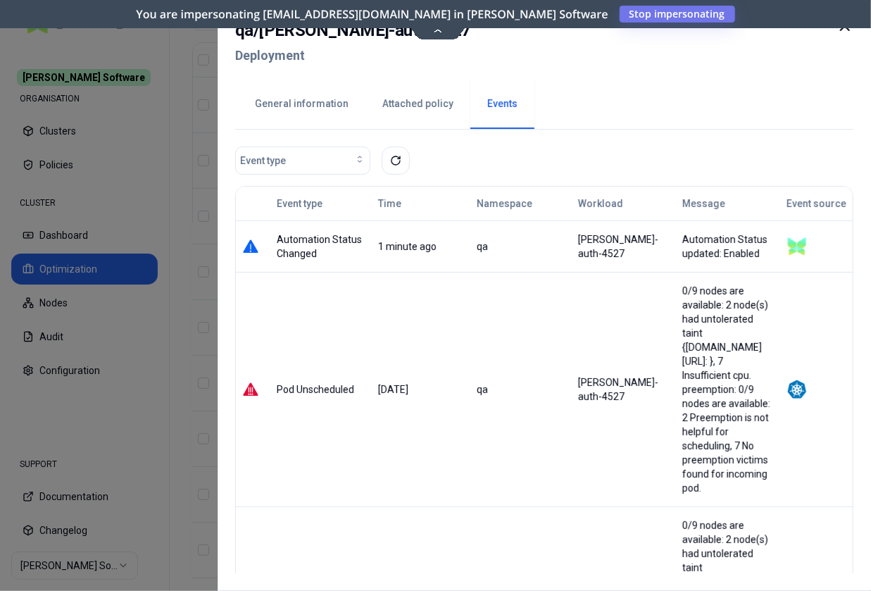
click at [189, 158] on div at bounding box center [435, 295] width 871 height 591
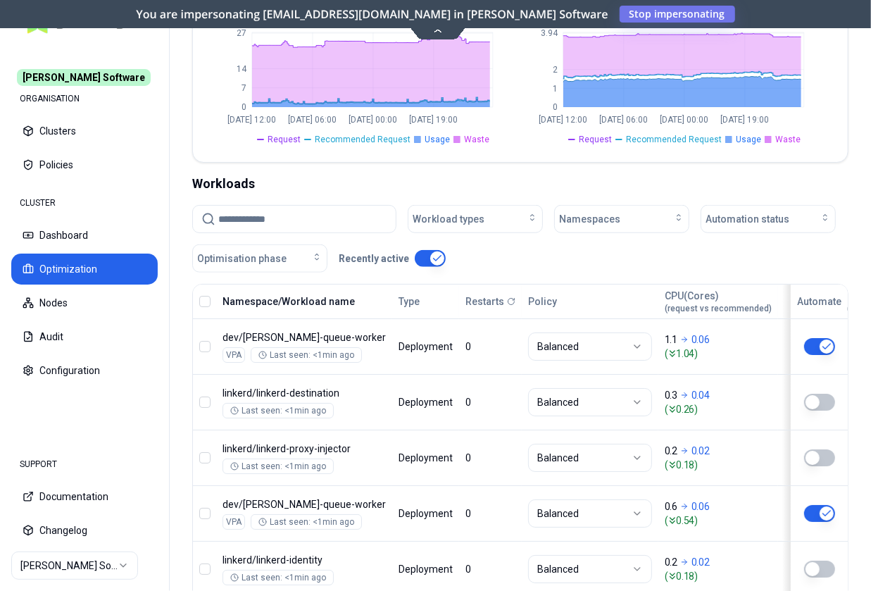
scroll to position [226, 0]
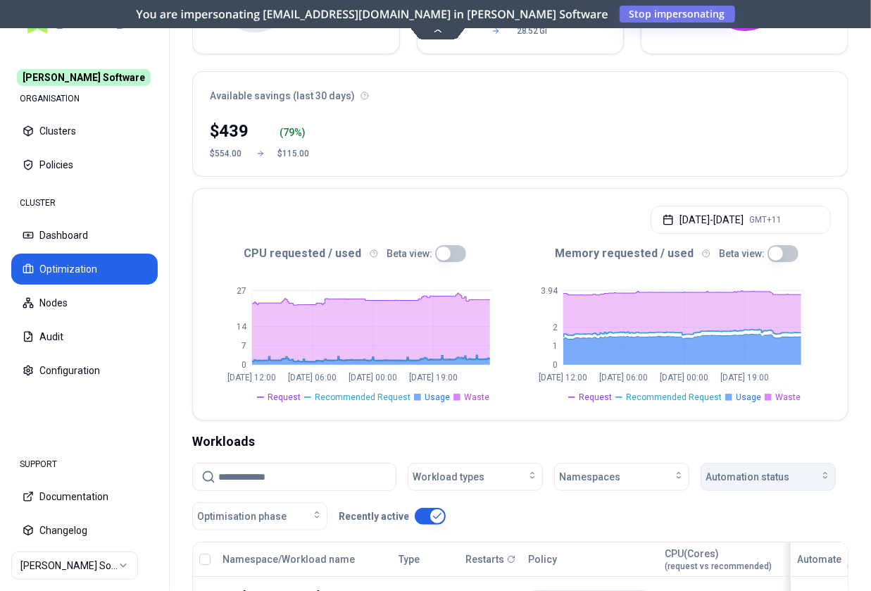
click at [787, 463] on button "Automation status" at bounding box center [768, 477] width 135 height 28
click at [730, 388] on div "on" at bounding box center [771, 392] width 134 height 23
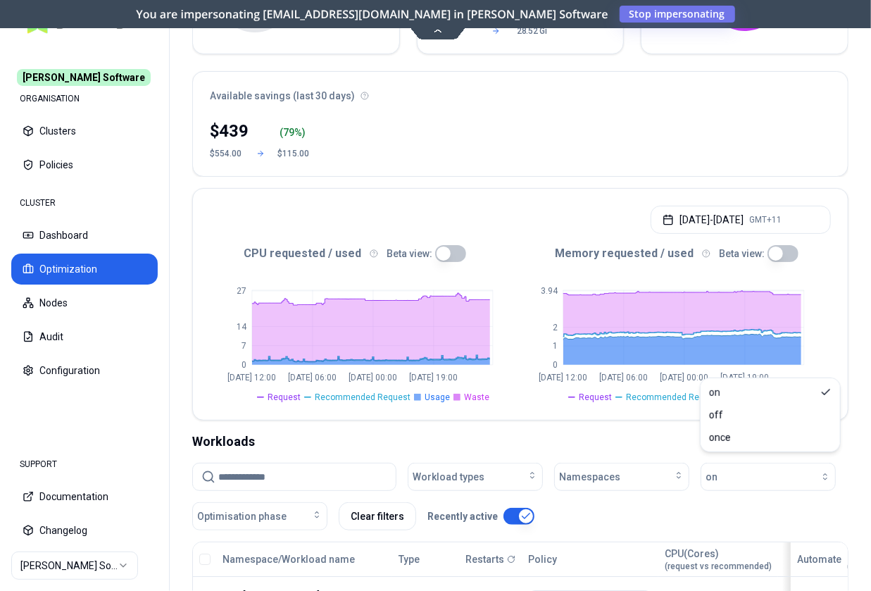
click at [624, 463] on div "Workload types Namespaces on Optimisation phase Clear filters Recently active" at bounding box center [520, 497] width 656 height 68
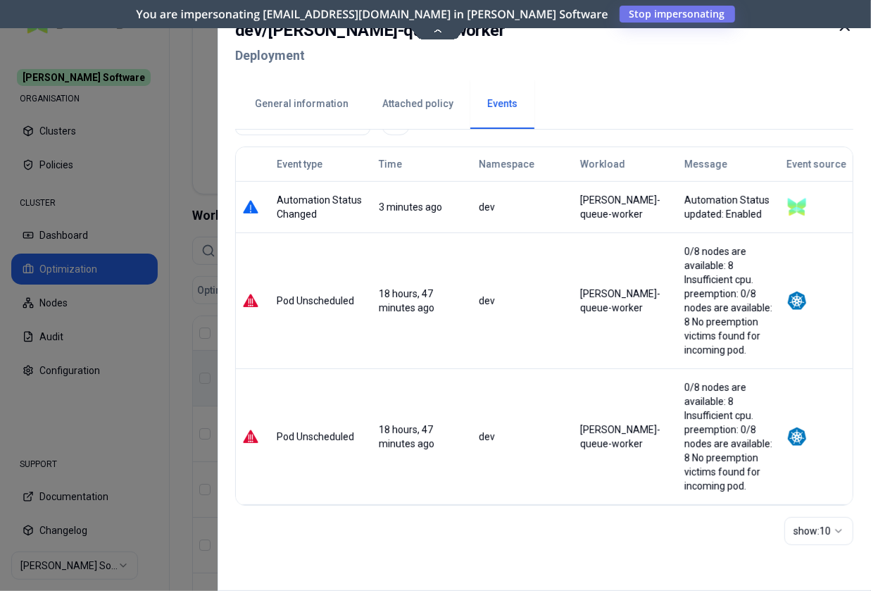
scroll to position [0, 0]
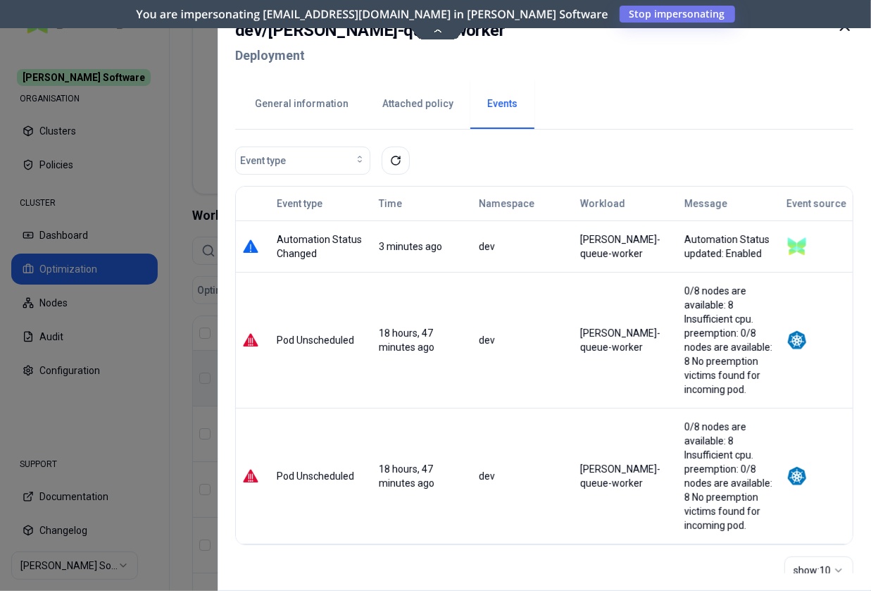
click at [318, 102] on button "General information" at bounding box center [301, 104] width 127 height 49
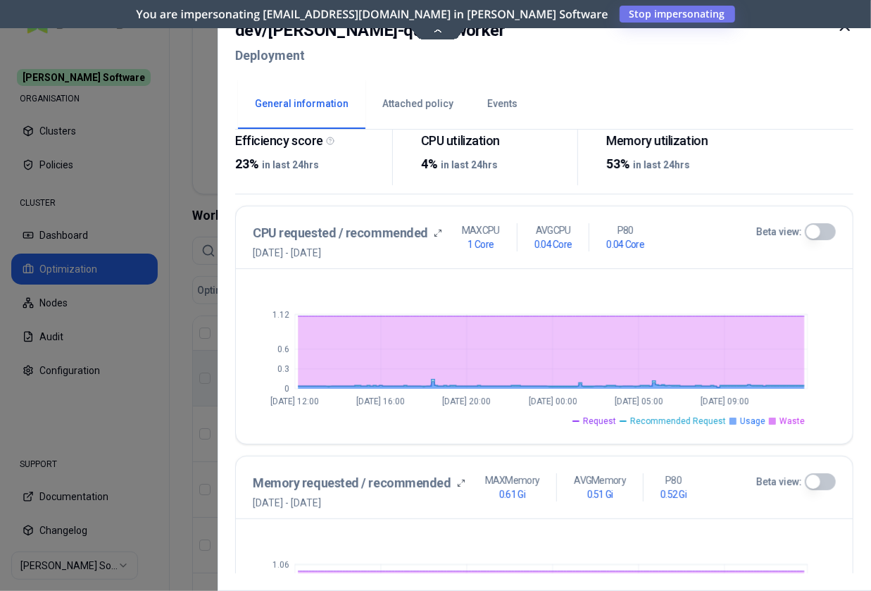
scroll to position [252, 0]
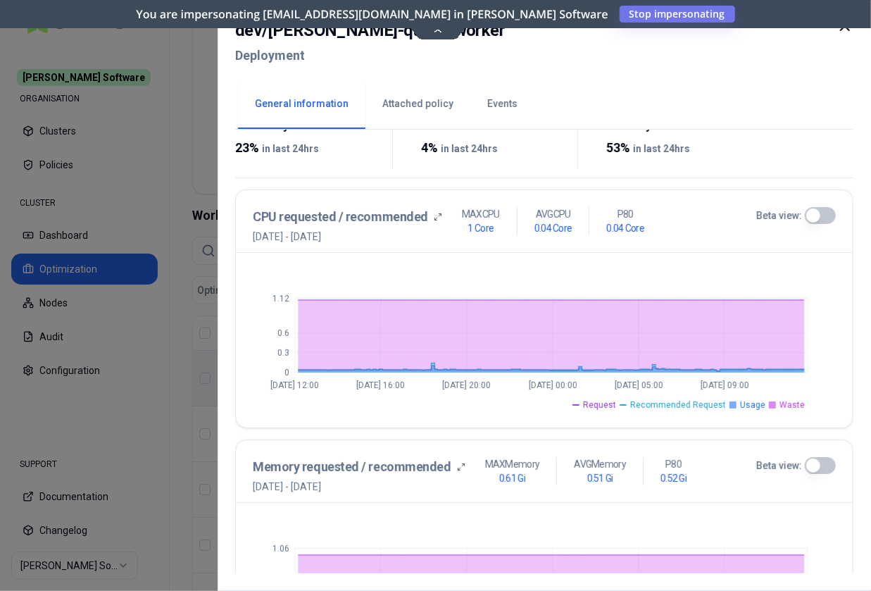
click at [819, 208] on button "Beta view:" at bounding box center [820, 215] width 31 height 17
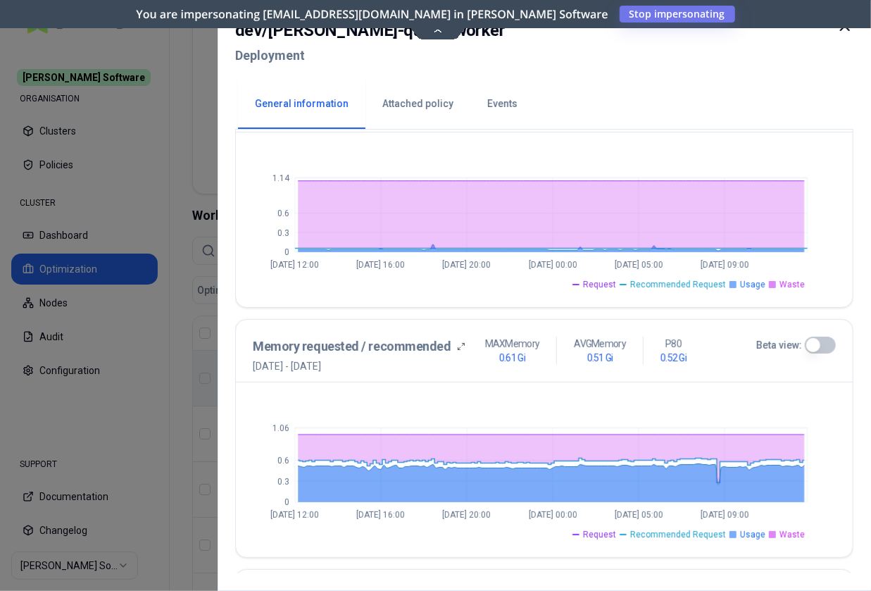
scroll to position [376, 0]
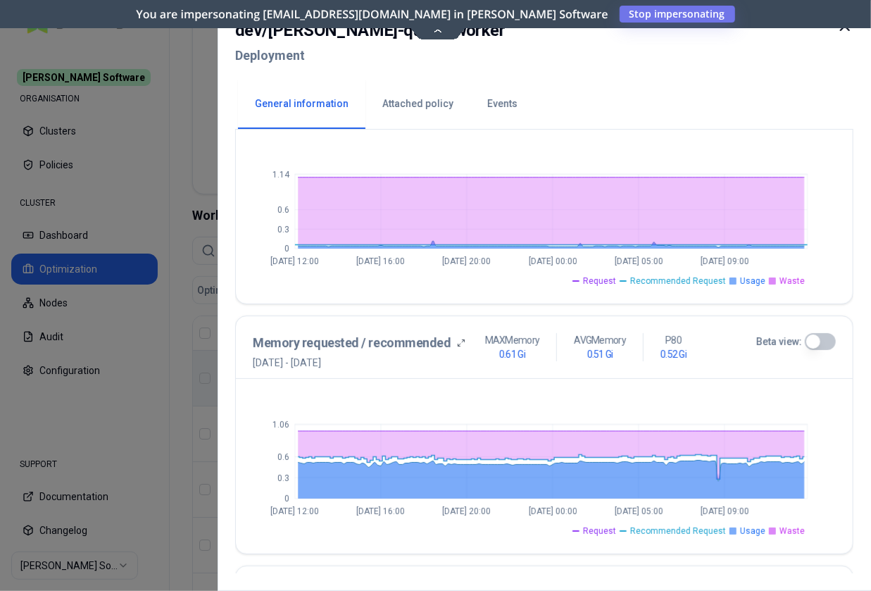
click at [816, 340] on button "Beta view:" at bounding box center [820, 341] width 31 height 17
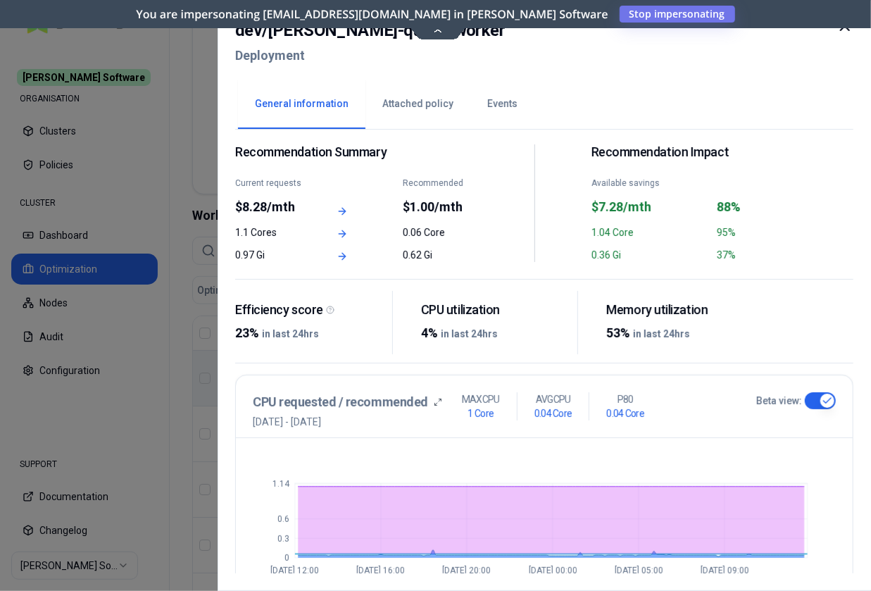
scroll to position [0, 0]
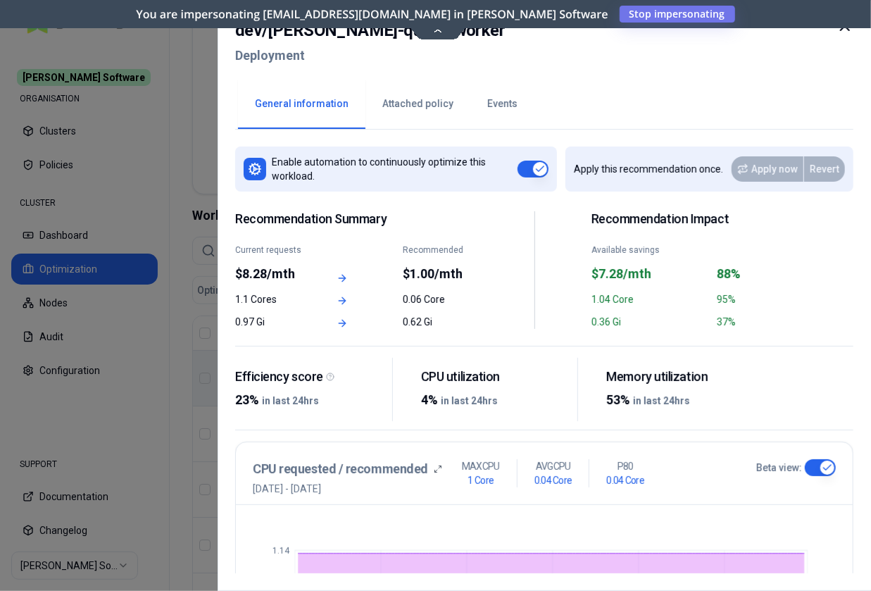
click at [497, 97] on button "Events" at bounding box center [502, 104] width 64 height 49
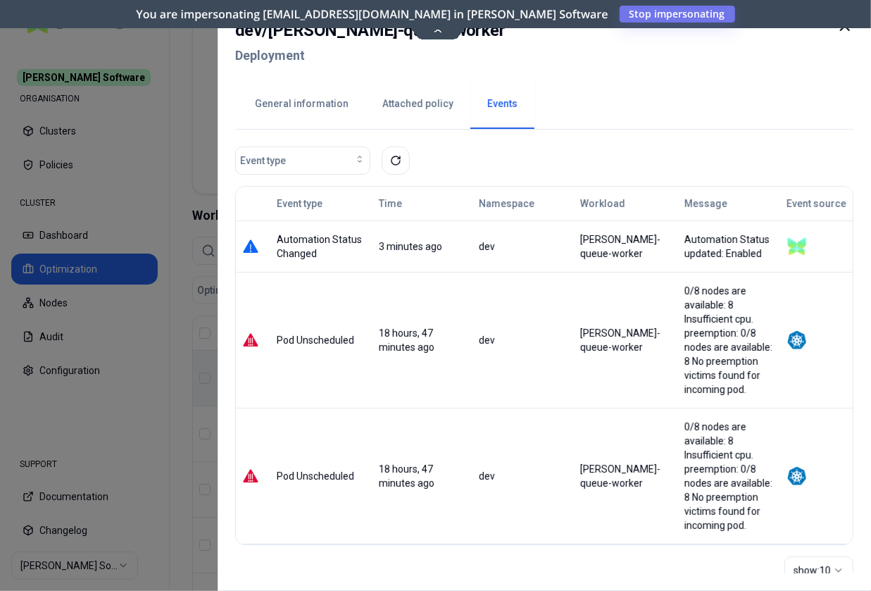
click at [161, 130] on div at bounding box center [435, 295] width 871 height 591
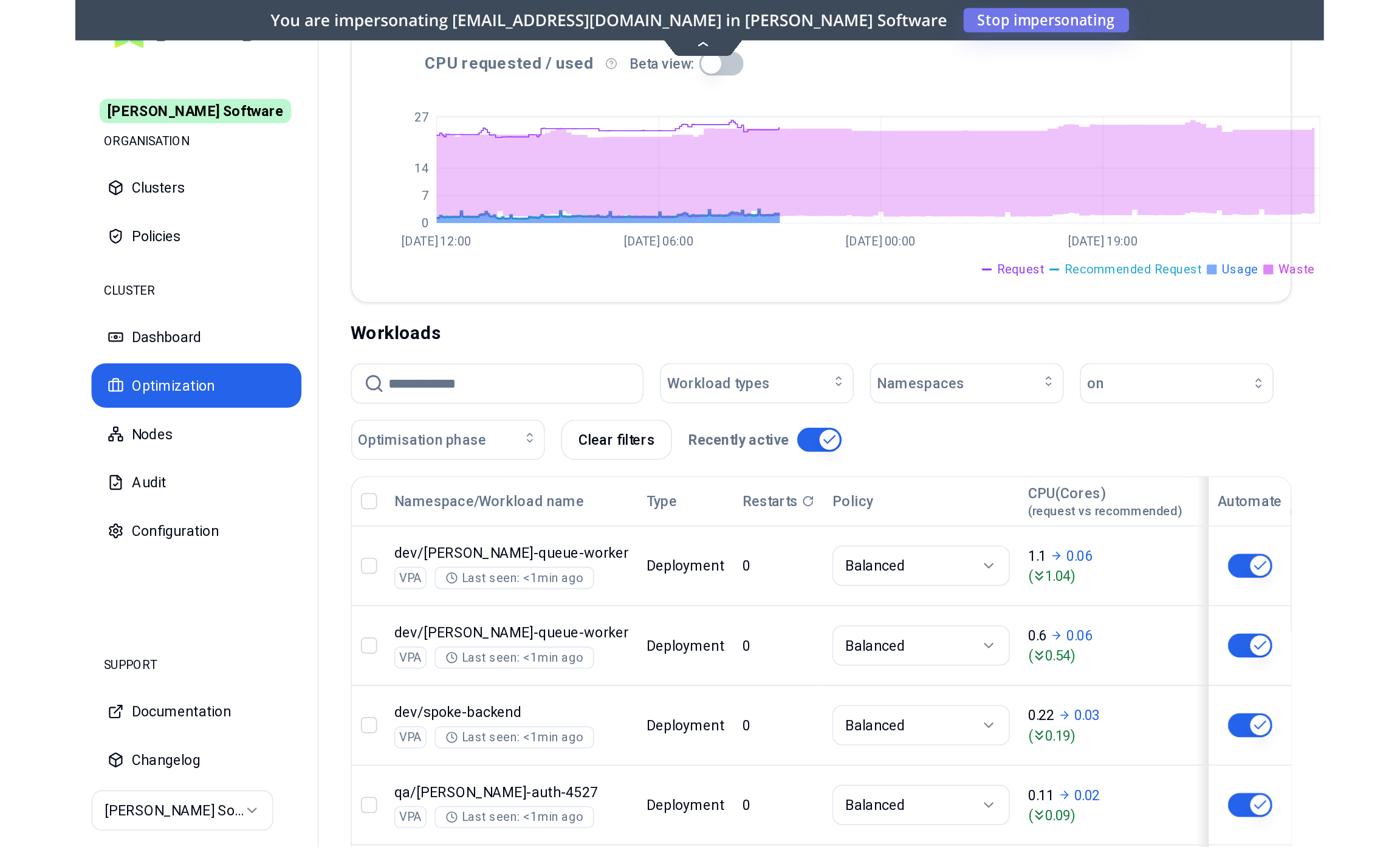
scroll to position [242, 0]
